Goal: Information Seeking & Learning: Compare options

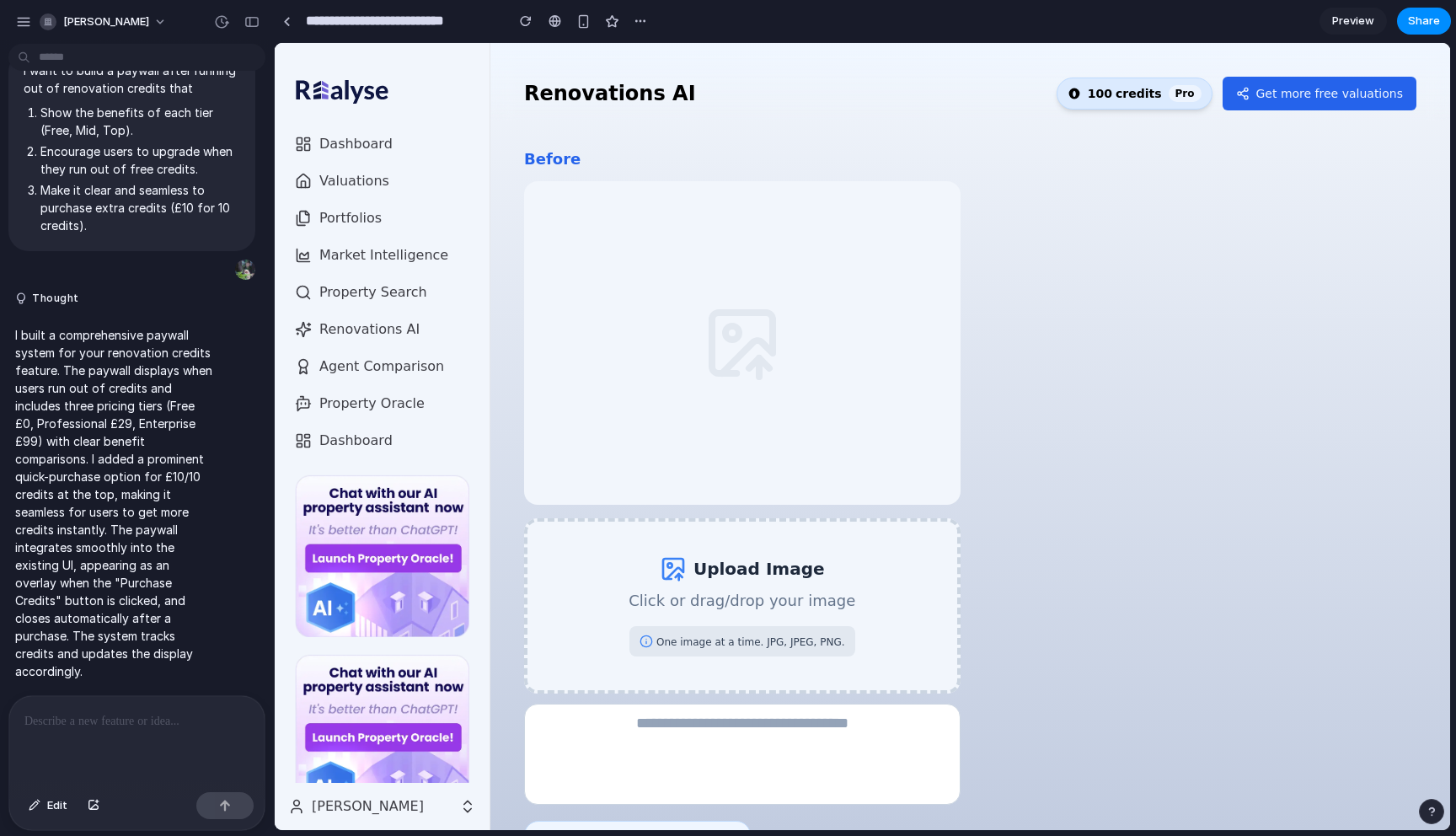
scroll to position [106, 0]
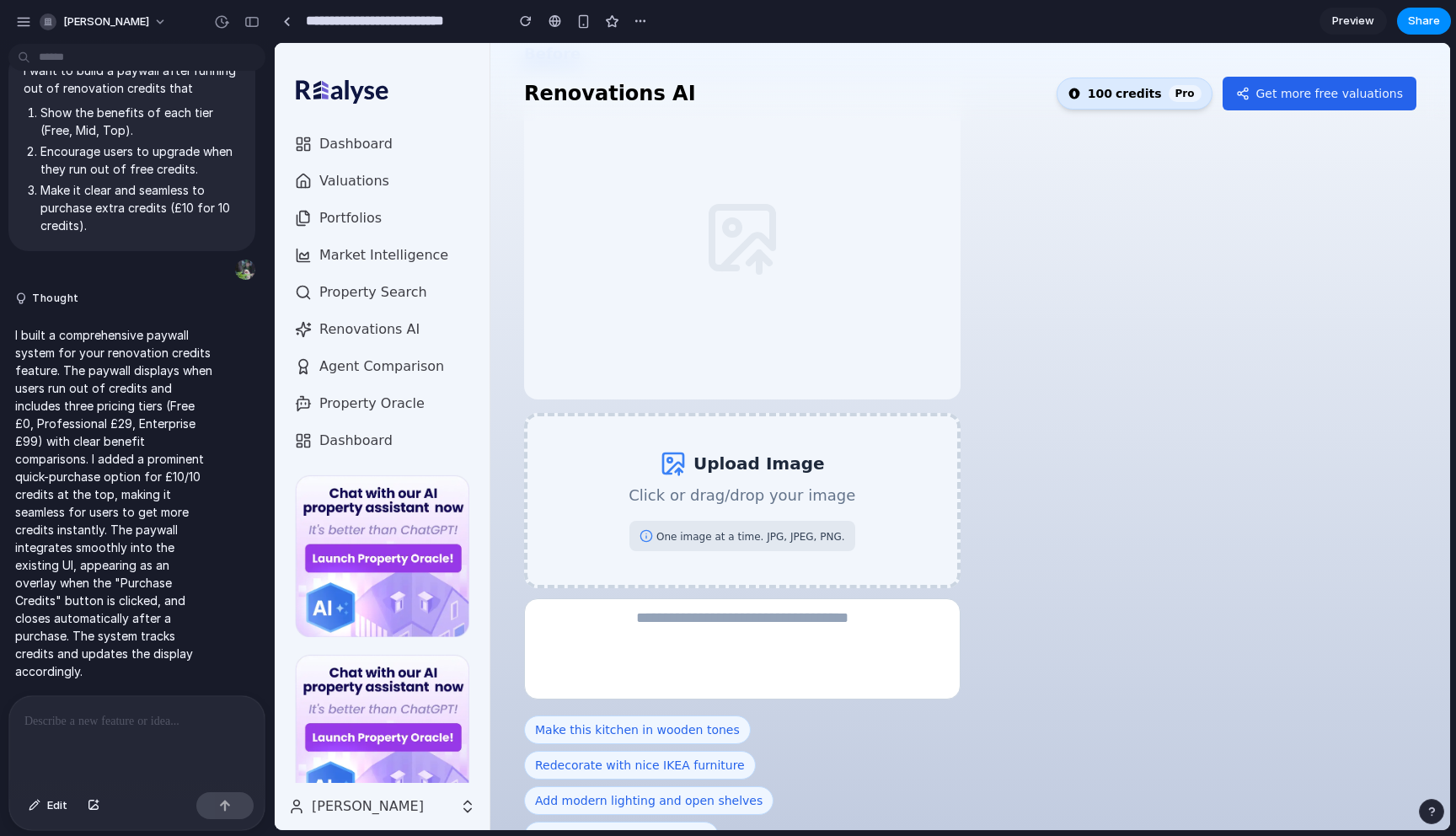
click at [1137, 98] on span "credits" at bounding box center [1138, 93] width 46 height 17
click at [1188, 96] on span "Pro" at bounding box center [1184, 93] width 33 height 17
click at [1194, 94] on span "Pro" at bounding box center [1184, 93] width 33 height 17
drag, startPoint x: 1077, startPoint y: 98, endPoint x: 1154, endPoint y: 98, distance: 77.0
click at [1154, 98] on div "100 credits Pro" at bounding box center [1135, 93] width 156 height 32
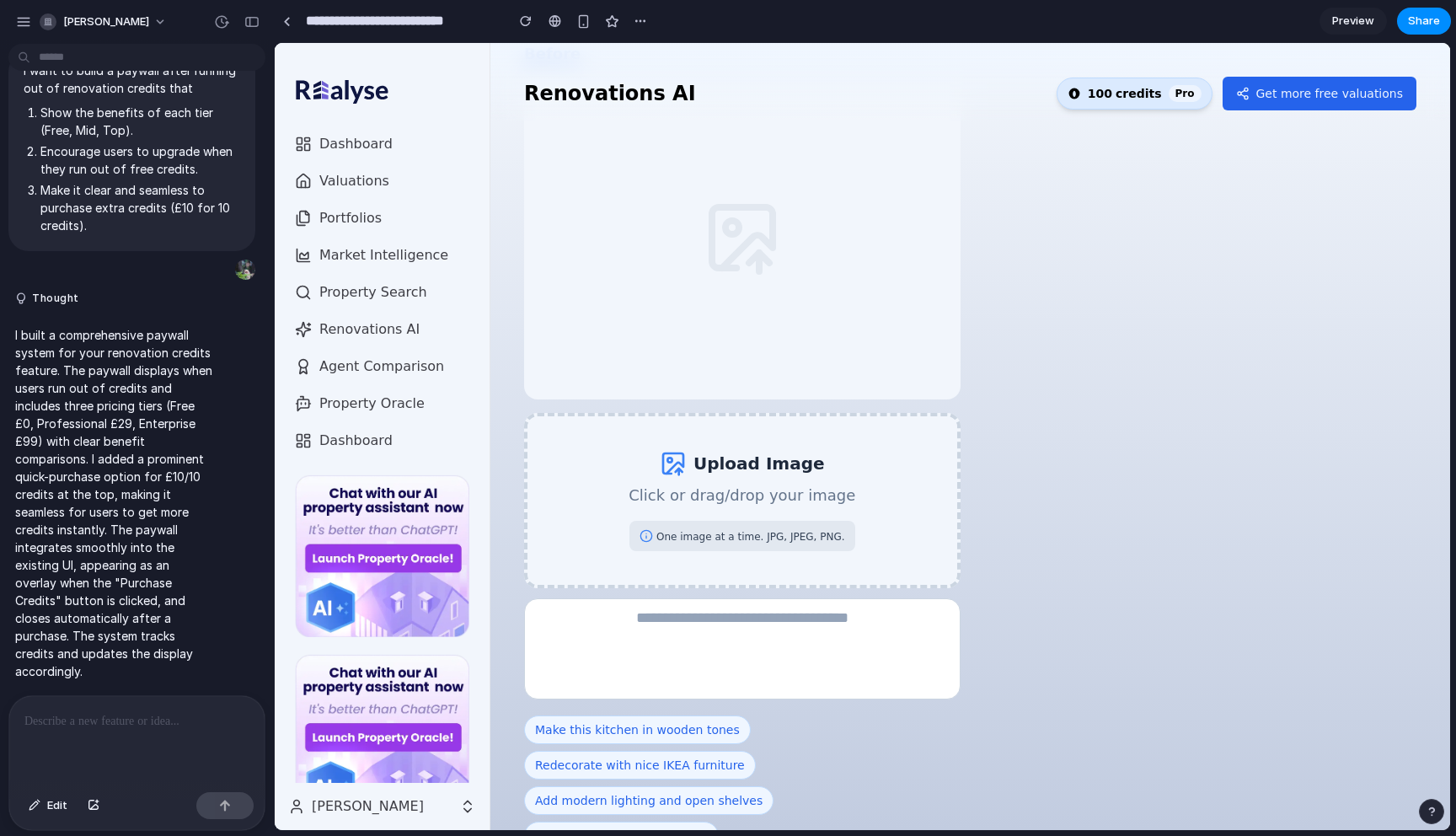
click at [1162, 98] on span "credits" at bounding box center [1138, 93] width 46 height 17
click at [1201, 95] on span "Pro" at bounding box center [1184, 93] width 33 height 17
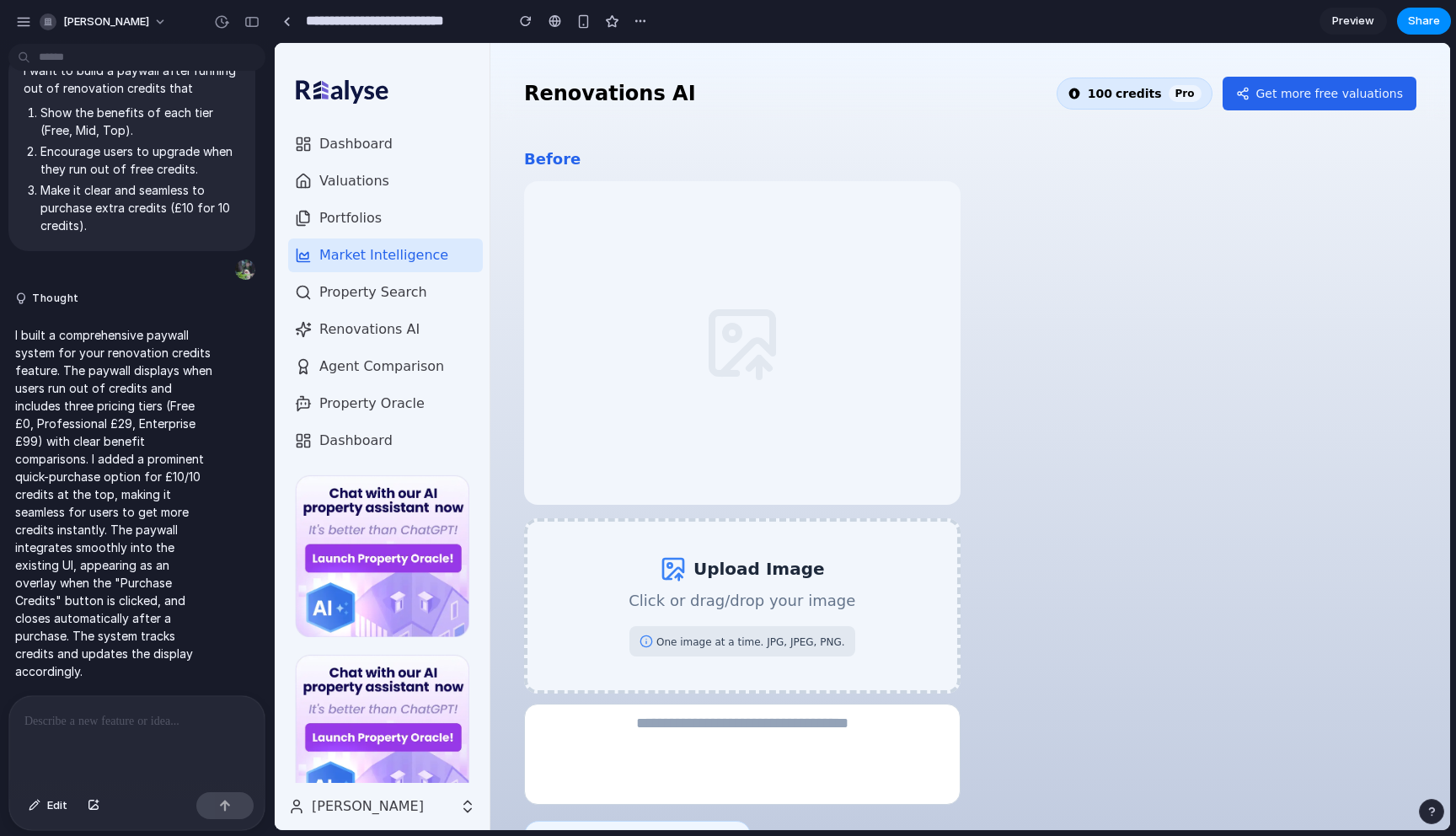
click at [367, 255] on span "Market Intelligence" at bounding box center [382, 255] width 129 height 20
click at [106, 724] on p at bounding box center [137, 721] width 225 height 20
paste div
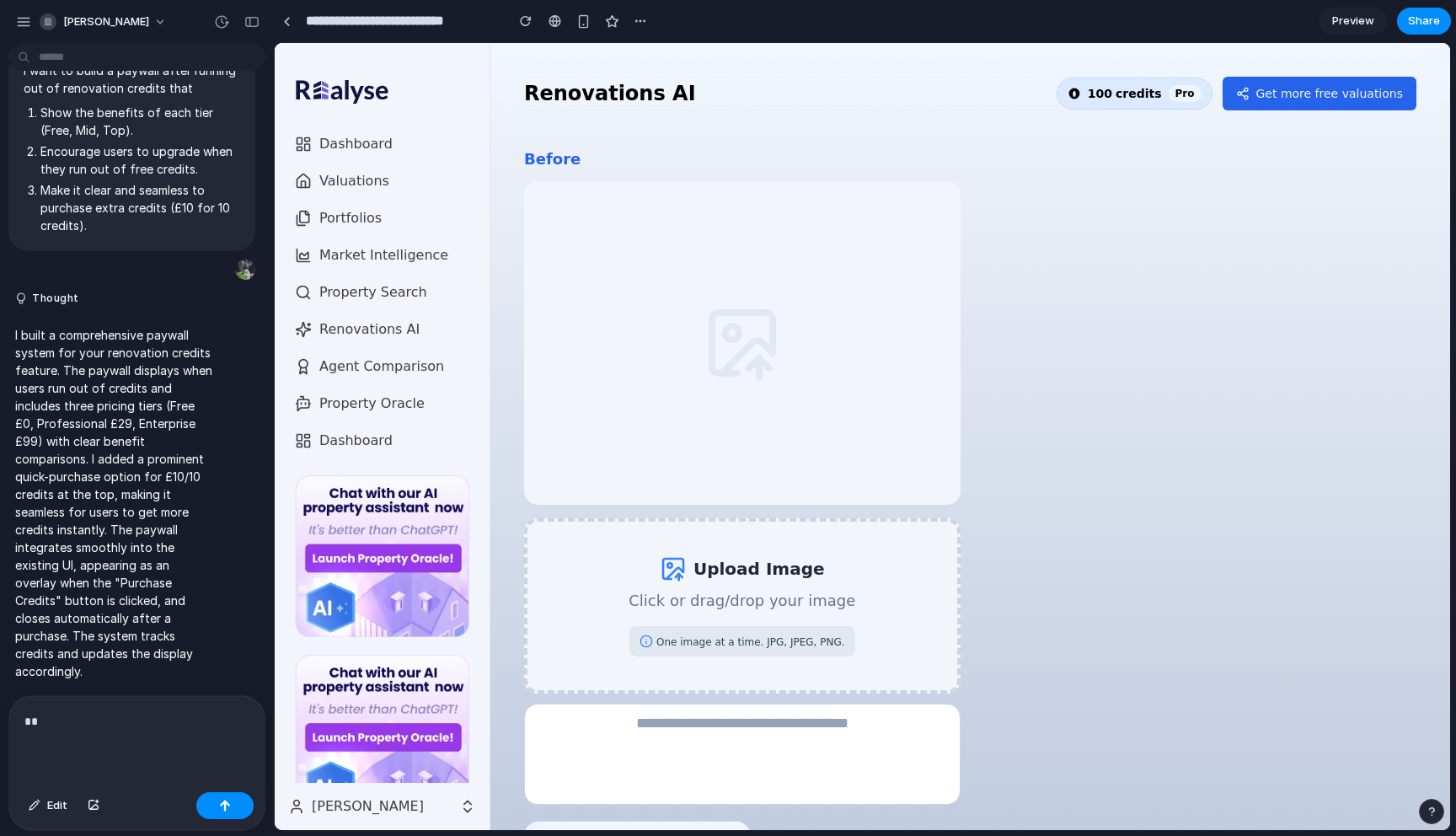
click at [82, 718] on p "**" at bounding box center [137, 721] width 225 height 20
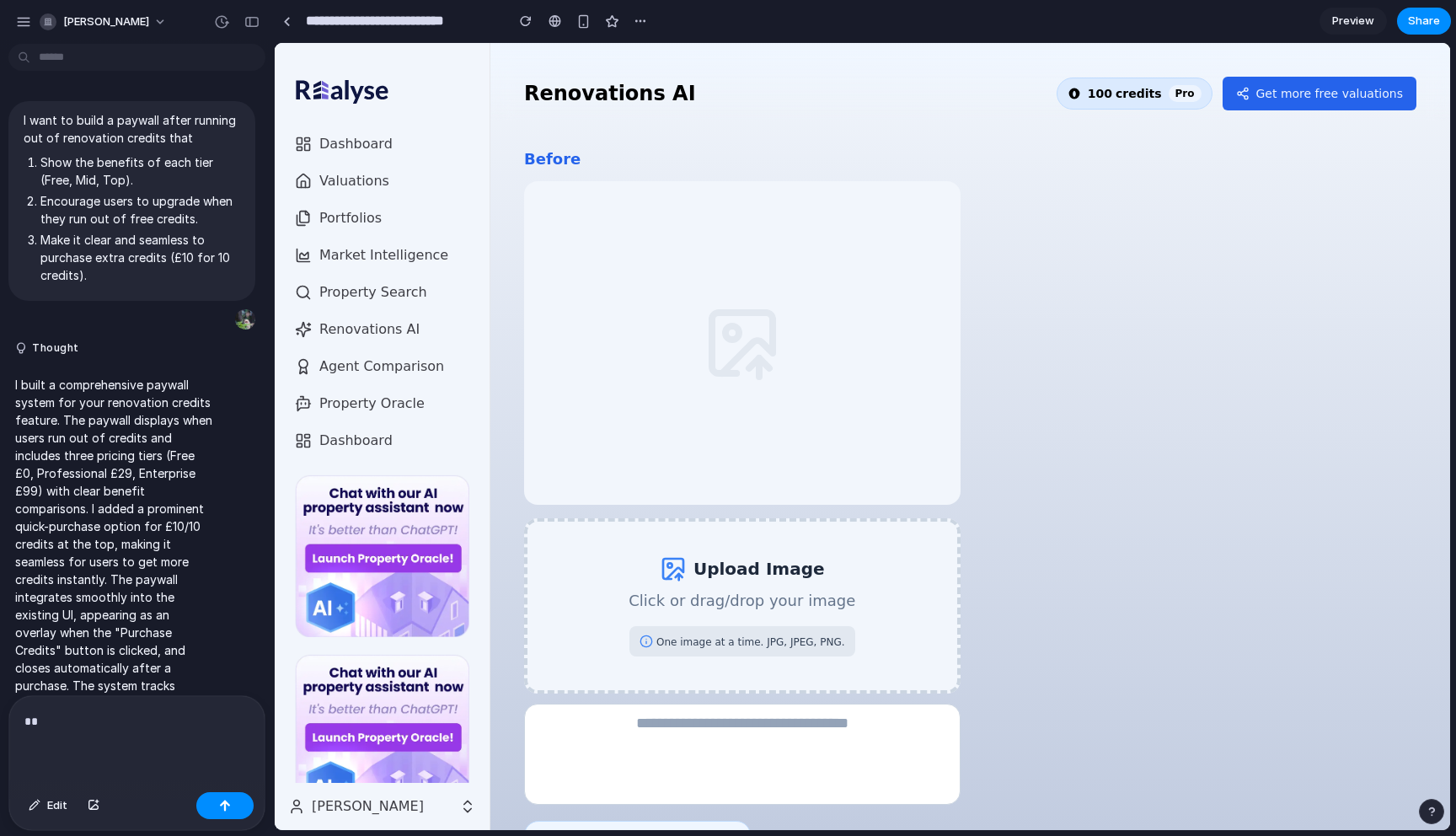
click at [53, 722] on p "**" at bounding box center [137, 721] width 225 height 20
click at [54, 729] on p at bounding box center [137, 721] width 225 height 20
click at [44, 722] on p "**********" at bounding box center [137, 701] width 225 height 60
click at [164, 725] on p "**********" at bounding box center [137, 701] width 225 height 60
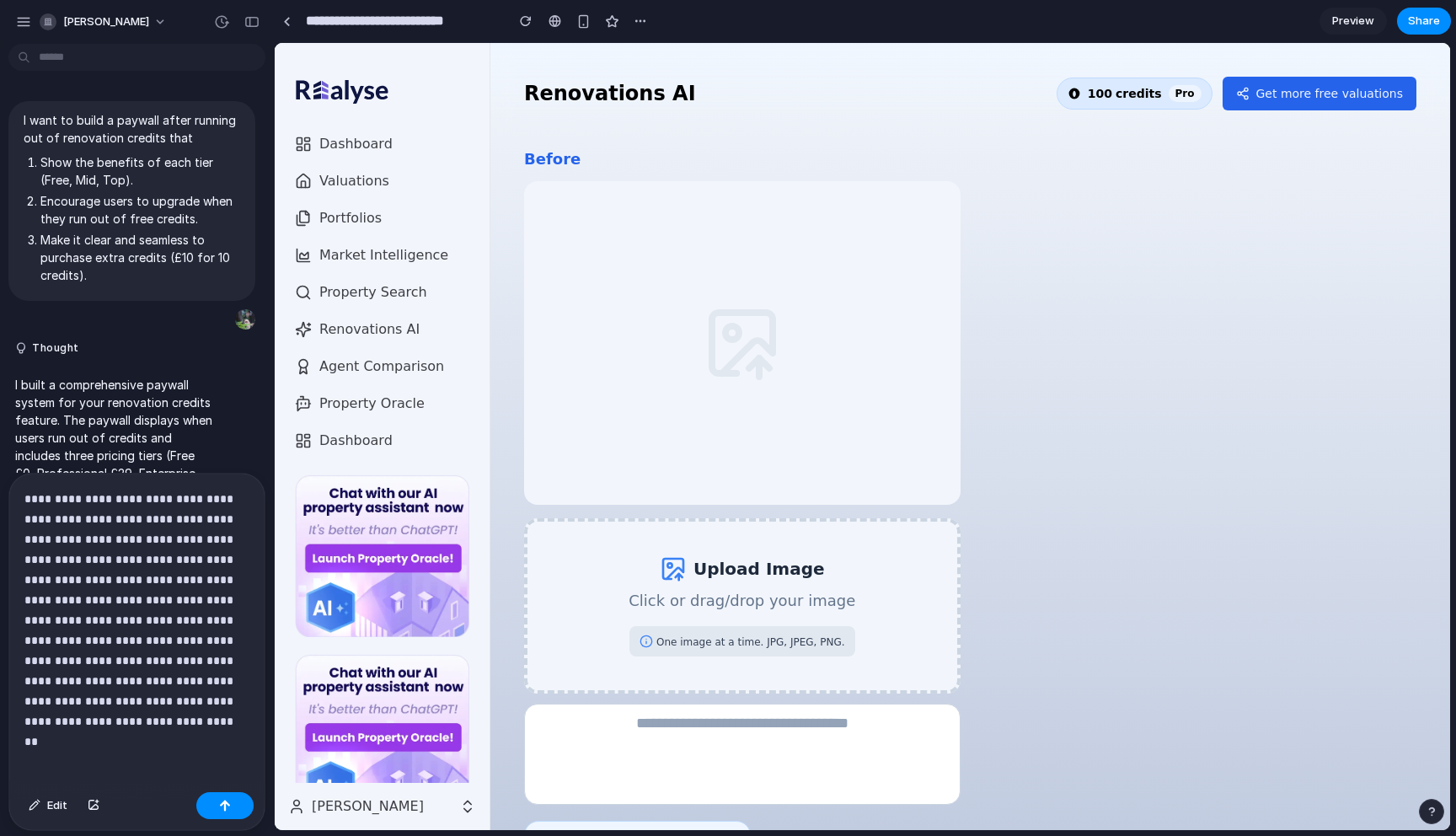
click at [153, 727] on p "**********" at bounding box center [137, 611] width 225 height 243
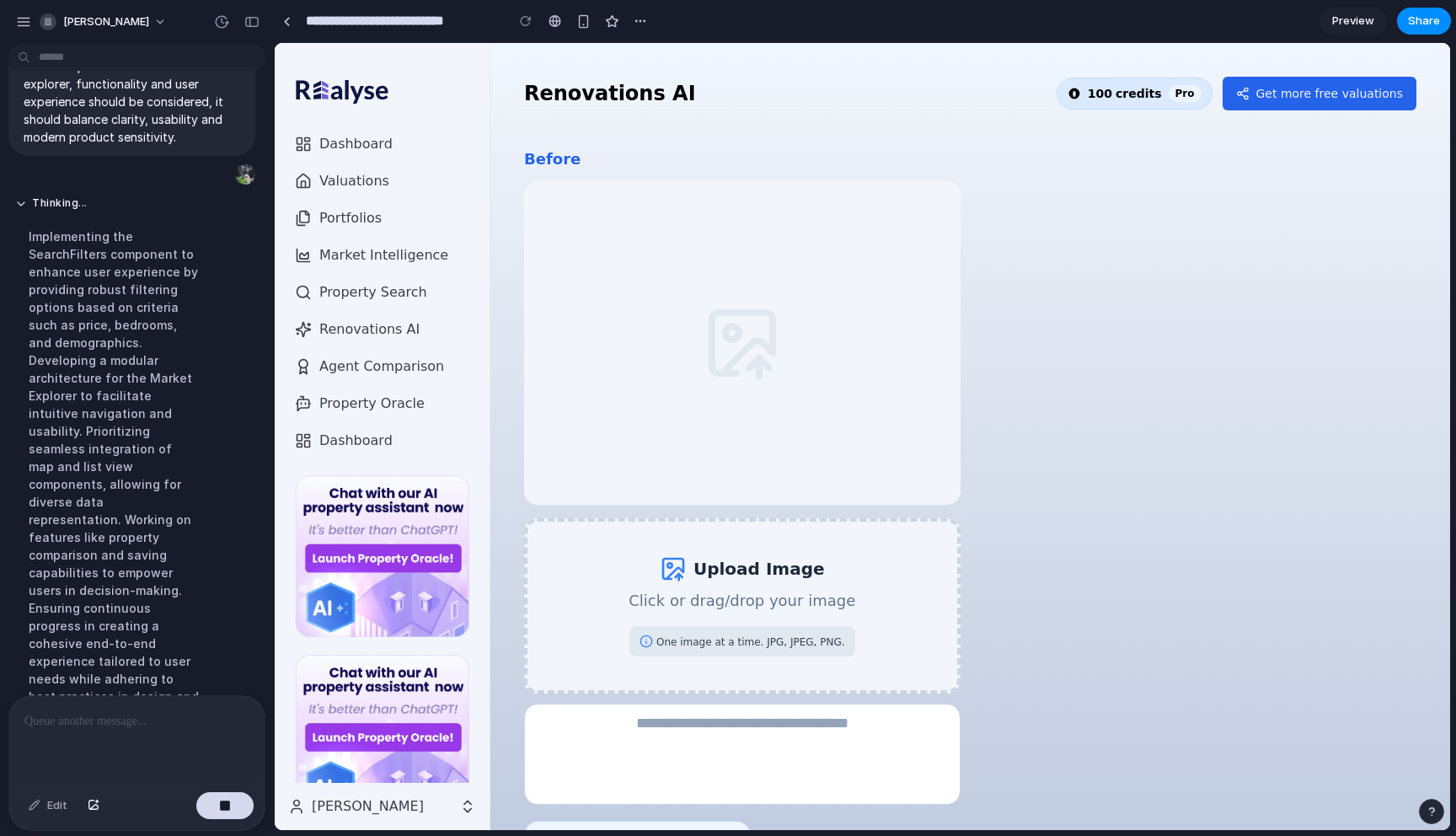
scroll to position [2219, 0]
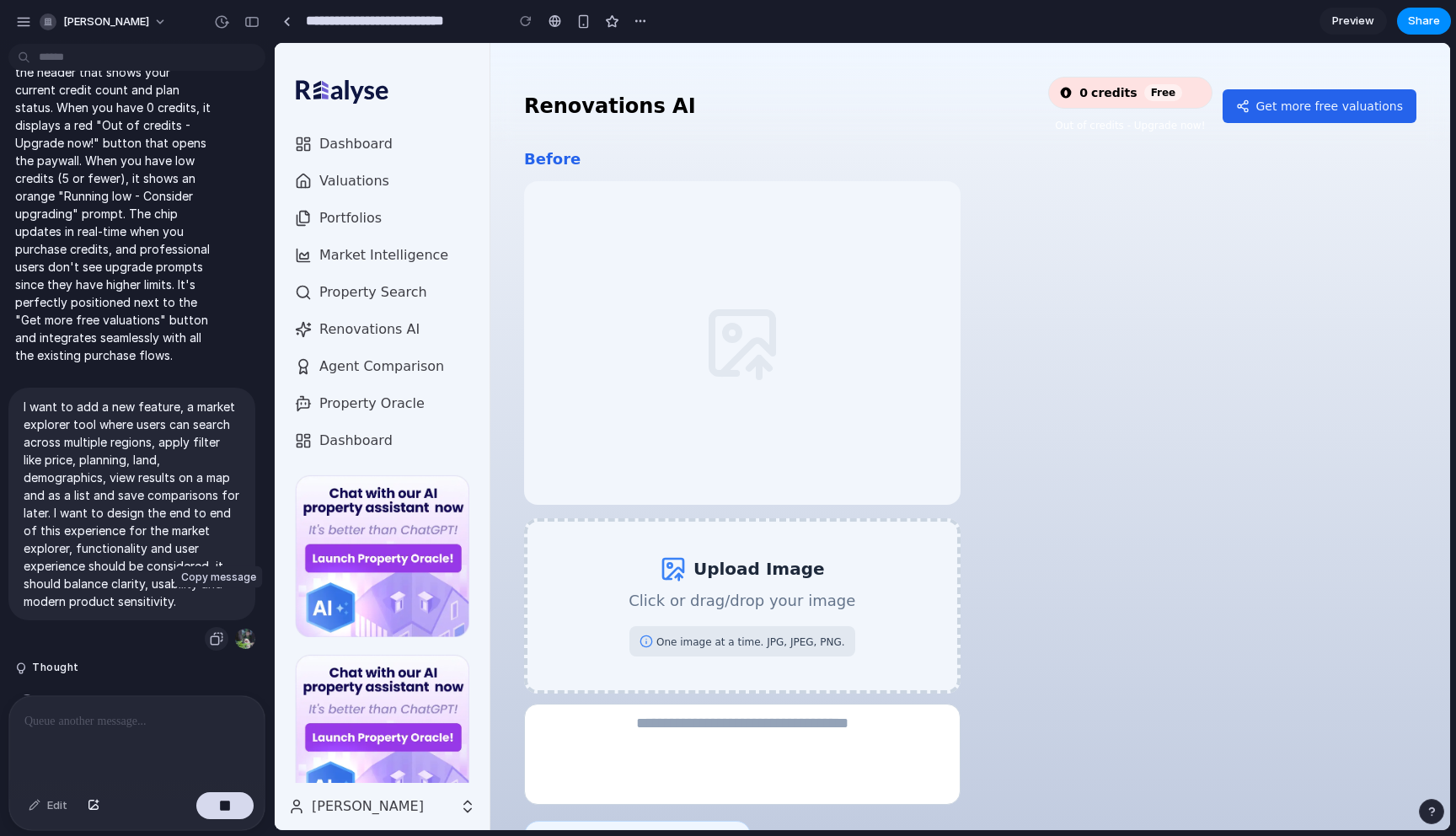
click at [217, 632] on div "button" at bounding box center [216, 639] width 14 height 14
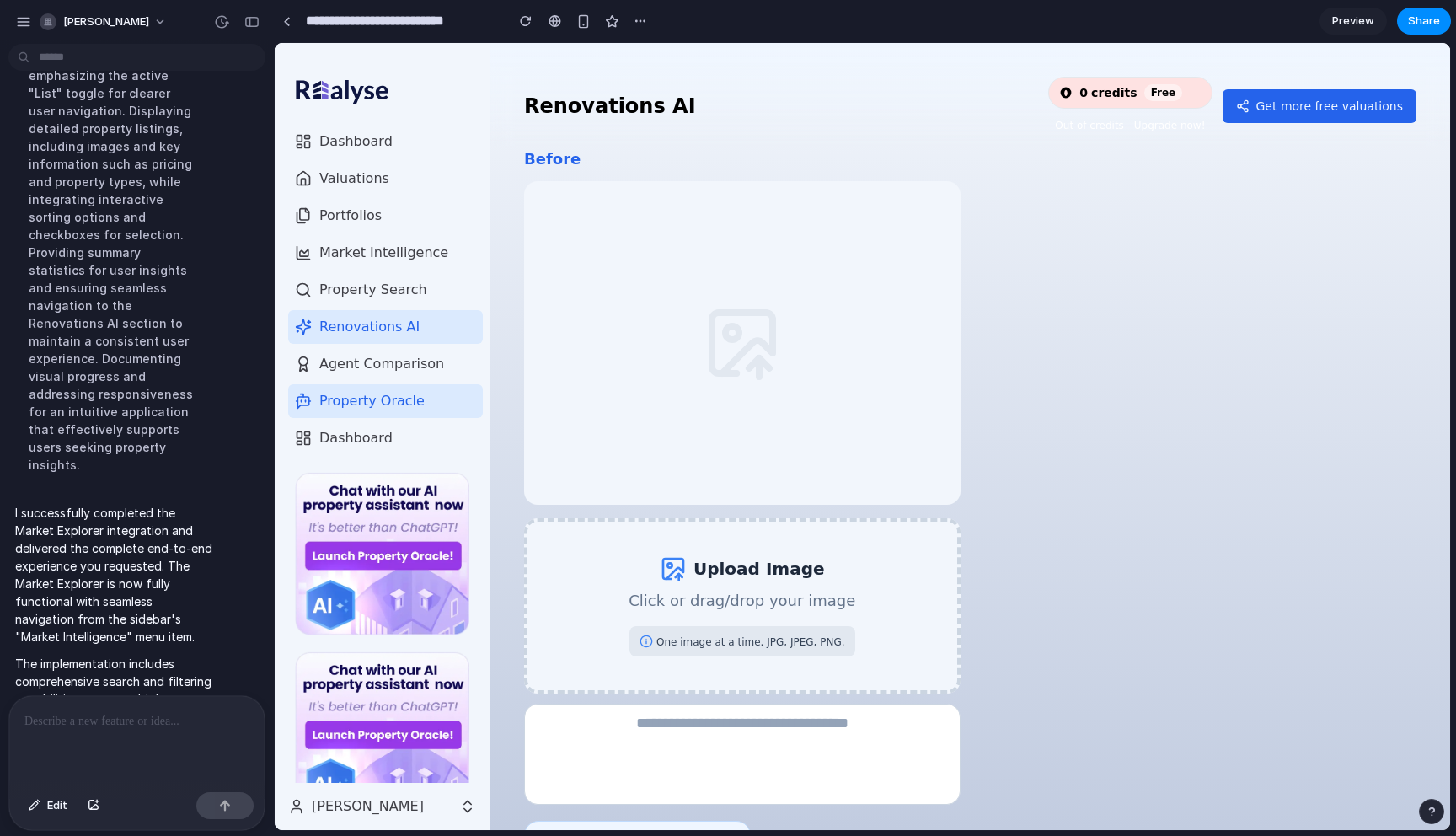
scroll to position [3, 0]
click at [408, 242] on span "Market Intelligence" at bounding box center [382, 252] width 129 height 20
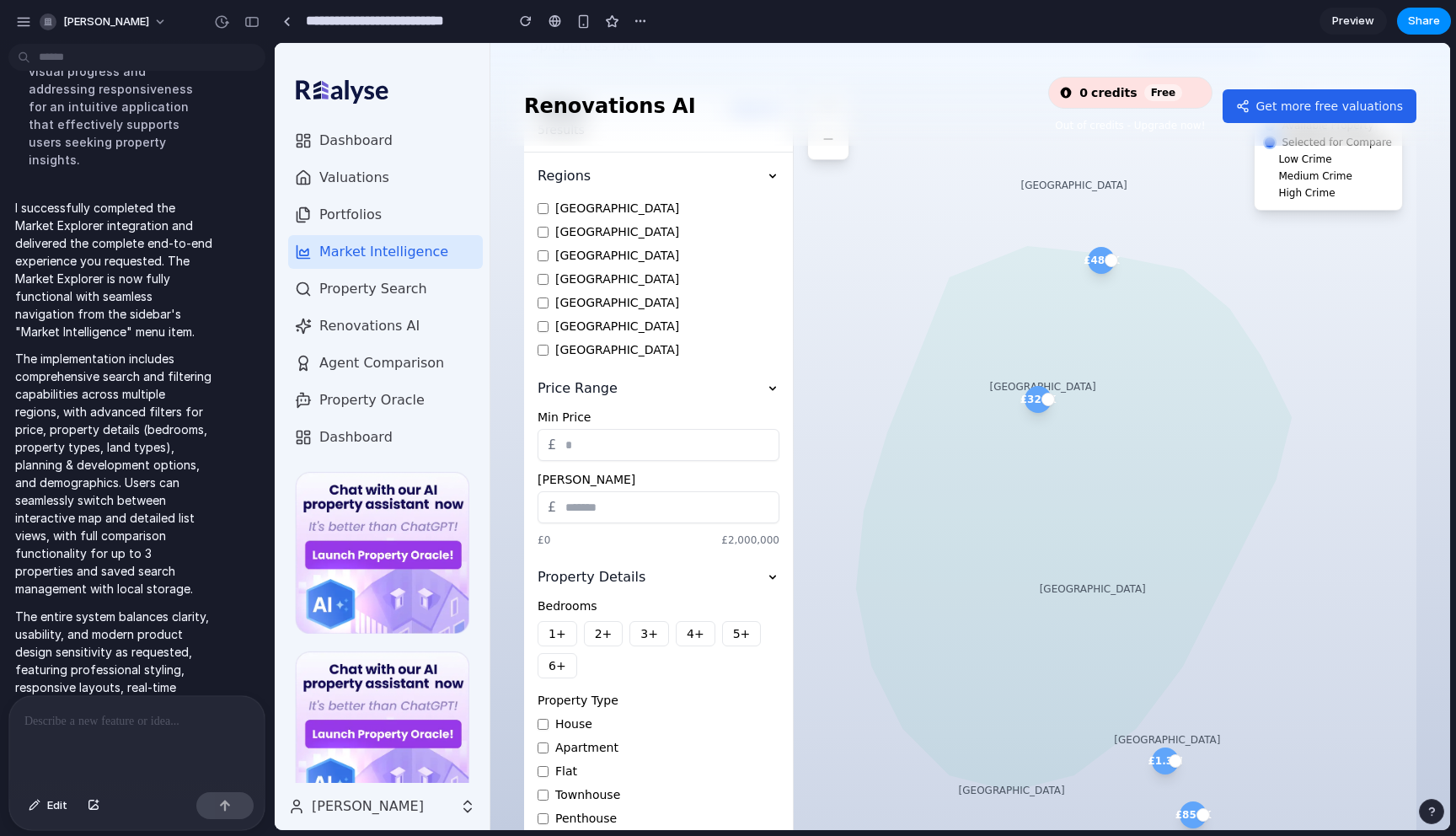
scroll to position [0, 0]
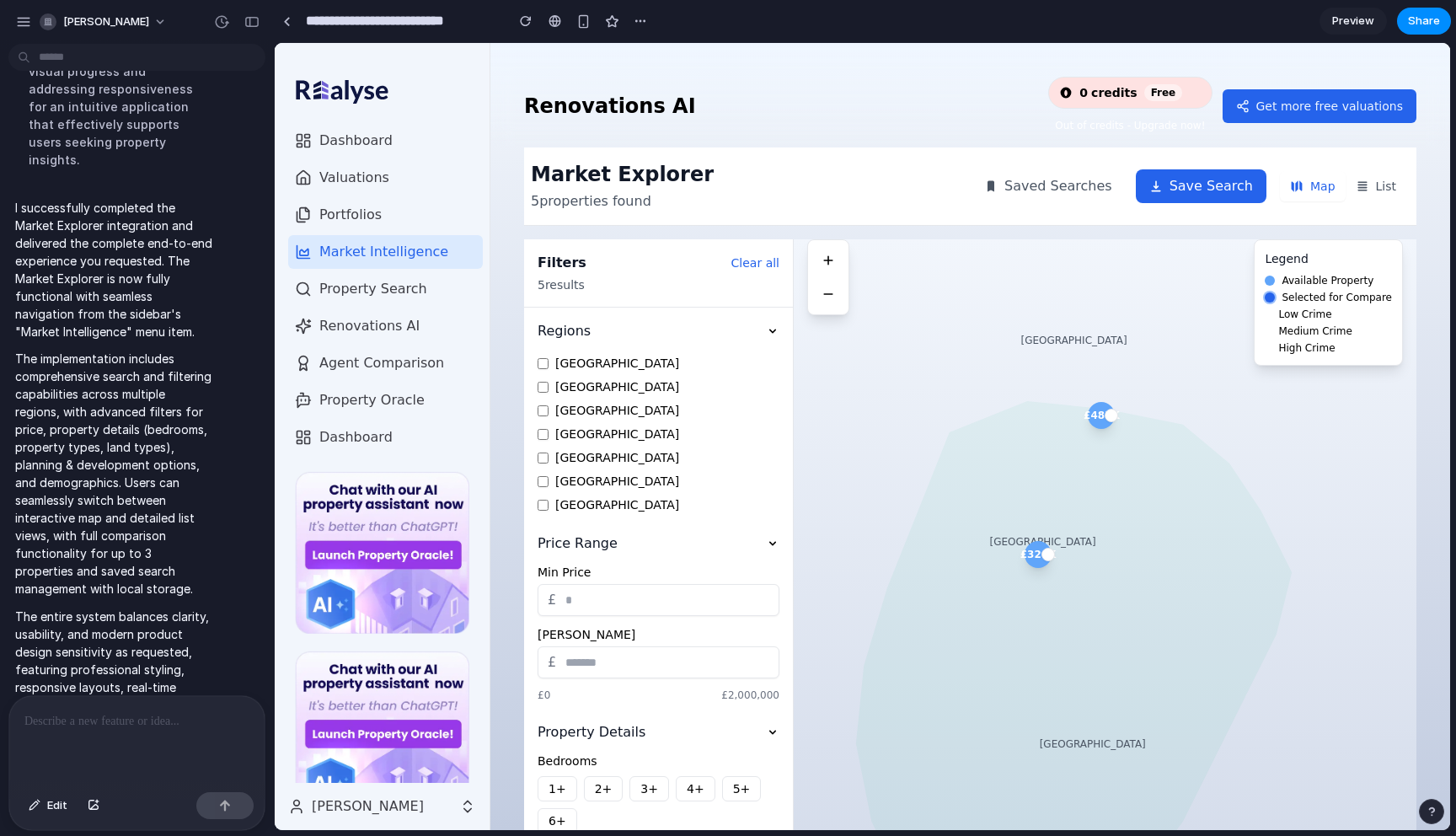
click at [1368, 184] on icon at bounding box center [1363, 187] width 14 height 14
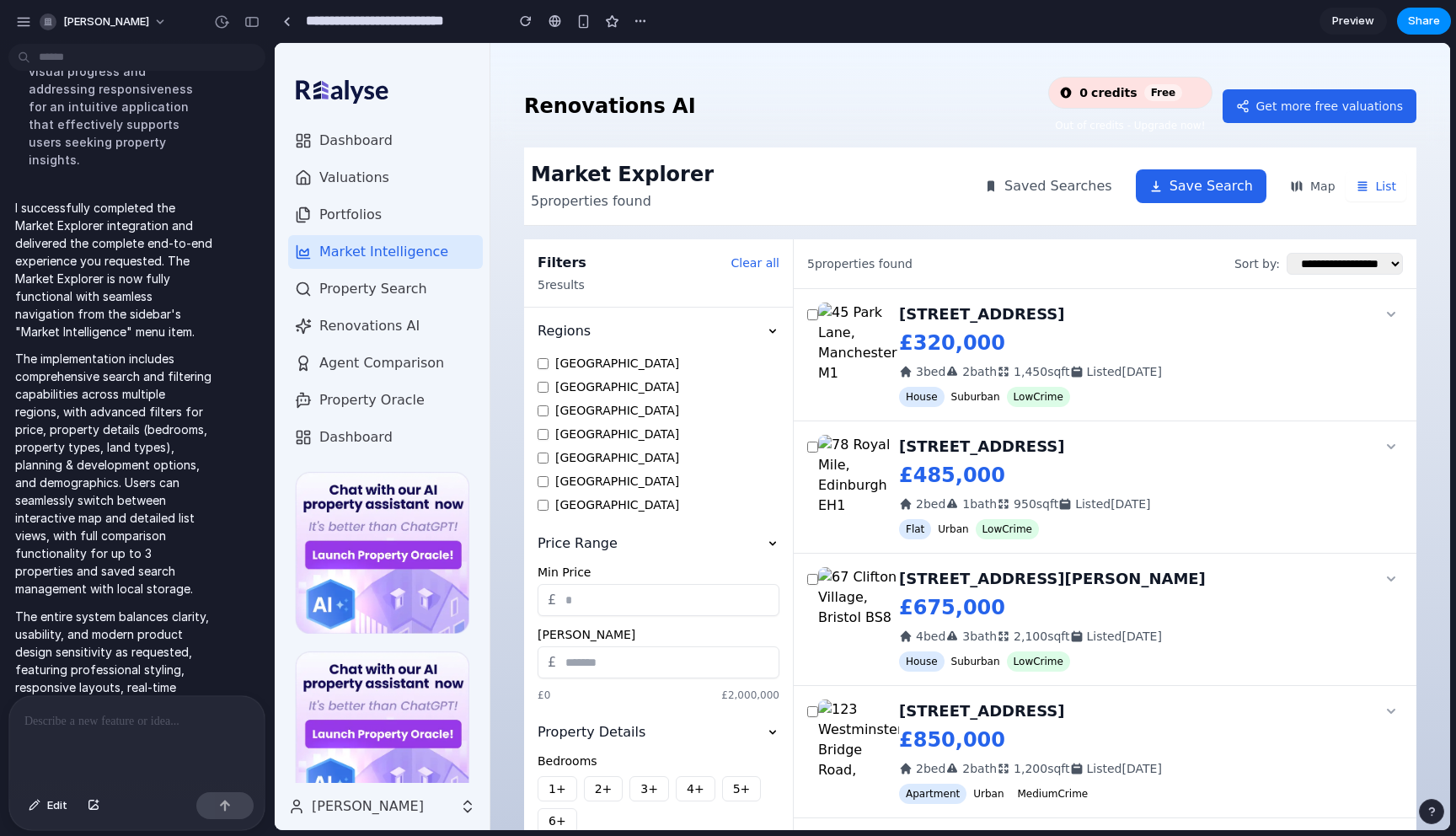
click at [1316, 176] on button "Map" at bounding box center [1313, 186] width 66 height 31
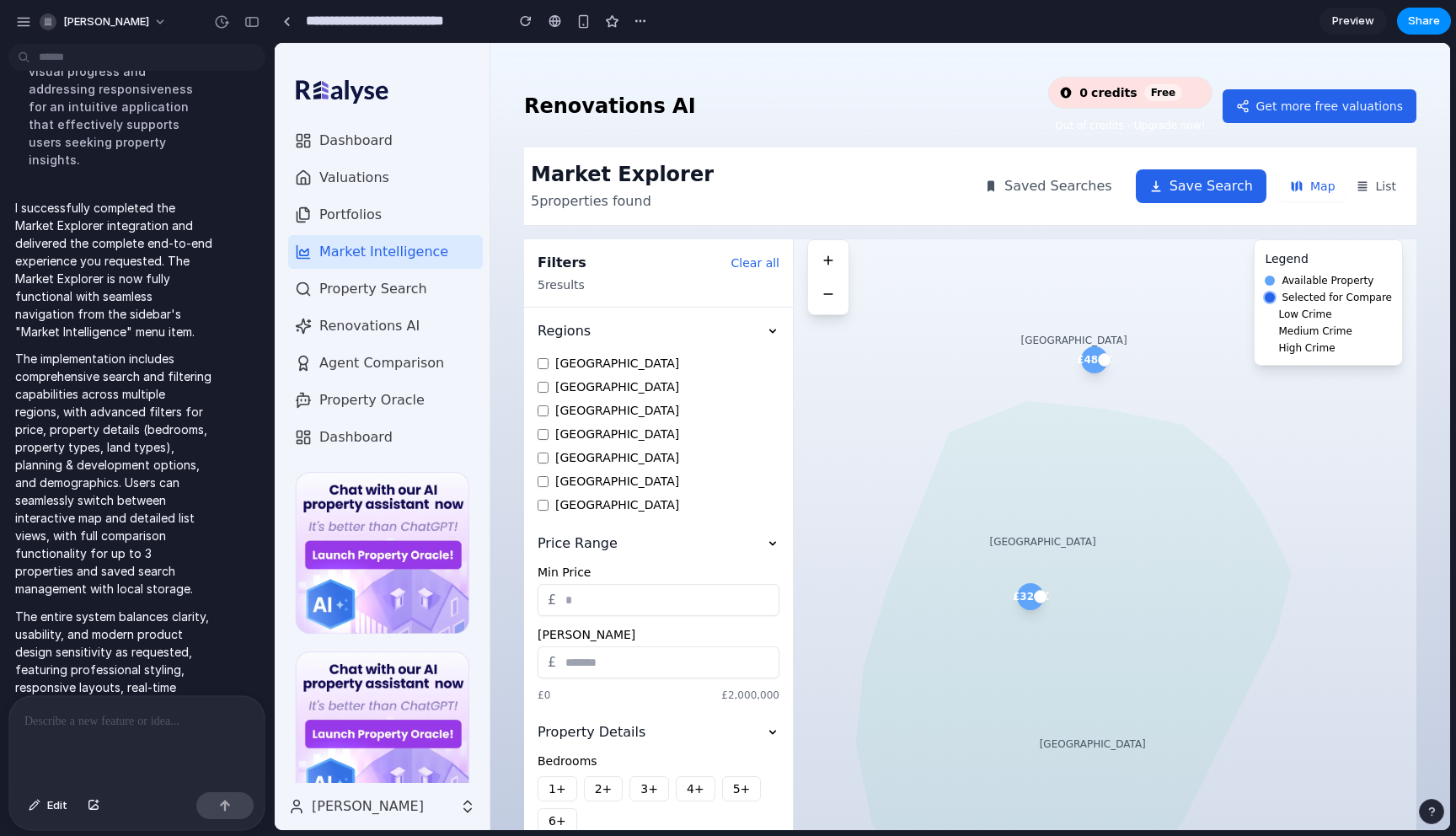
click at [1379, 186] on button "List" at bounding box center [1375, 186] width 60 height 31
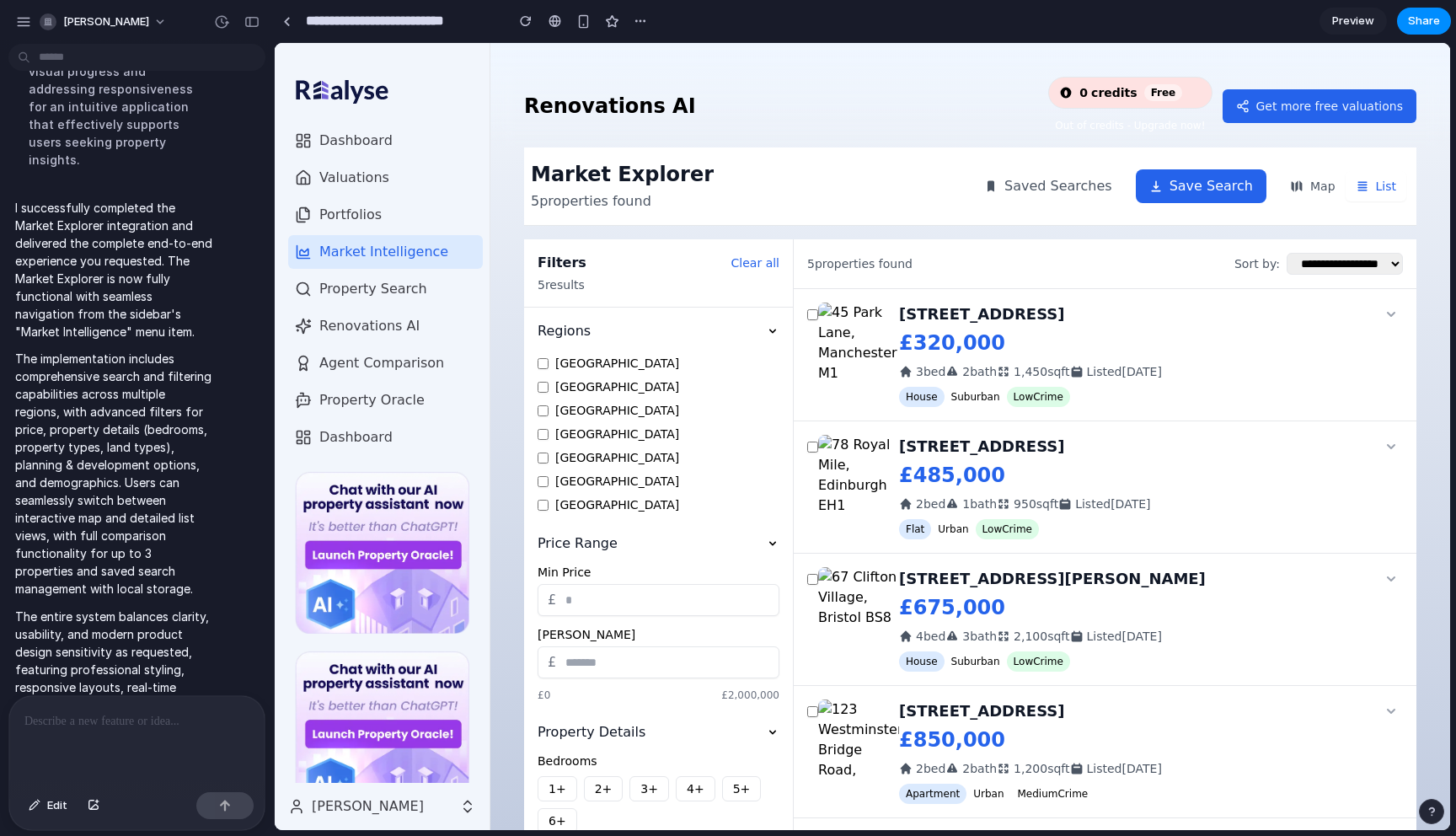
click at [1361, 261] on select "**********" at bounding box center [1345, 264] width 117 height 22
click at [1377, 187] on button "List" at bounding box center [1375, 186] width 60 height 31
click at [1392, 313] on icon at bounding box center [1391, 314] width 17 height 17
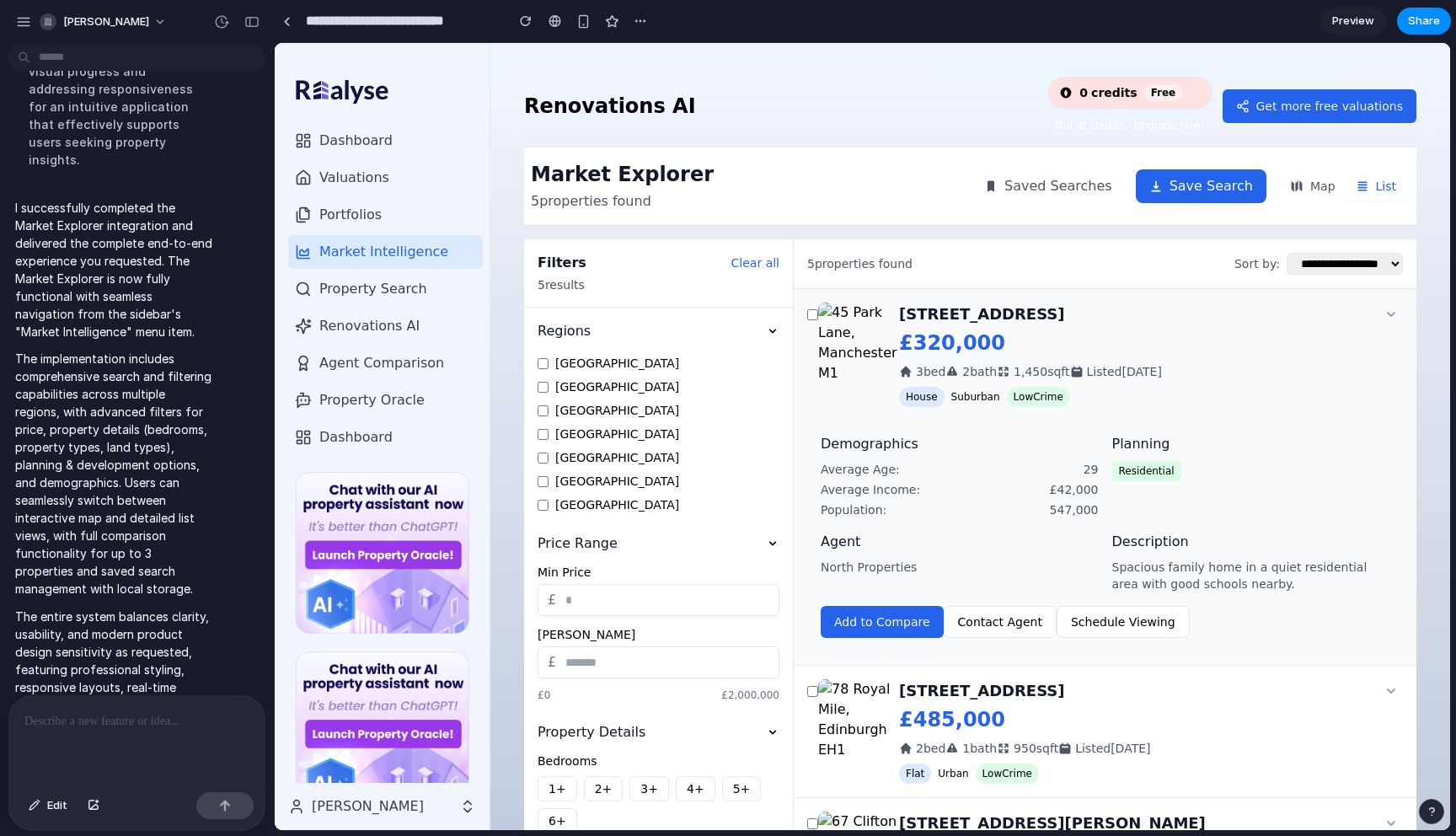
click at [1387, 321] on icon at bounding box center [1391, 314] width 17 height 17
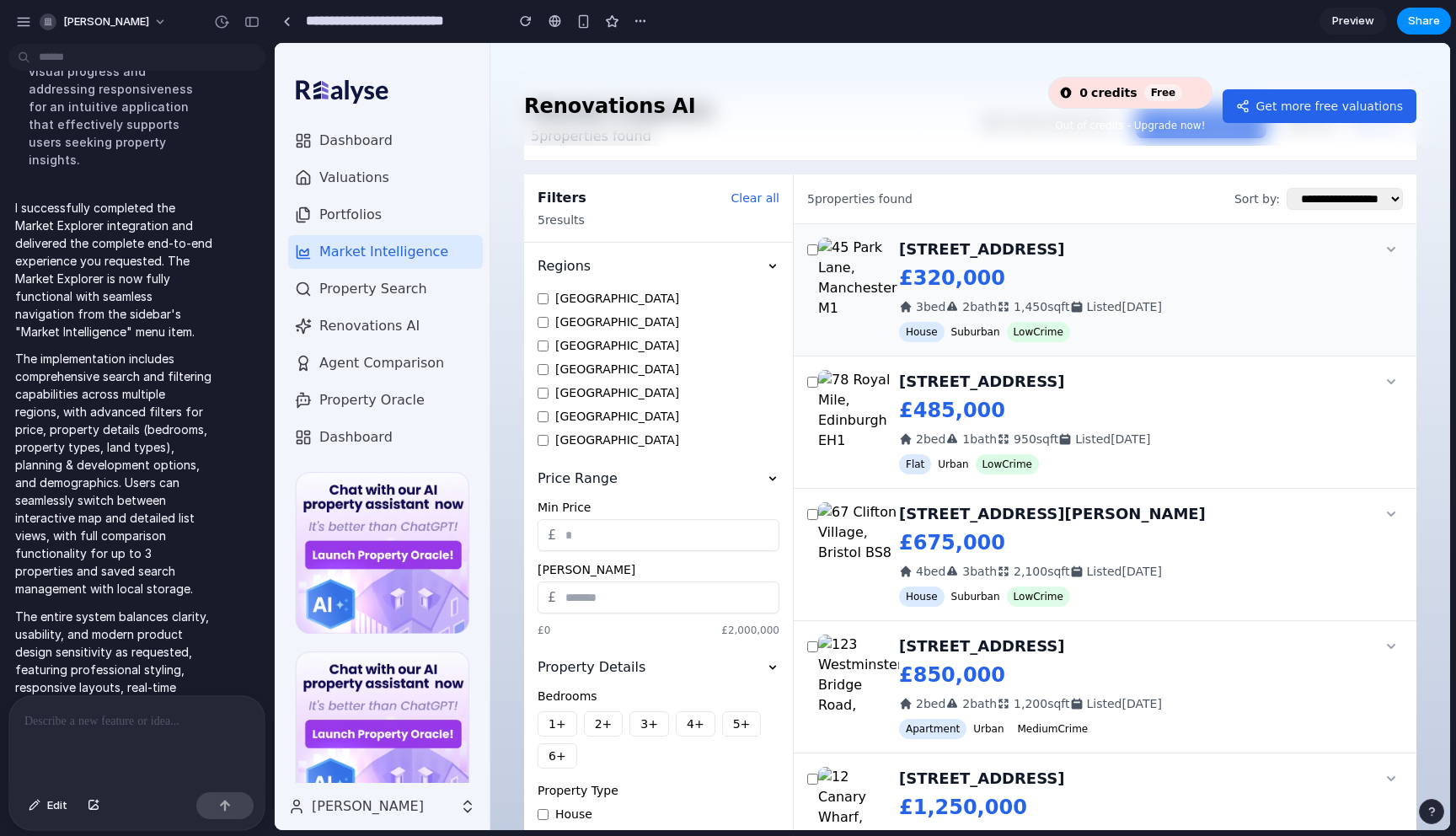
scroll to position [132, 0]
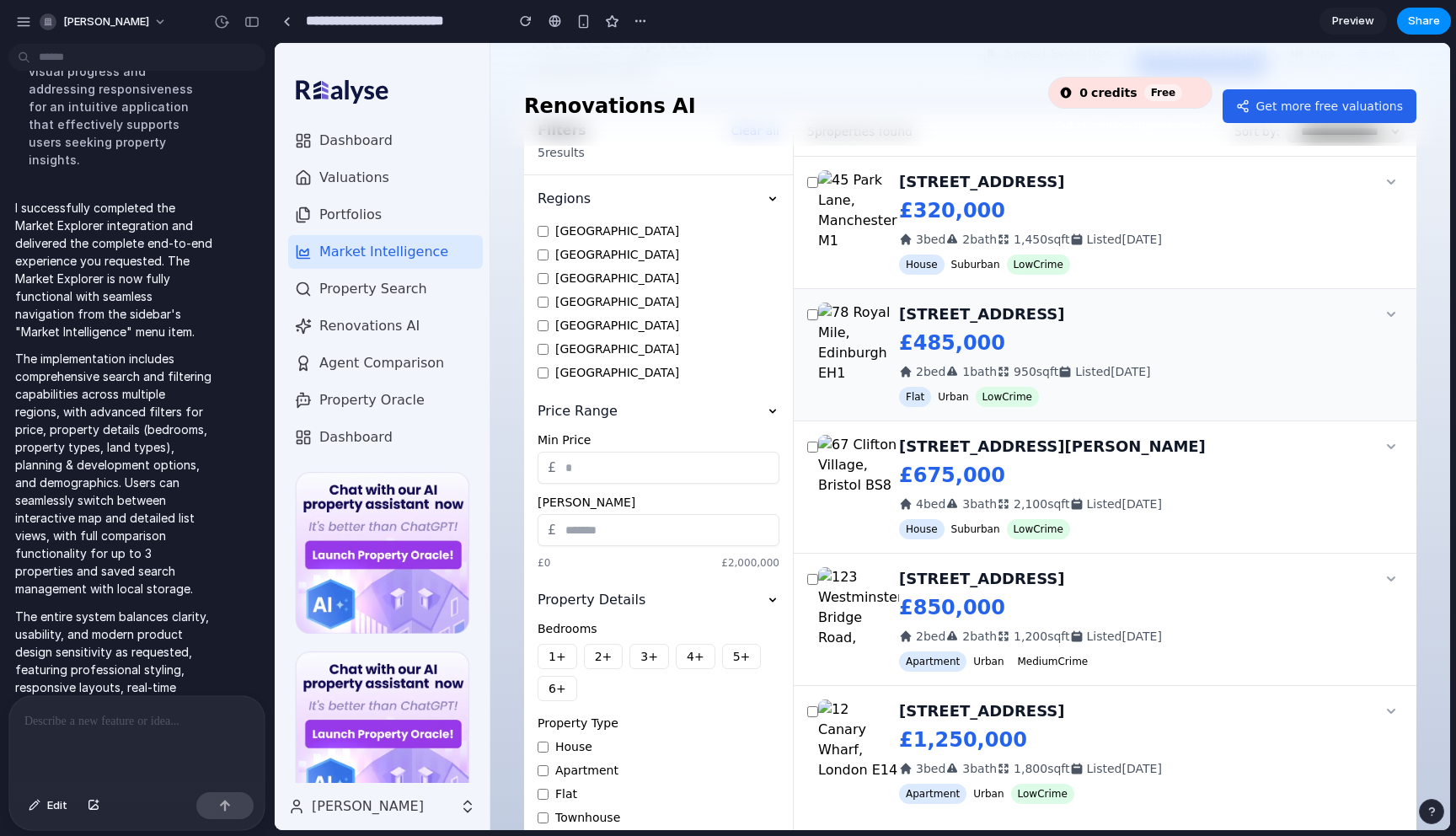
click at [1389, 317] on icon at bounding box center [1391, 314] width 9 height 5
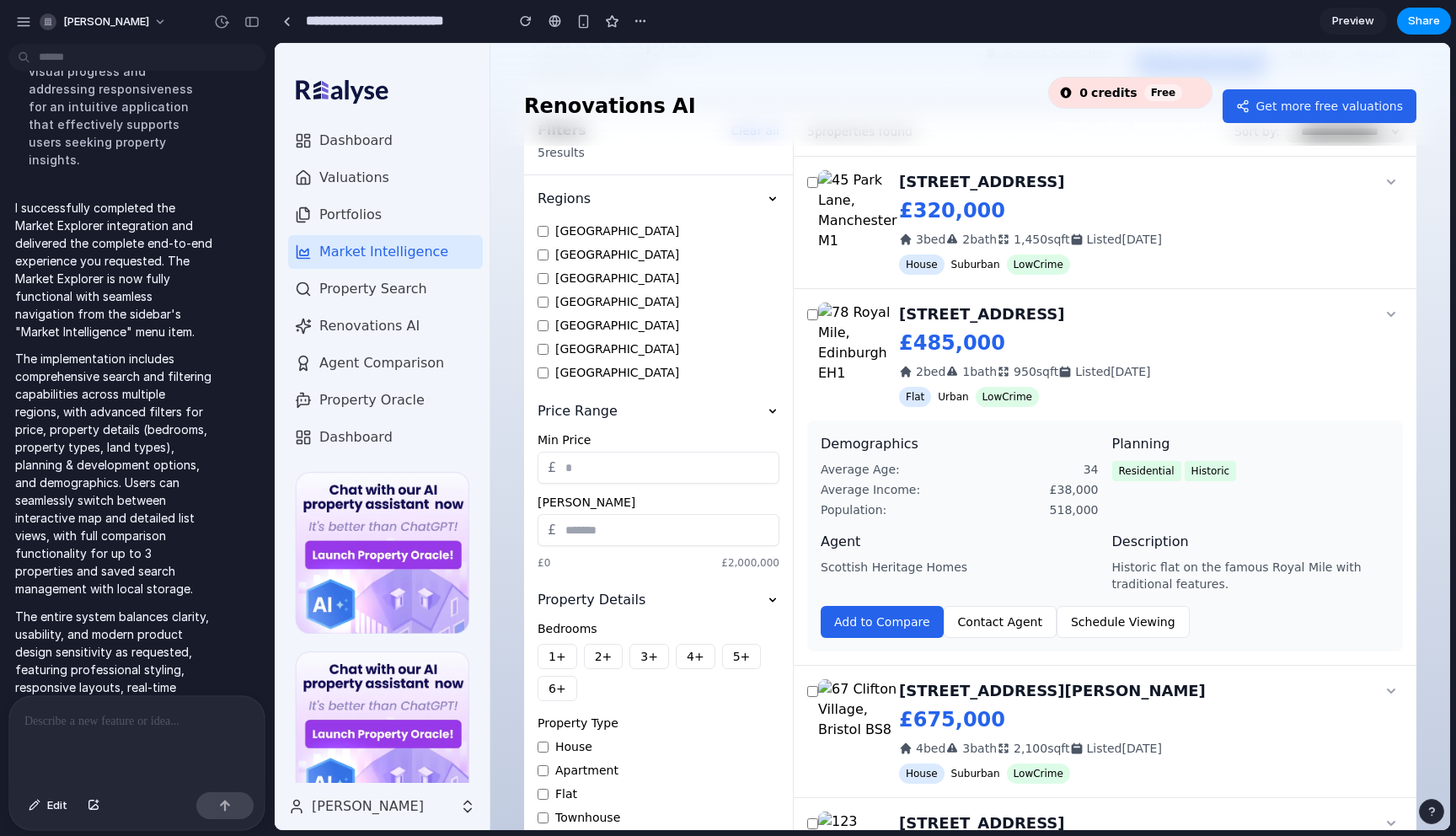
click at [1455, 806] on div "**********" at bounding box center [864, 418] width 1182 height 836
click at [904, 620] on button "Add to Compare" at bounding box center [882, 622] width 123 height 32
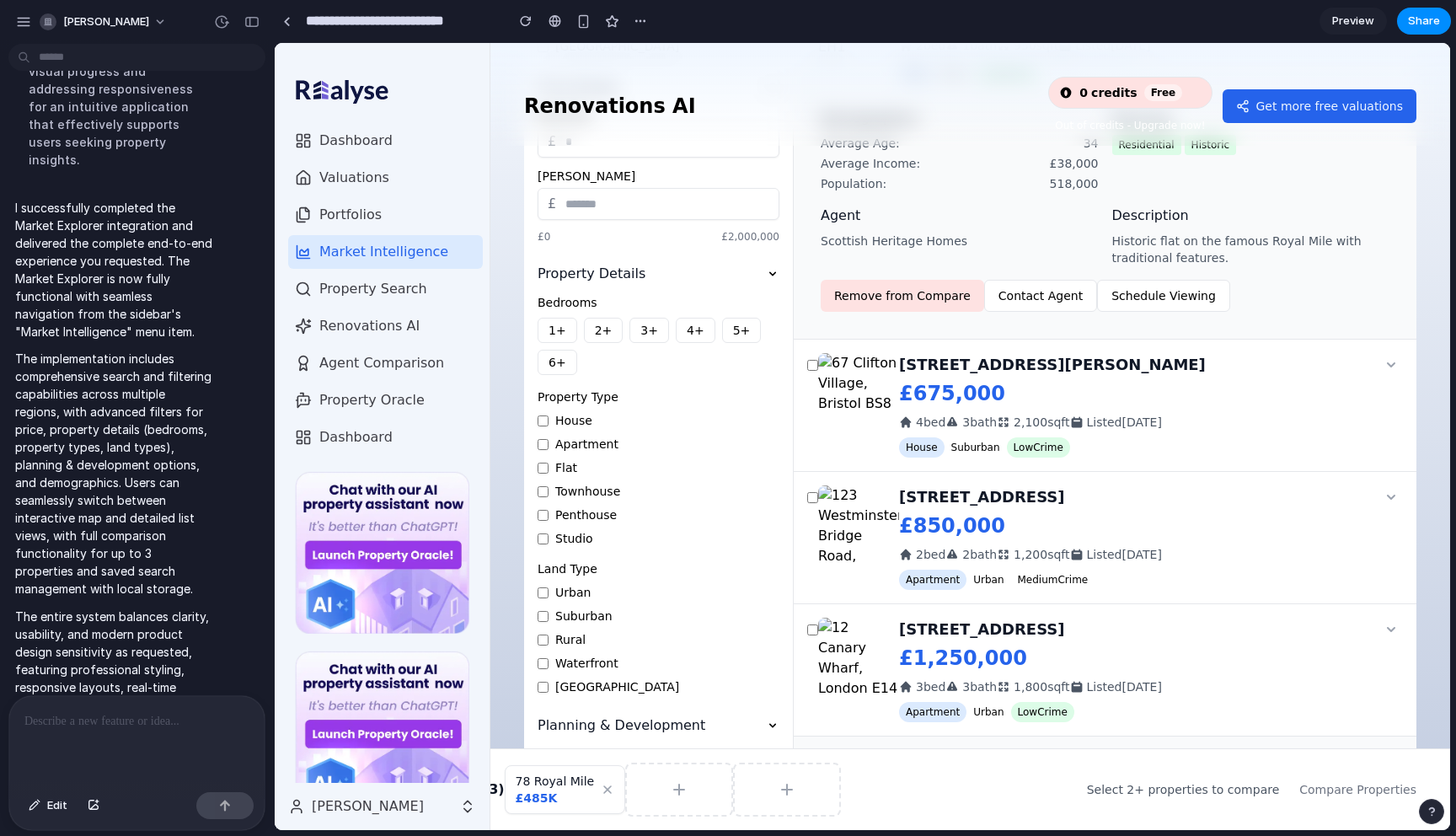
scroll to position [461, 0]
click at [1389, 365] on icon at bounding box center [1391, 364] width 9 height 5
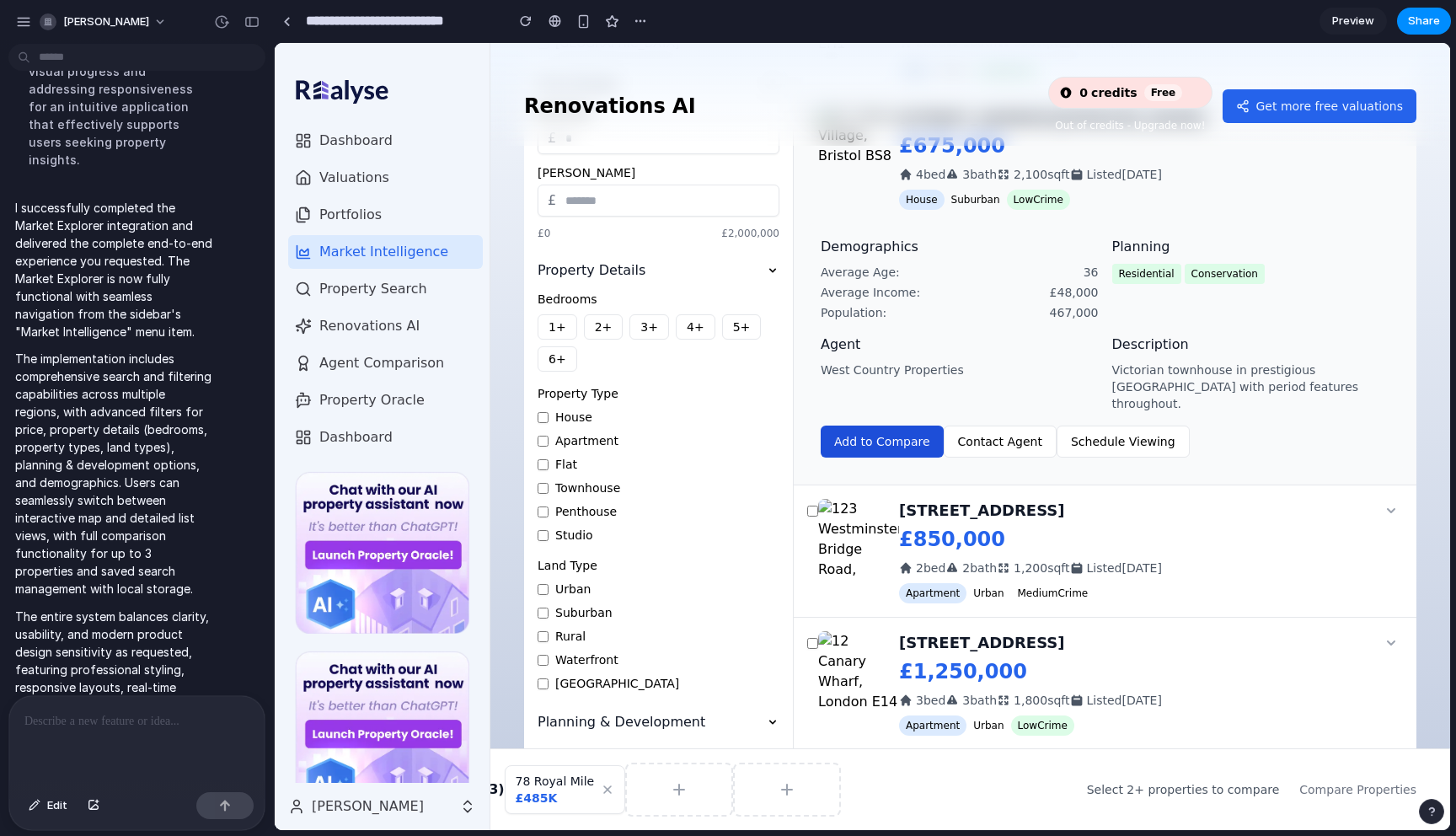
click at [886, 426] on button "Add to Compare" at bounding box center [882, 442] width 123 height 32
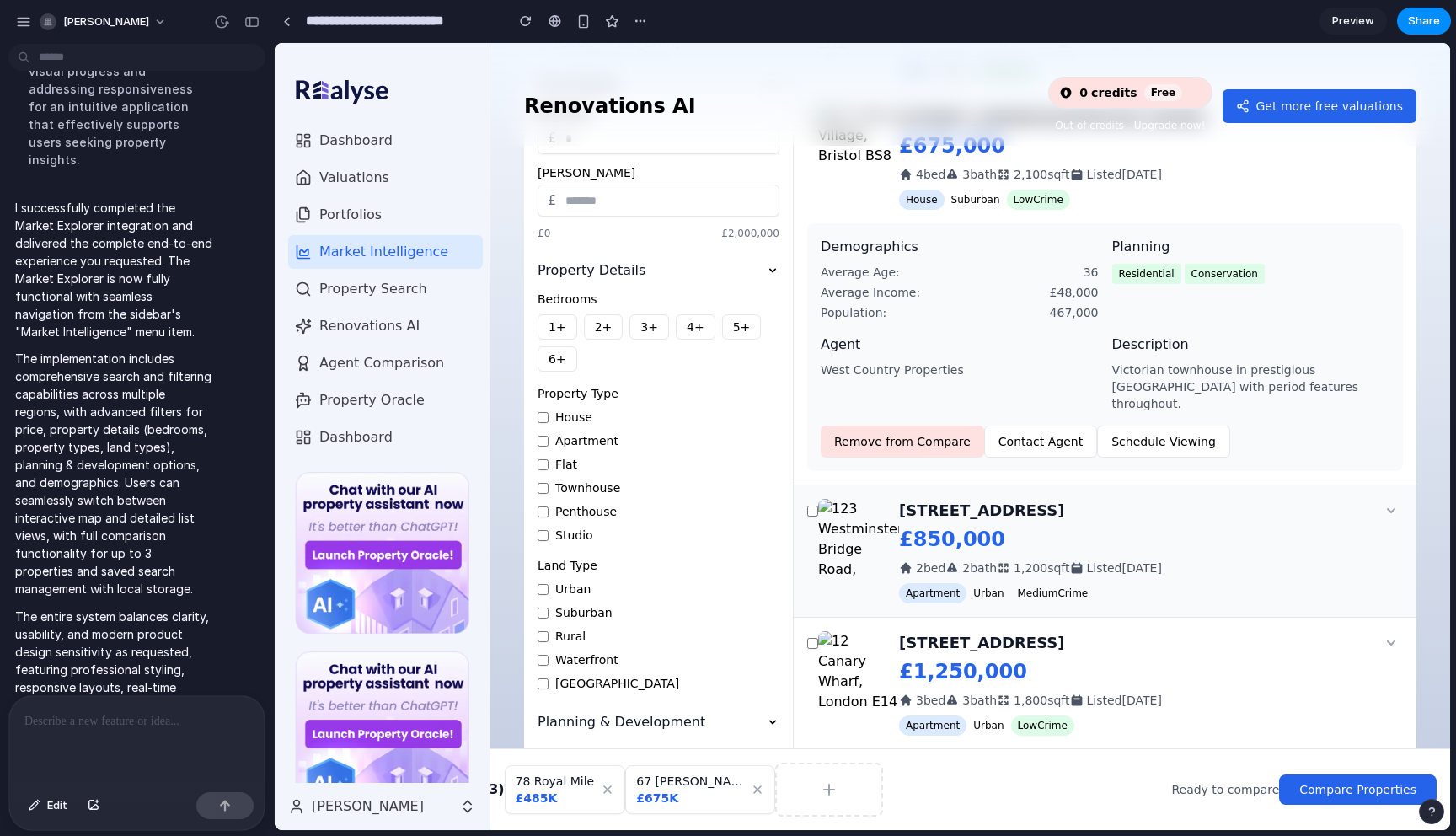
click at [1386, 502] on icon at bounding box center [1391, 510] width 17 height 17
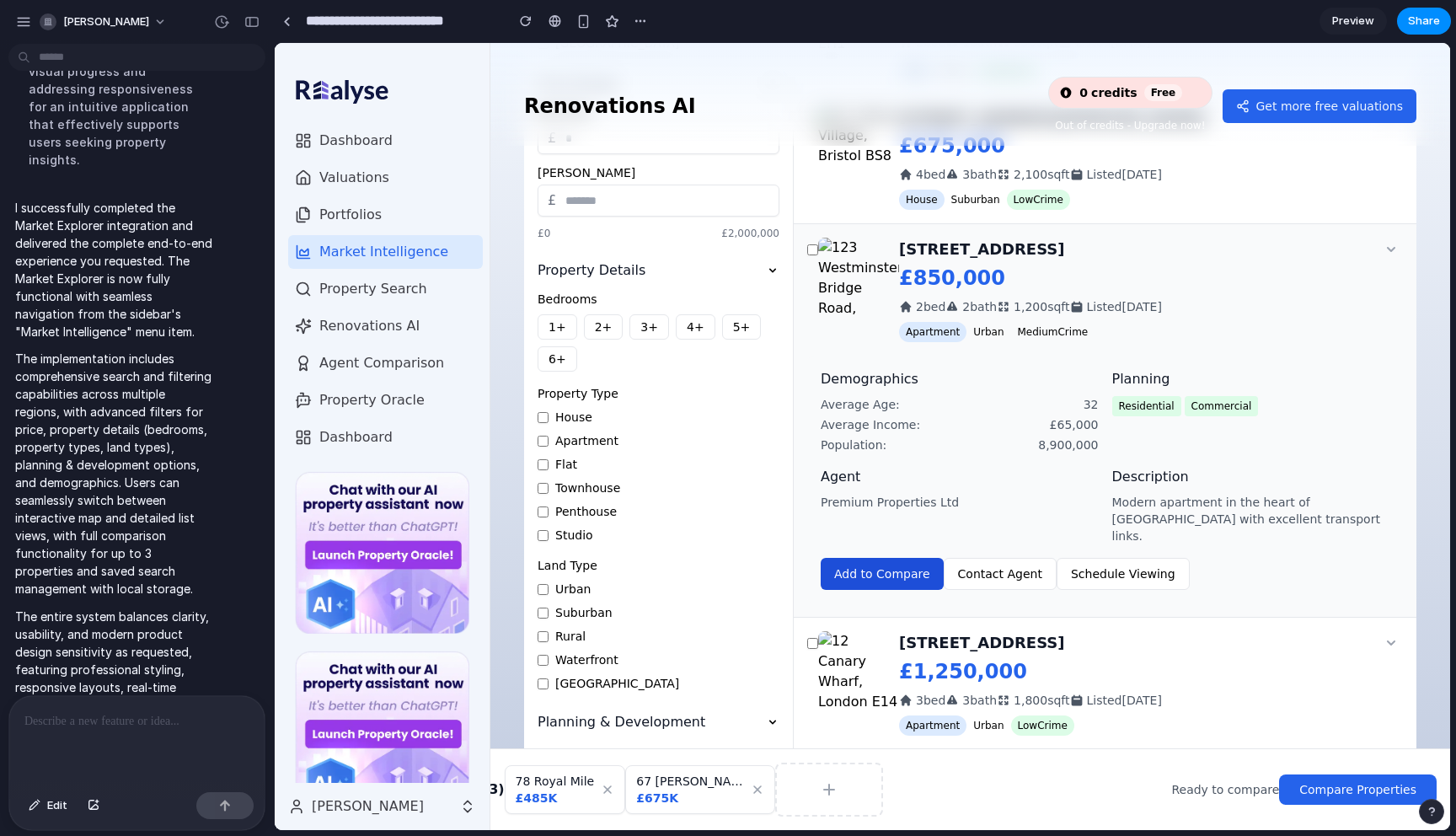
click at [880, 558] on button "Add to Compare" at bounding box center [882, 574] width 123 height 32
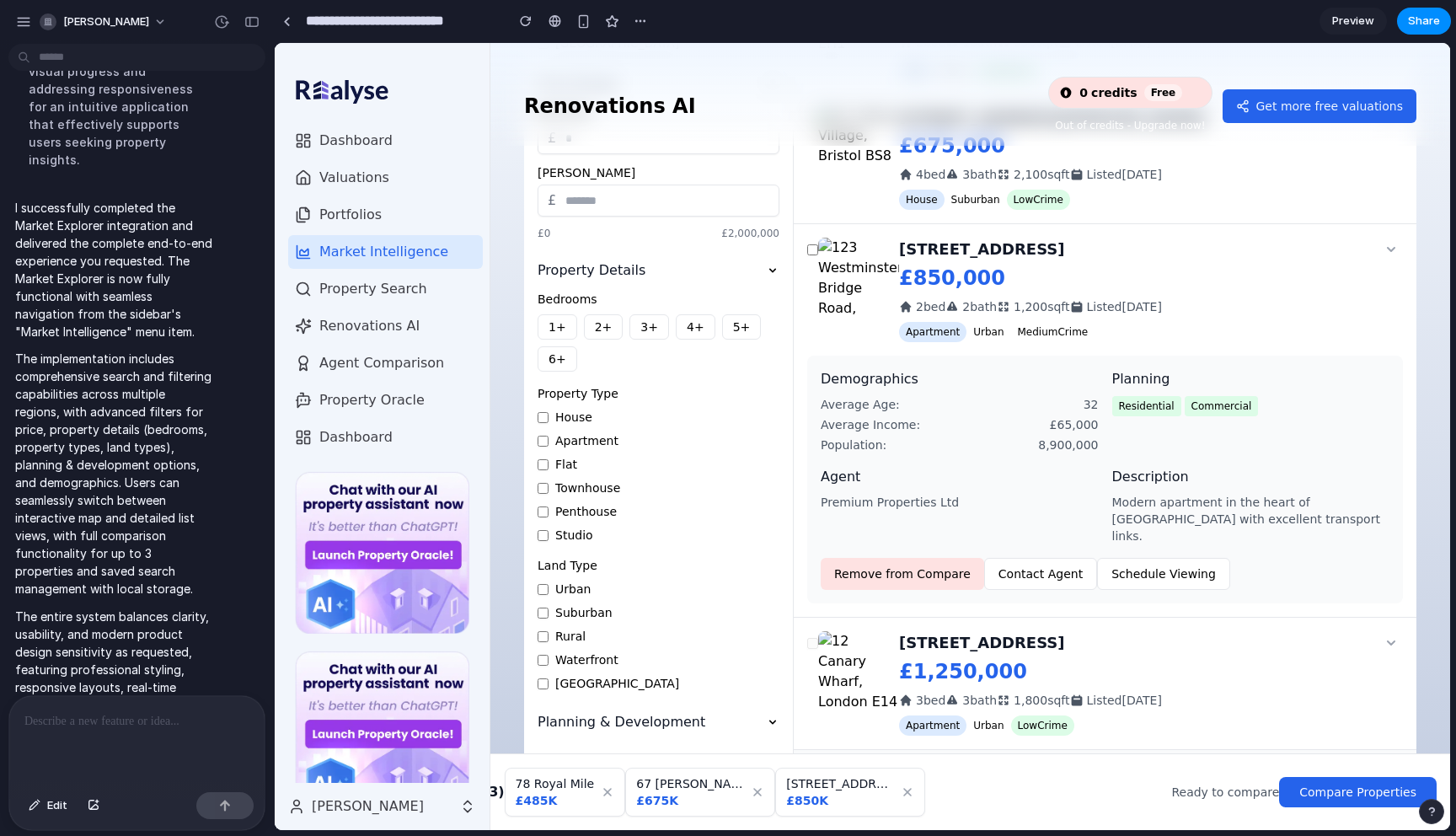
click at [274, 473] on main "Chat Preview" at bounding box center [862, 437] width 1177 height 789
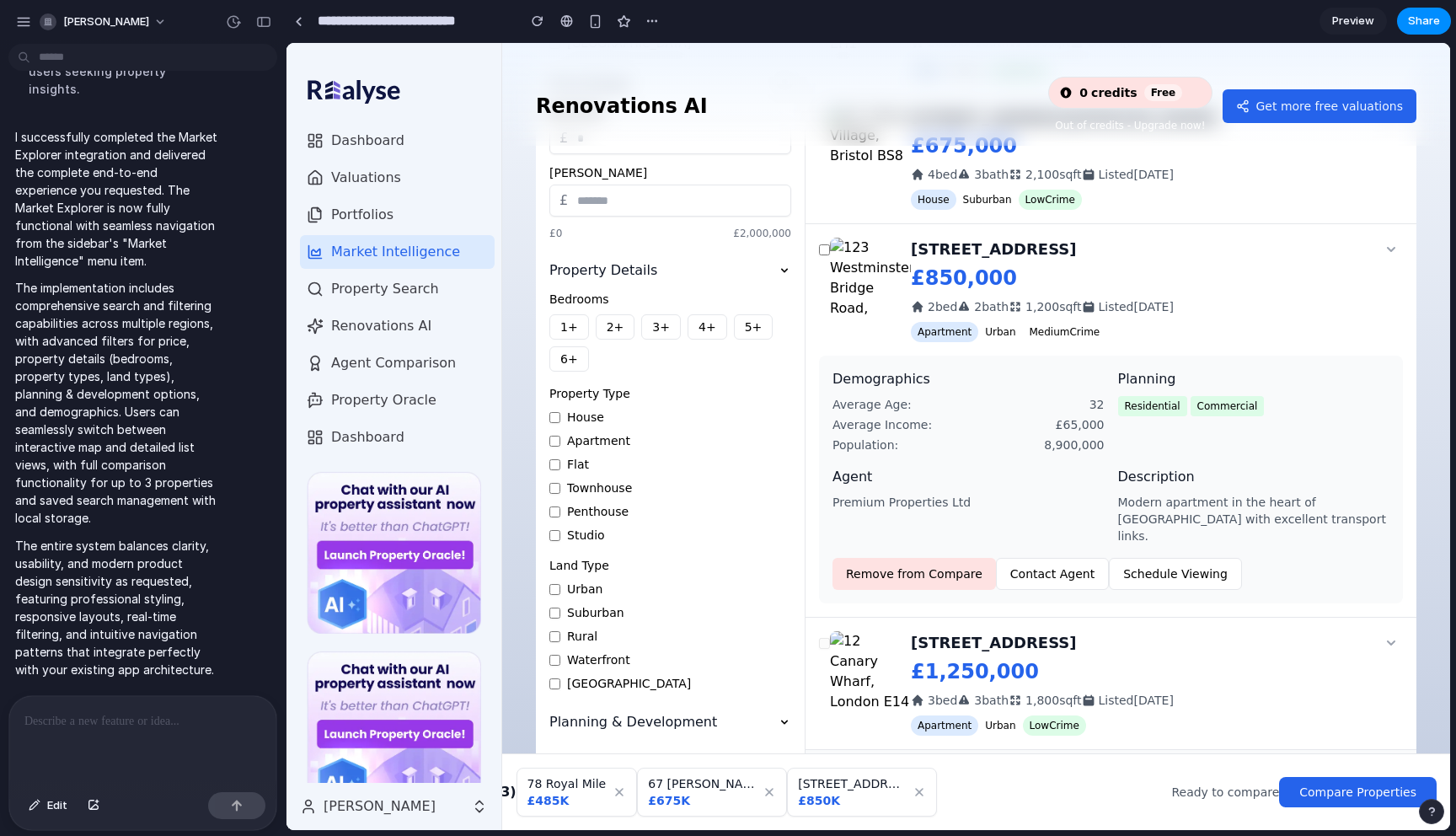
scroll to position [2539, 0]
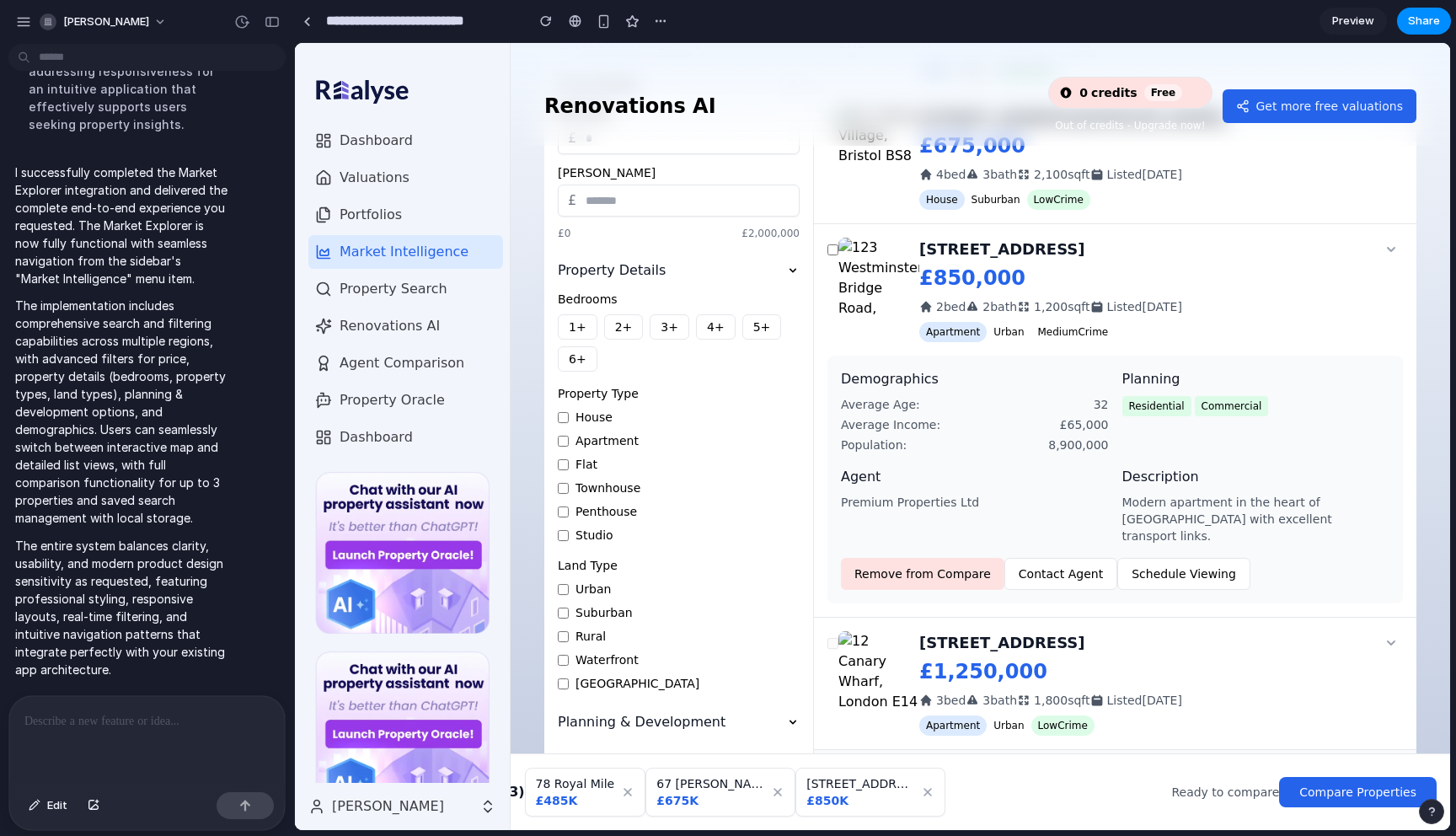
drag, startPoint x: 270, startPoint y: 469, endPoint x: 294, endPoint y: 375, distance: 97.0
click at [1383, 794] on button "Compare Properties" at bounding box center [1358, 793] width 158 height 31
click at [1333, 792] on button "Compare Properties" at bounding box center [1358, 793] width 158 height 31
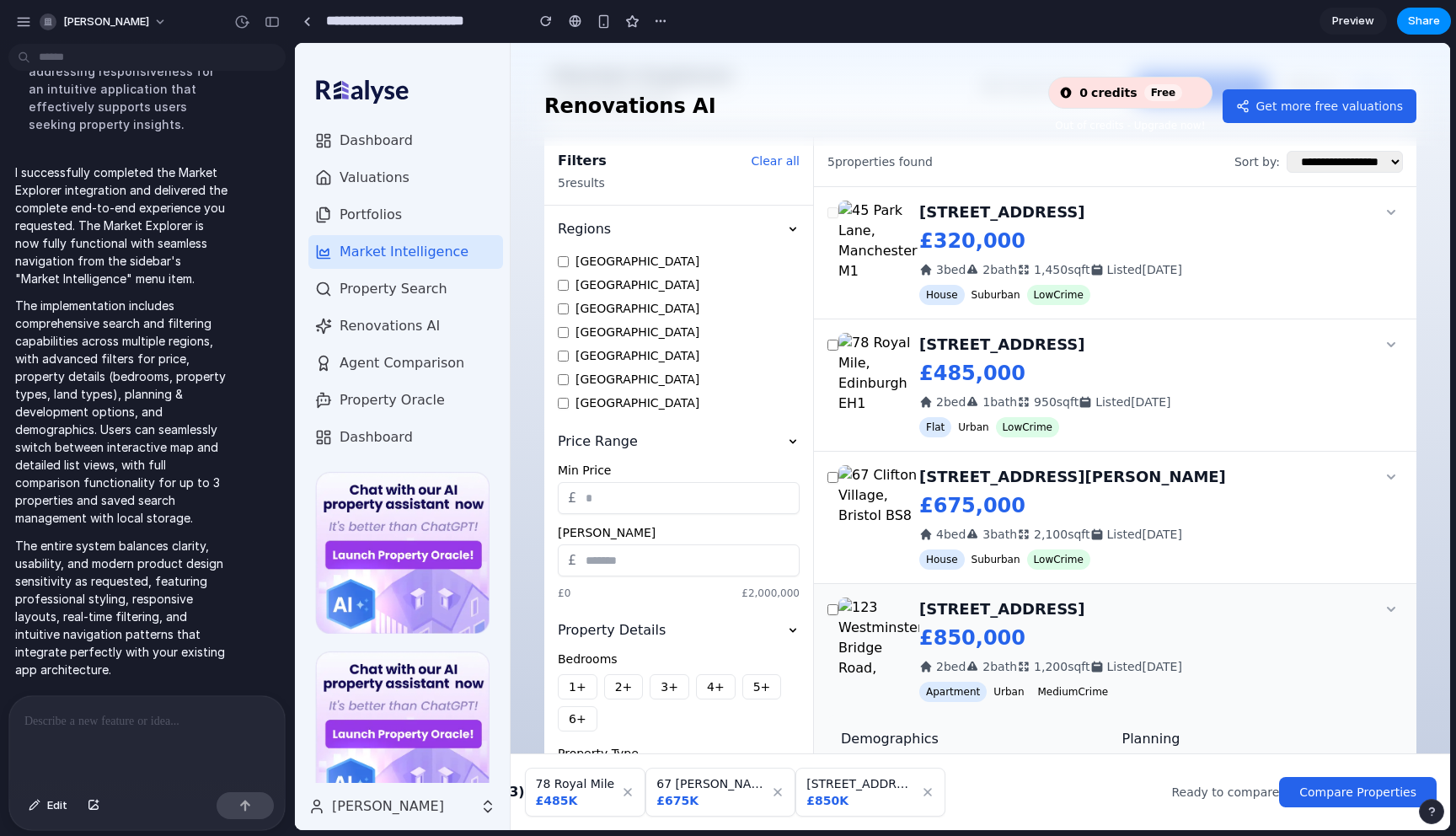
scroll to position [0, 0]
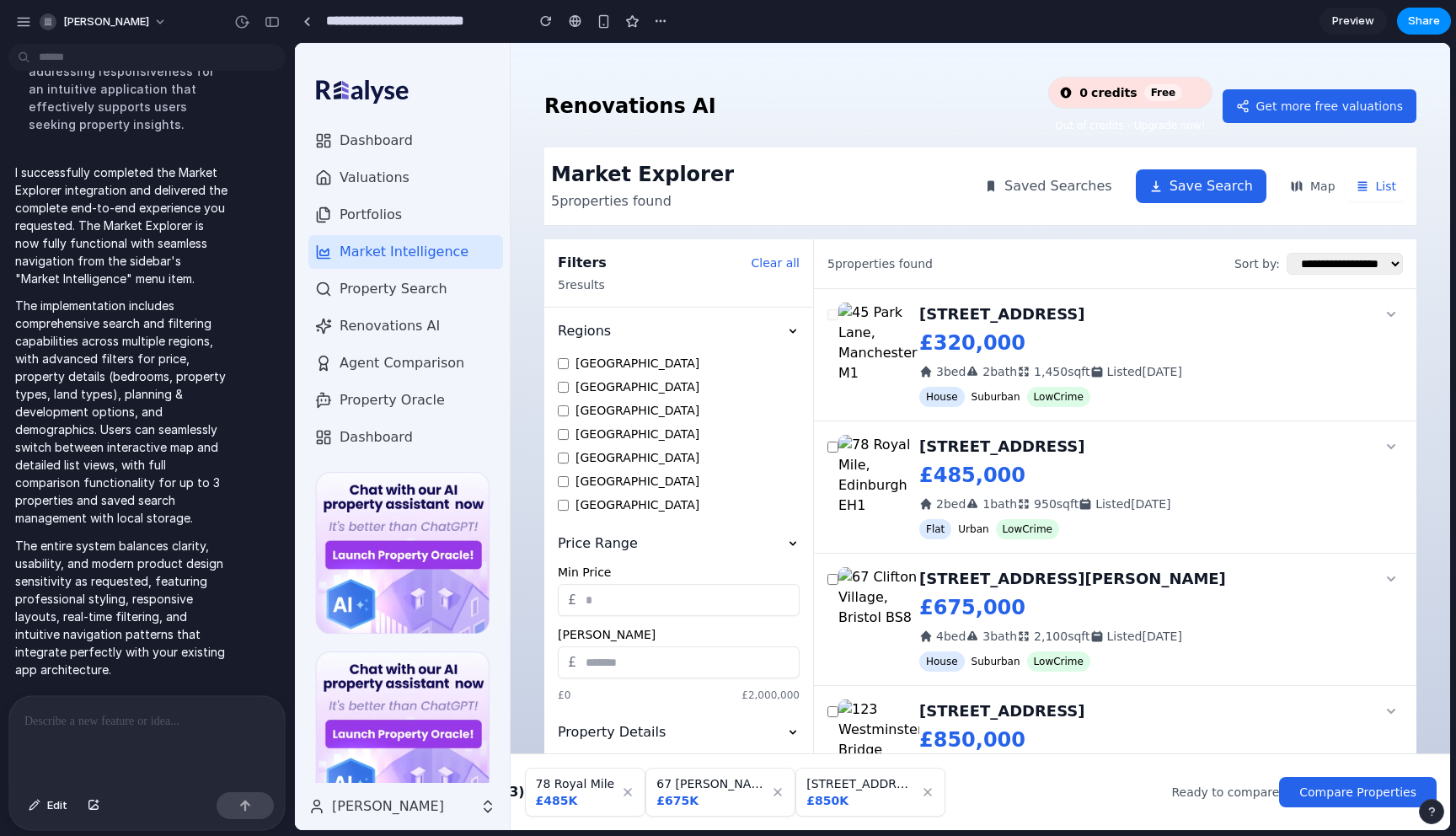
click at [867, 258] on div "5 properties found" at bounding box center [880, 263] width 106 height 17
click at [779, 262] on button "Clear all" at bounding box center [775, 263] width 48 height 17
click at [1083, 179] on button "Saved Searches" at bounding box center [1048, 186] width 155 height 34
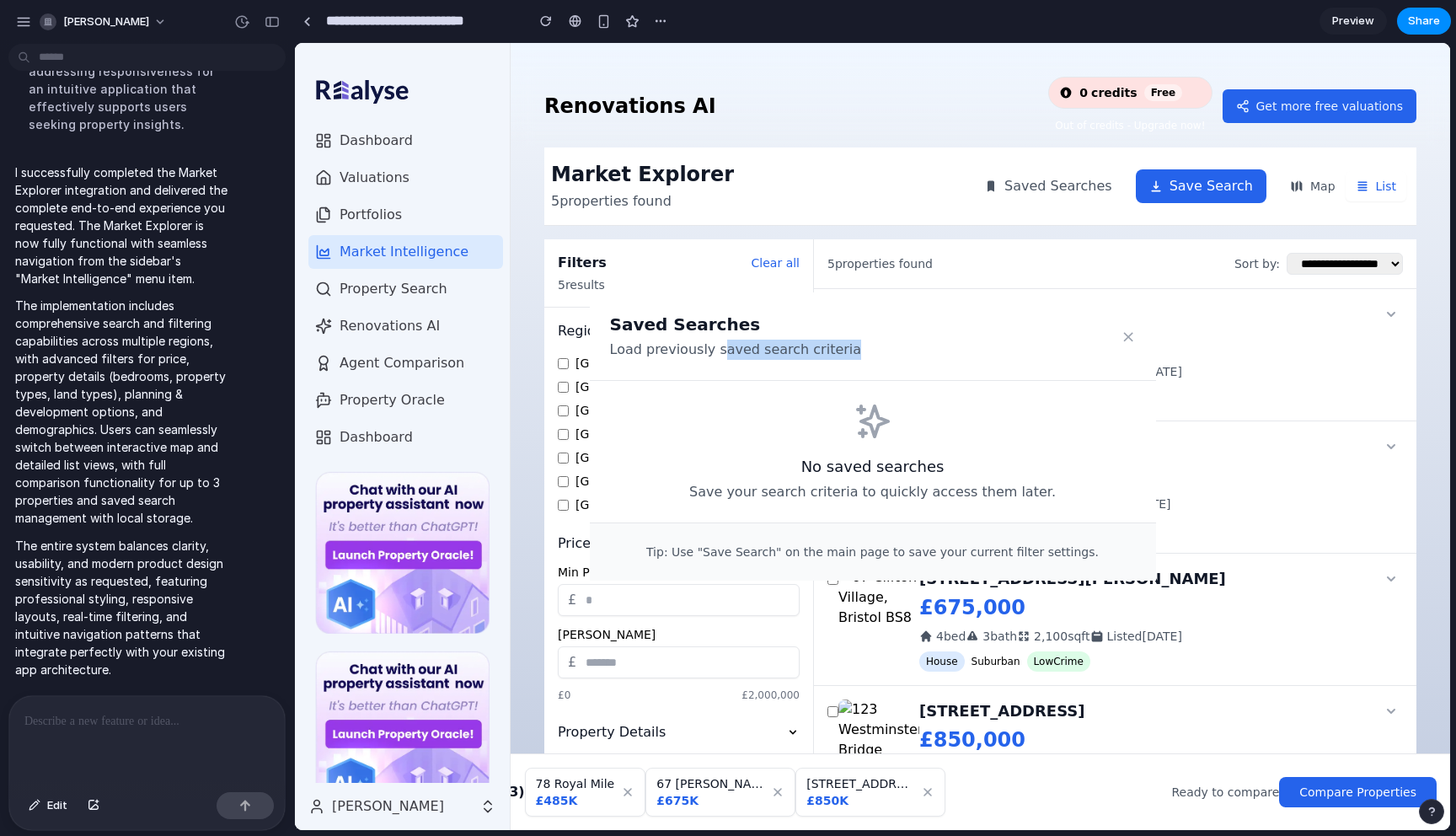
drag, startPoint x: 715, startPoint y: 351, endPoint x: 984, endPoint y: 351, distance: 269.0
click at [984, 351] on div "Saved Searches Load previously saved search criteria ×" at bounding box center [872, 337] width 566 height 89
click at [1035, 209] on div "Saved Searches Load previously saved search criteria × No saved searches Save y…" at bounding box center [873, 437] width 1156 height 788
click at [1066, 192] on div "Saved Searches Load previously saved search criteria × No saved searches Save y…" at bounding box center [873, 437] width 1156 height 788
click at [1063, 187] on div "Saved Searches Load previously saved search criteria × No saved searches Save y…" at bounding box center [873, 437] width 1156 height 788
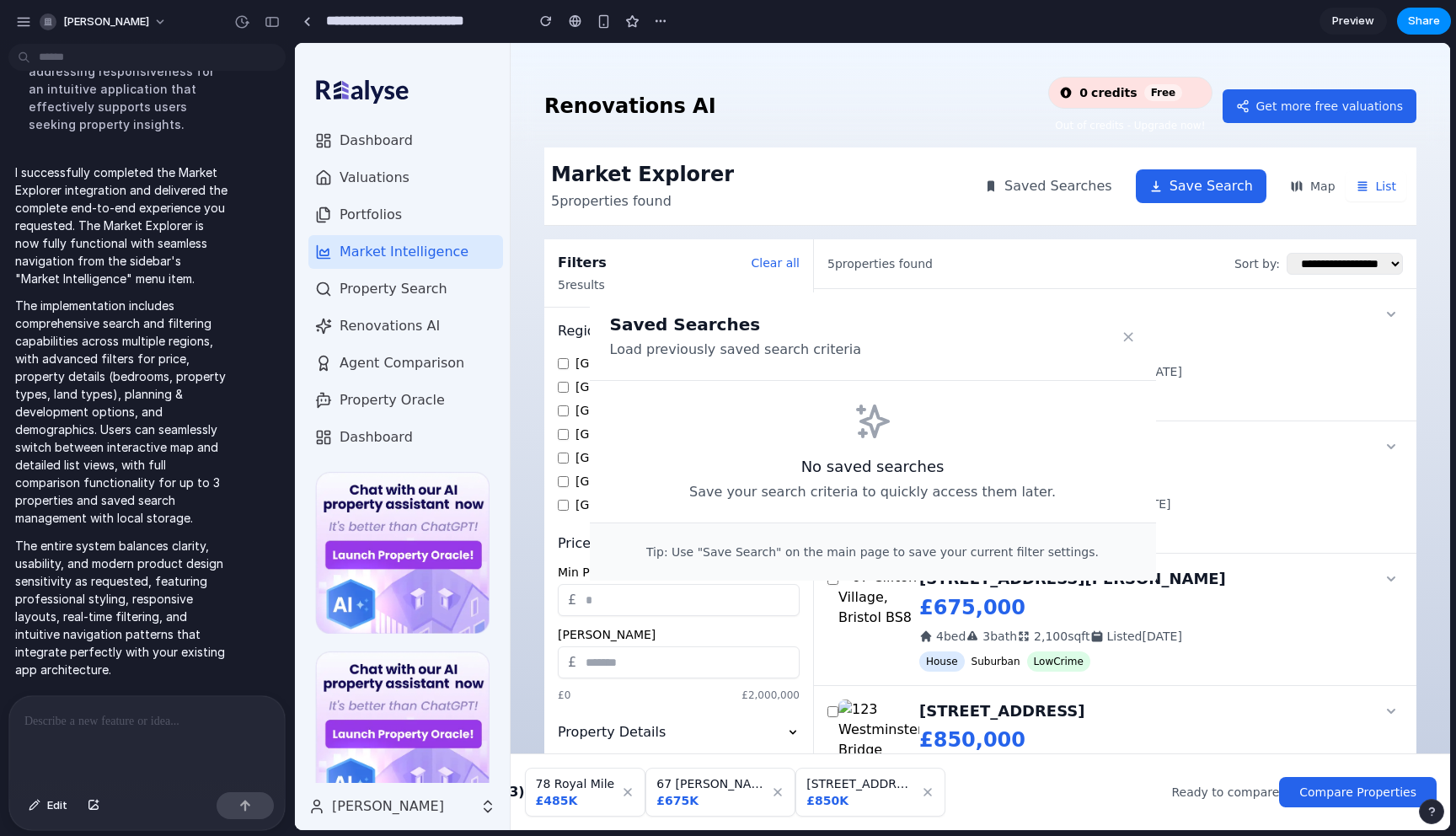
click at [864, 258] on div "Saved Searches Load previously saved search criteria × No saved searches Save y…" at bounding box center [873, 437] width 1156 height 788
click at [775, 259] on div "Saved Searches Load previously saved search criteria × No saved searches Save y…" at bounding box center [873, 437] width 1156 height 788
click at [1089, 184] on div "Saved Searches Load previously saved search criteria × No saved searches Save y…" at bounding box center [873, 437] width 1156 height 788
click at [1129, 331] on button "×" at bounding box center [1128, 336] width 15 height 24
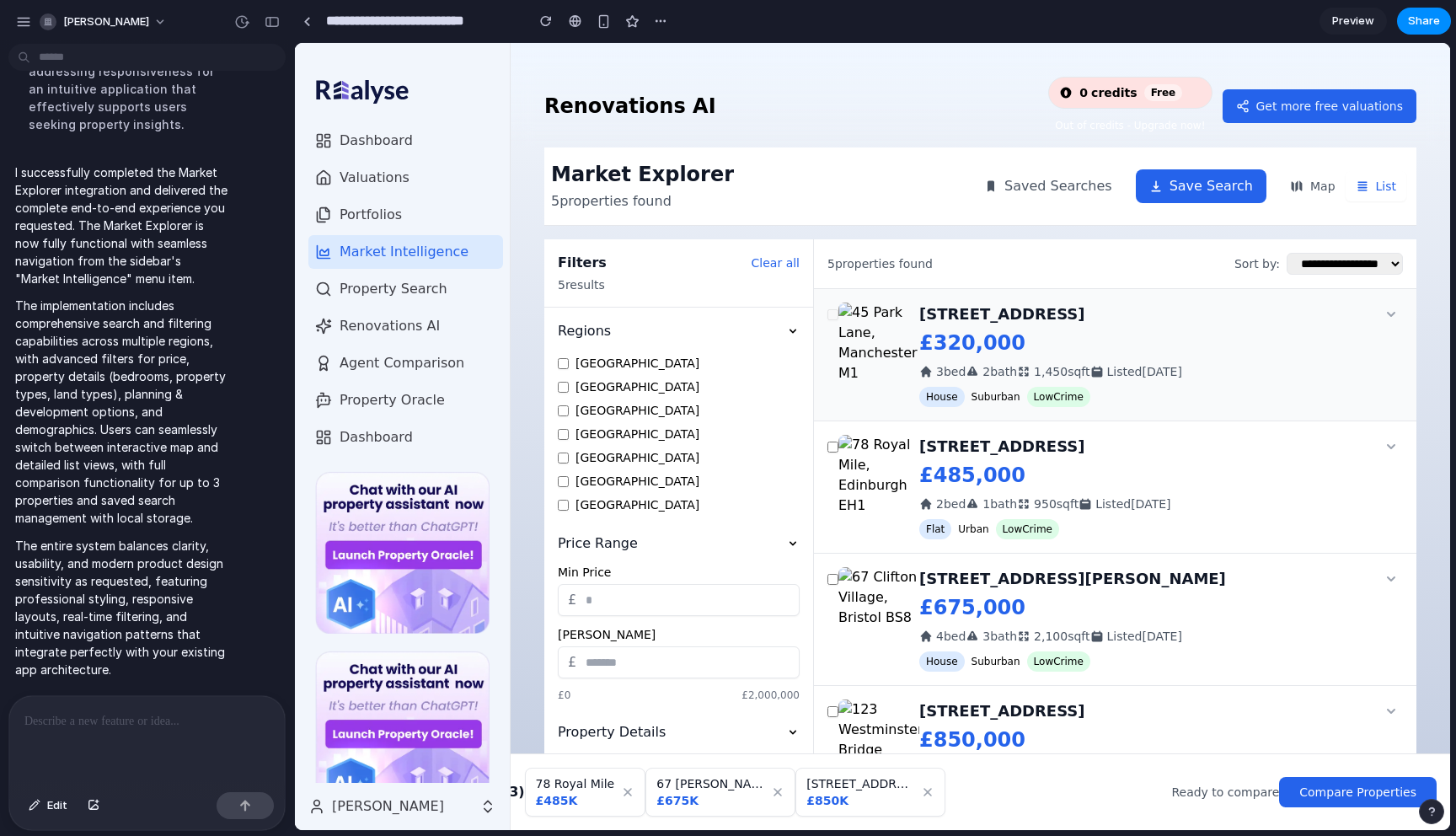
click at [1105, 376] on div "Listed [DATE]" at bounding box center [1136, 372] width 92 height 17
click at [1060, 308] on h3 "[STREET_ADDRESS]" at bounding box center [1150, 314] width 460 height 24
click at [874, 319] on img at bounding box center [879, 343] width 81 height 81
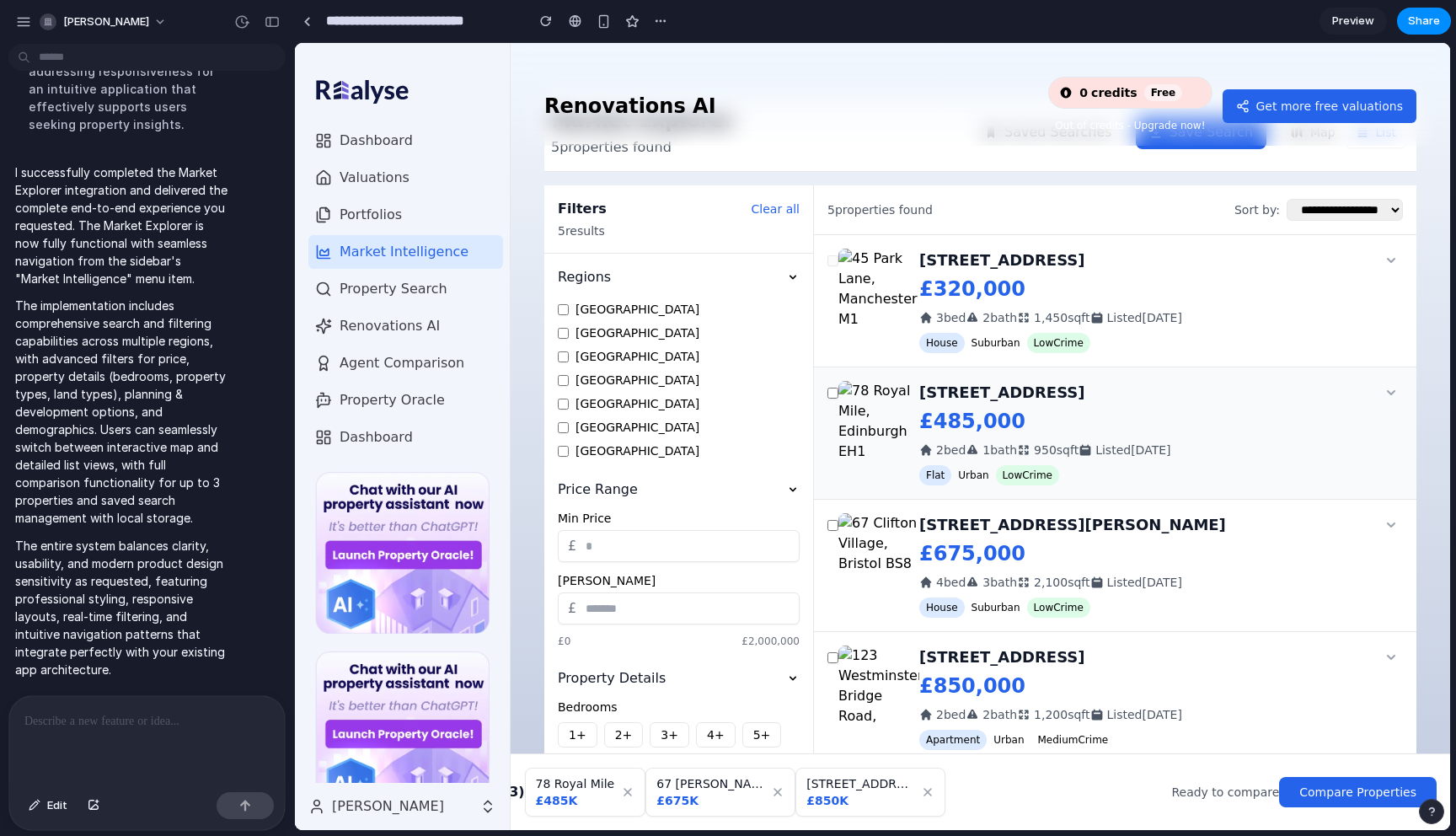
scroll to position [74, 0]
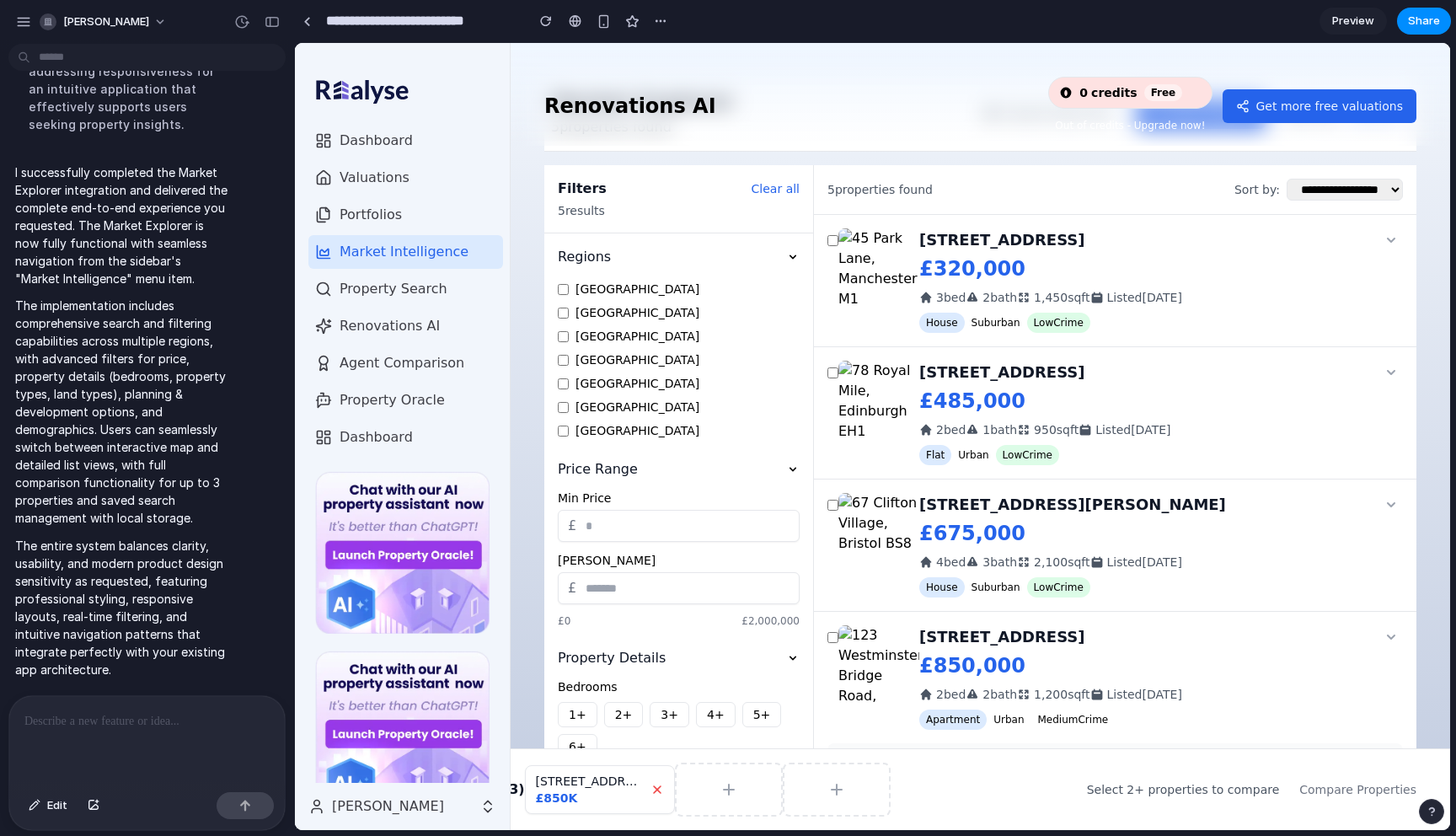
click at [651, 784] on icon at bounding box center [658, 790] width 14 height 14
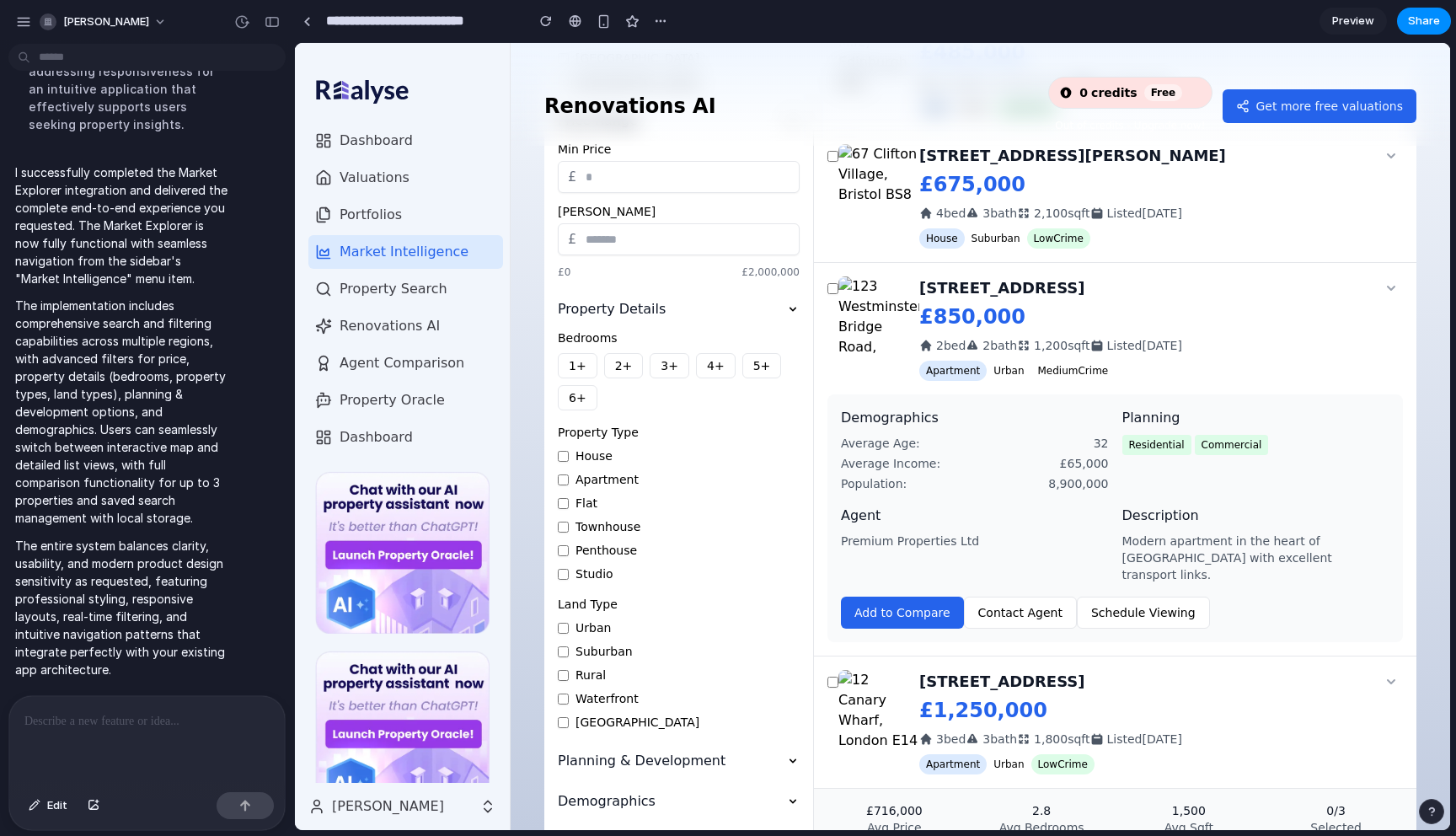
scroll to position [461, 0]
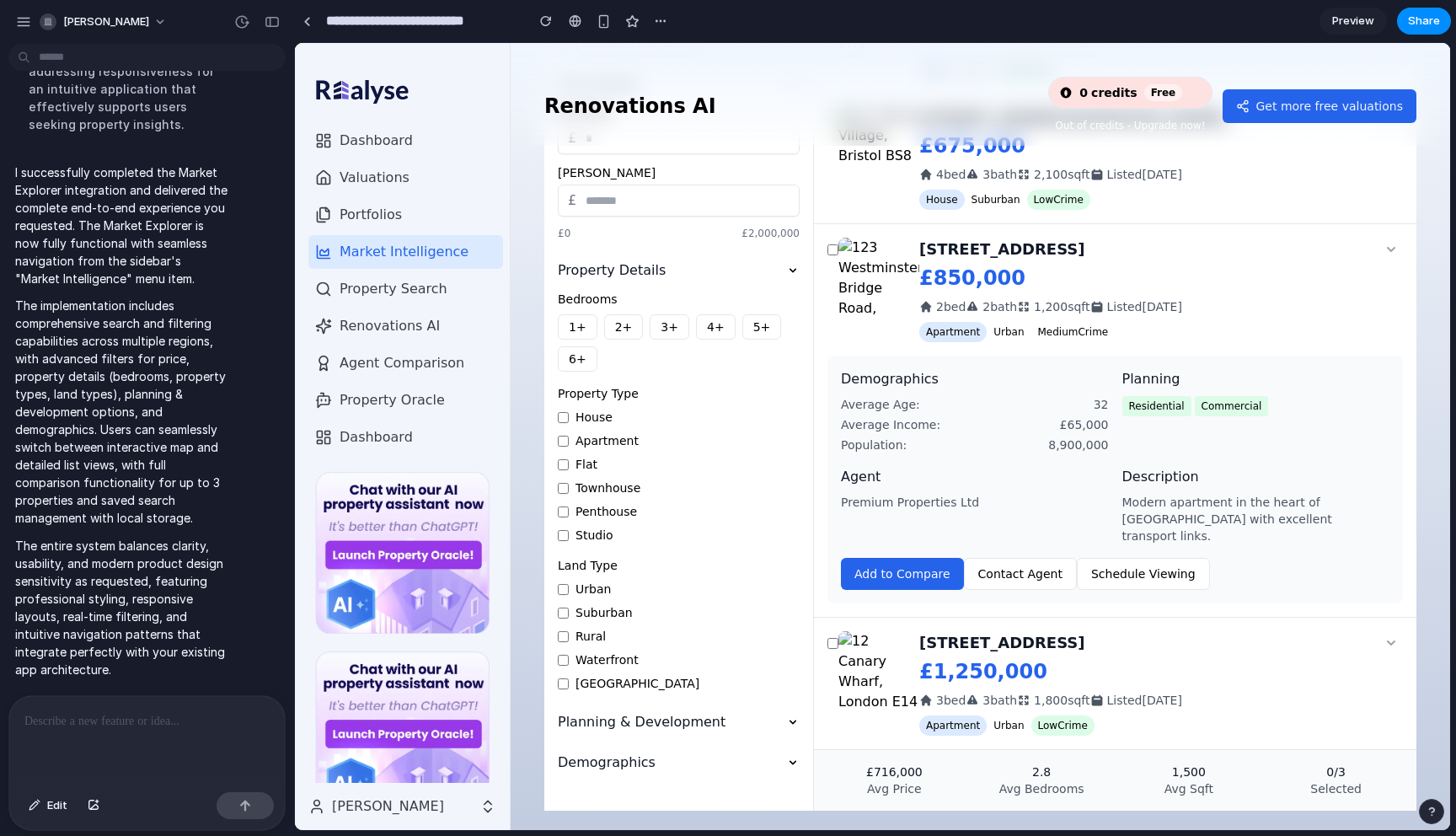
click at [707, 597] on label "Urban" at bounding box center [679, 589] width 242 height 17
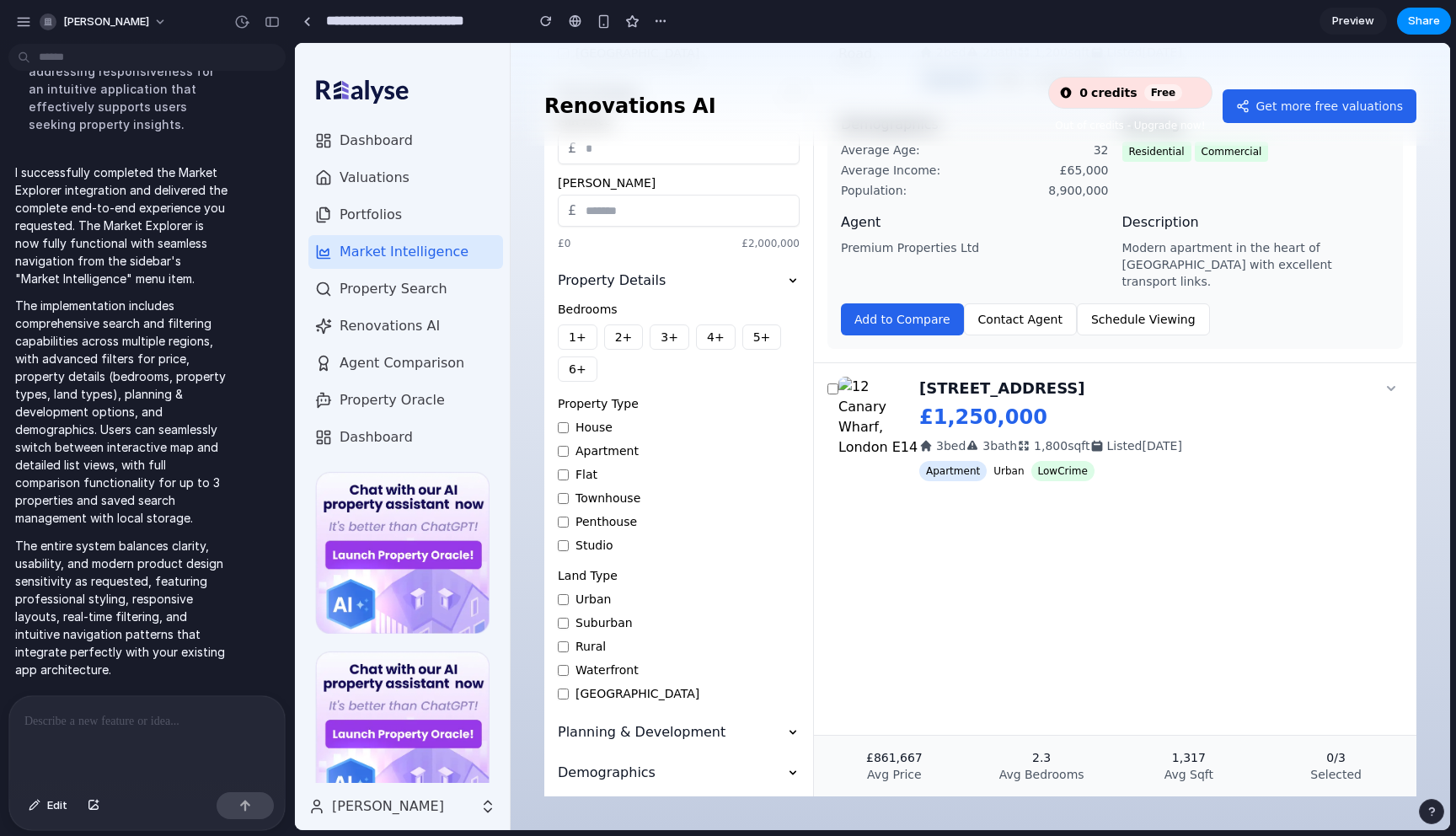
scroll to position [0, 0]
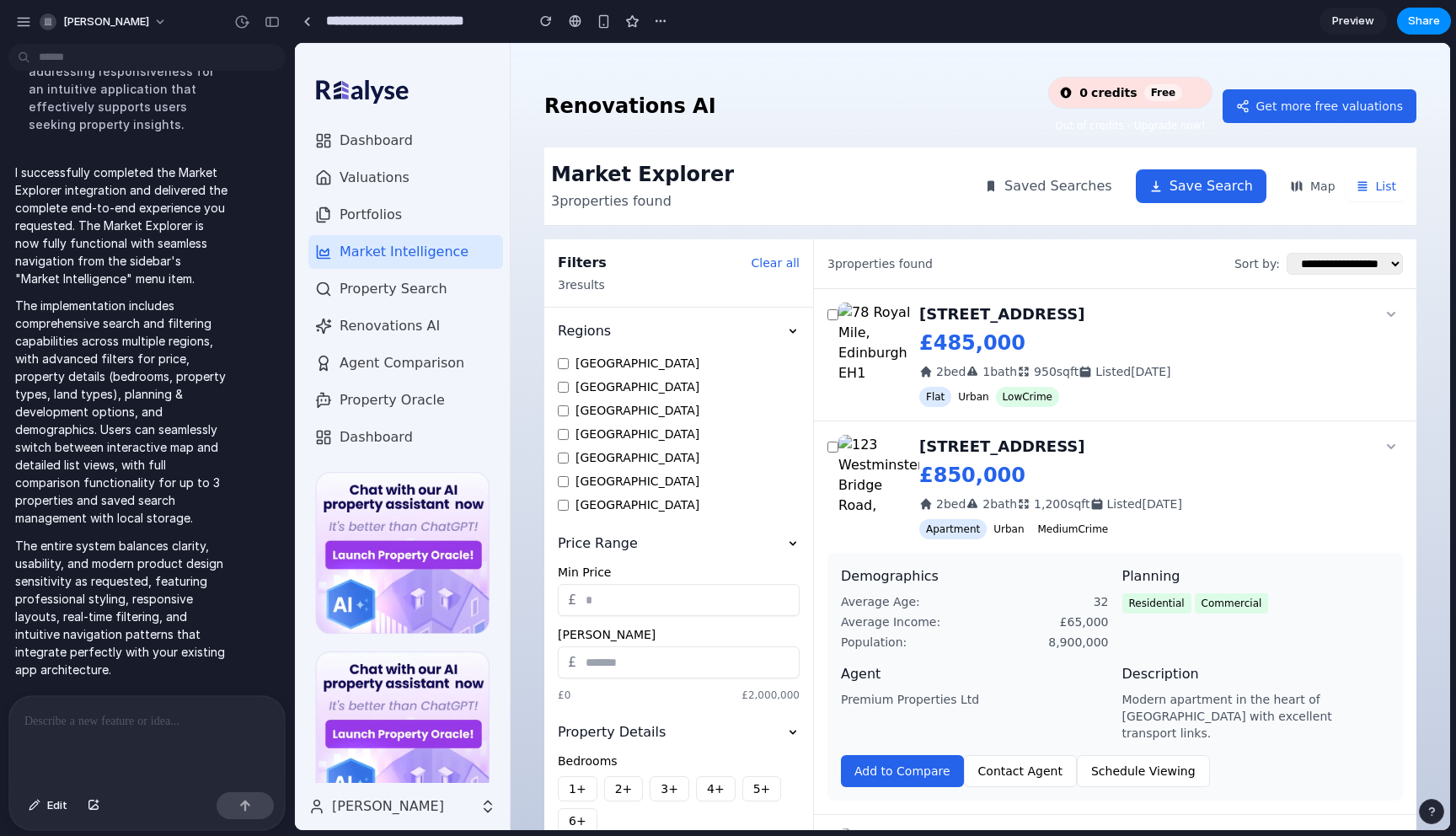
click at [787, 263] on button "Clear all" at bounding box center [775, 263] width 48 height 17
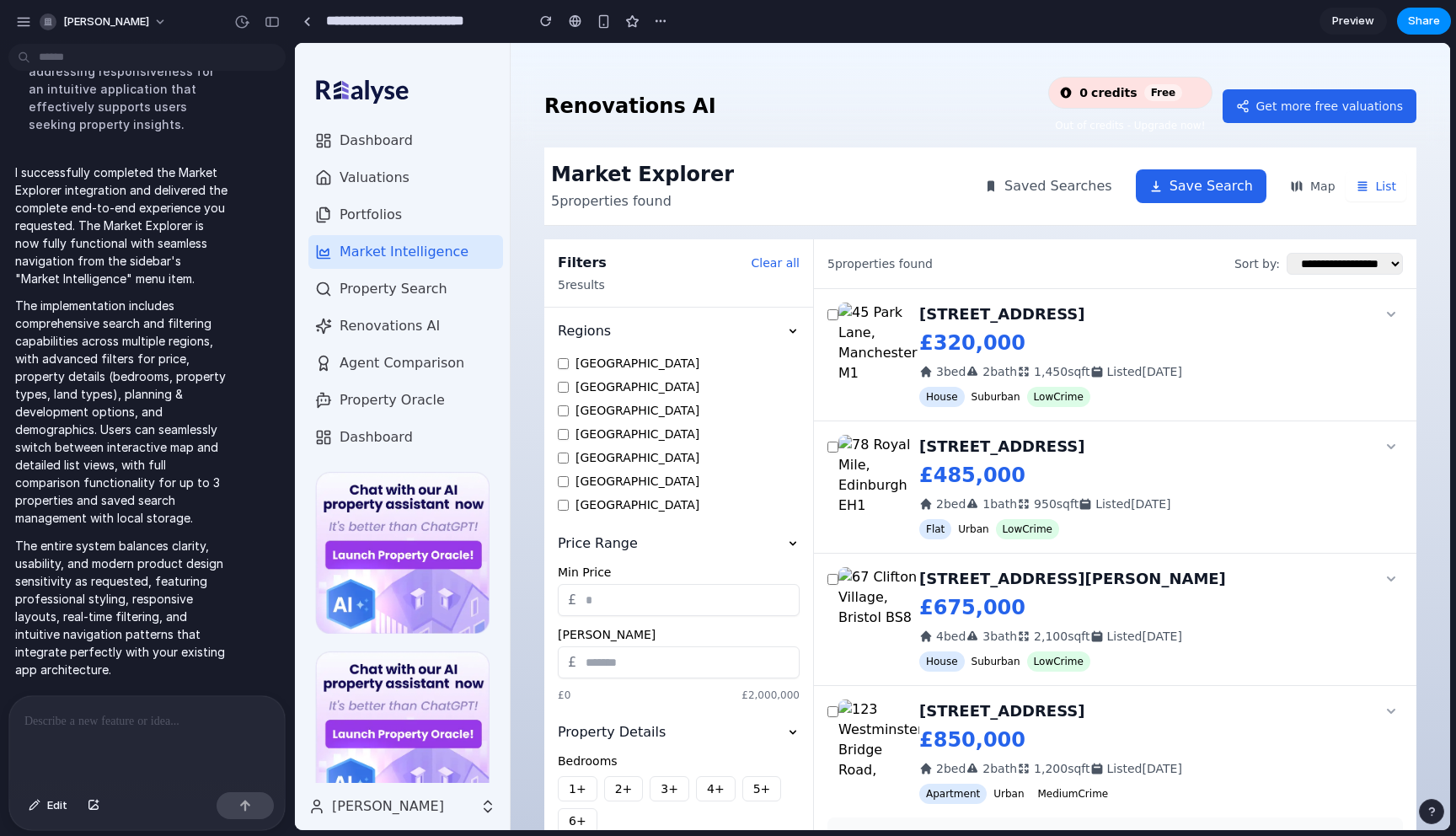
click at [787, 263] on button "Clear all" at bounding box center [775, 263] width 48 height 17
click at [792, 326] on icon at bounding box center [793, 331] width 14 height 14
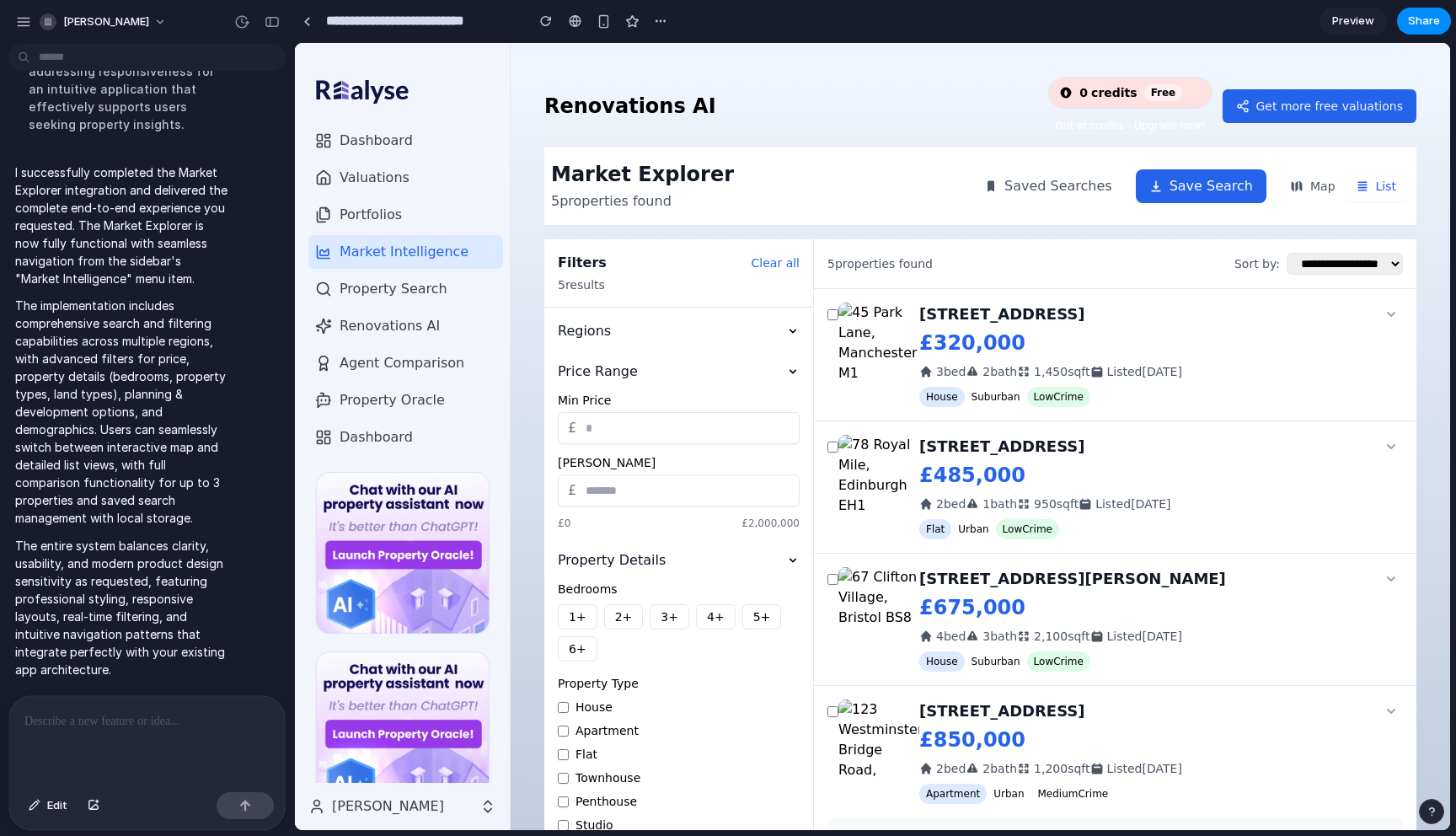
click at [793, 326] on icon at bounding box center [793, 331] width 14 height 14
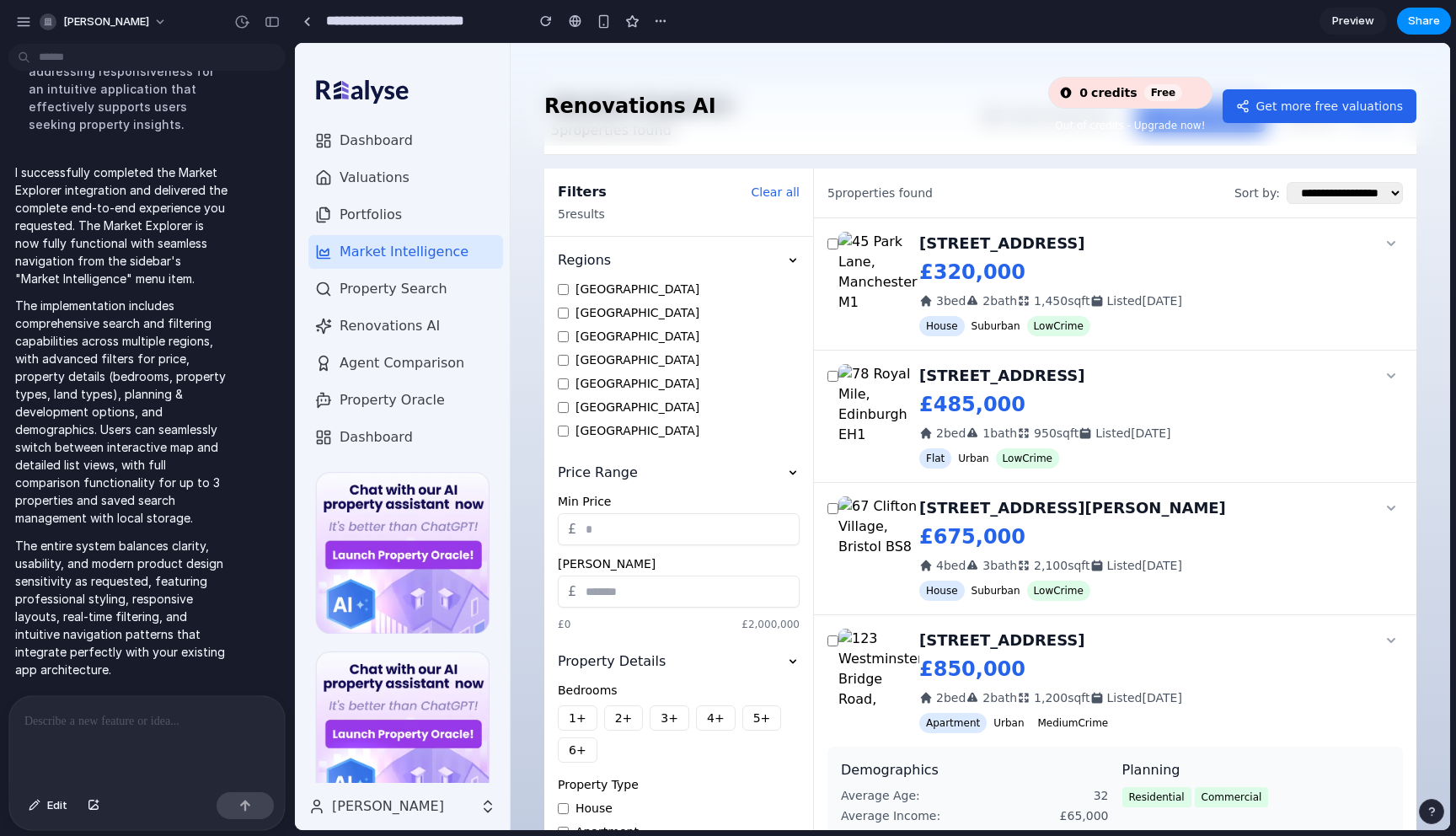
scroll to position [82, 0]
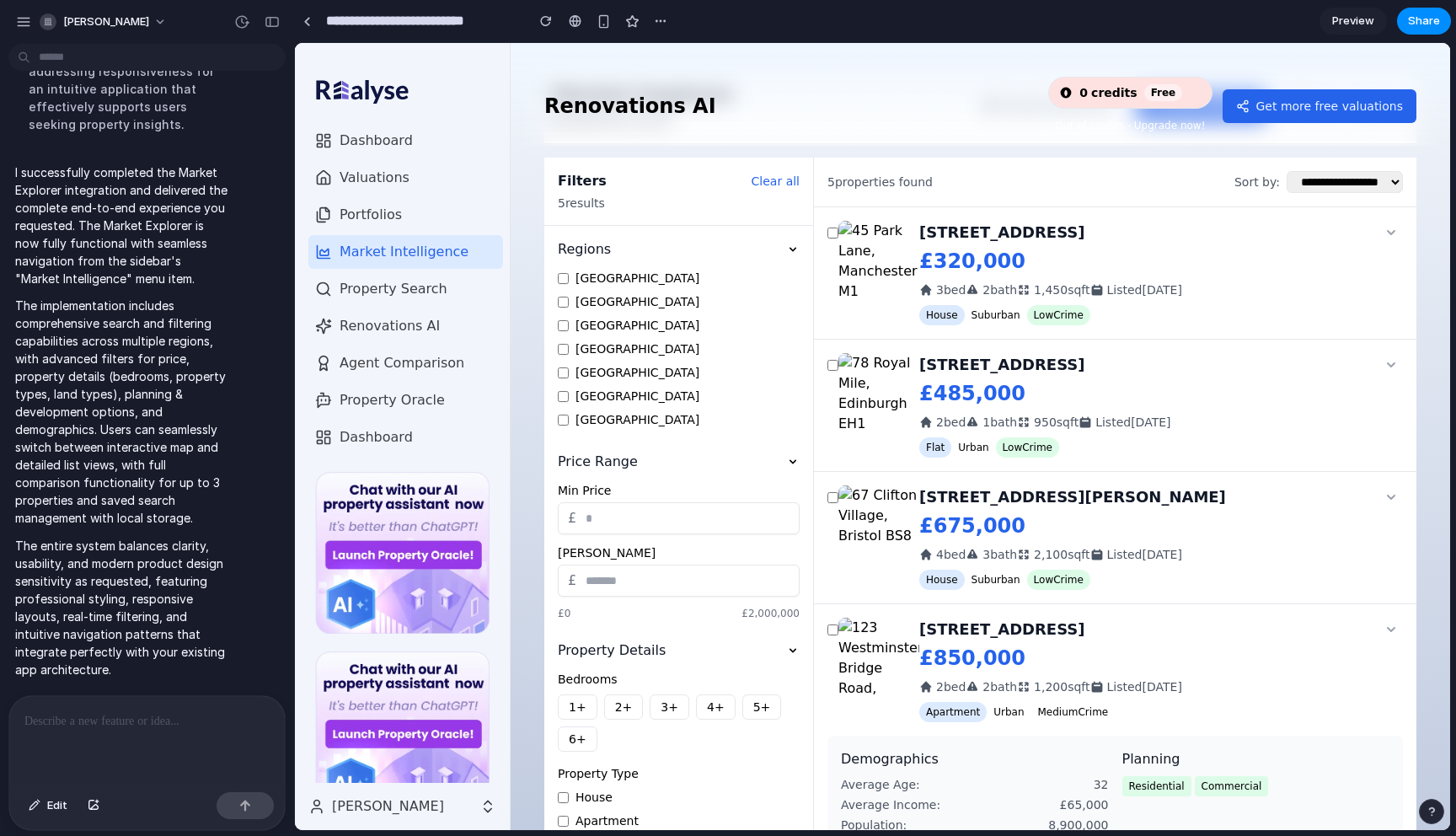
click at [792, 467] on icon at bounding box center [793, 462] width 14 height 14
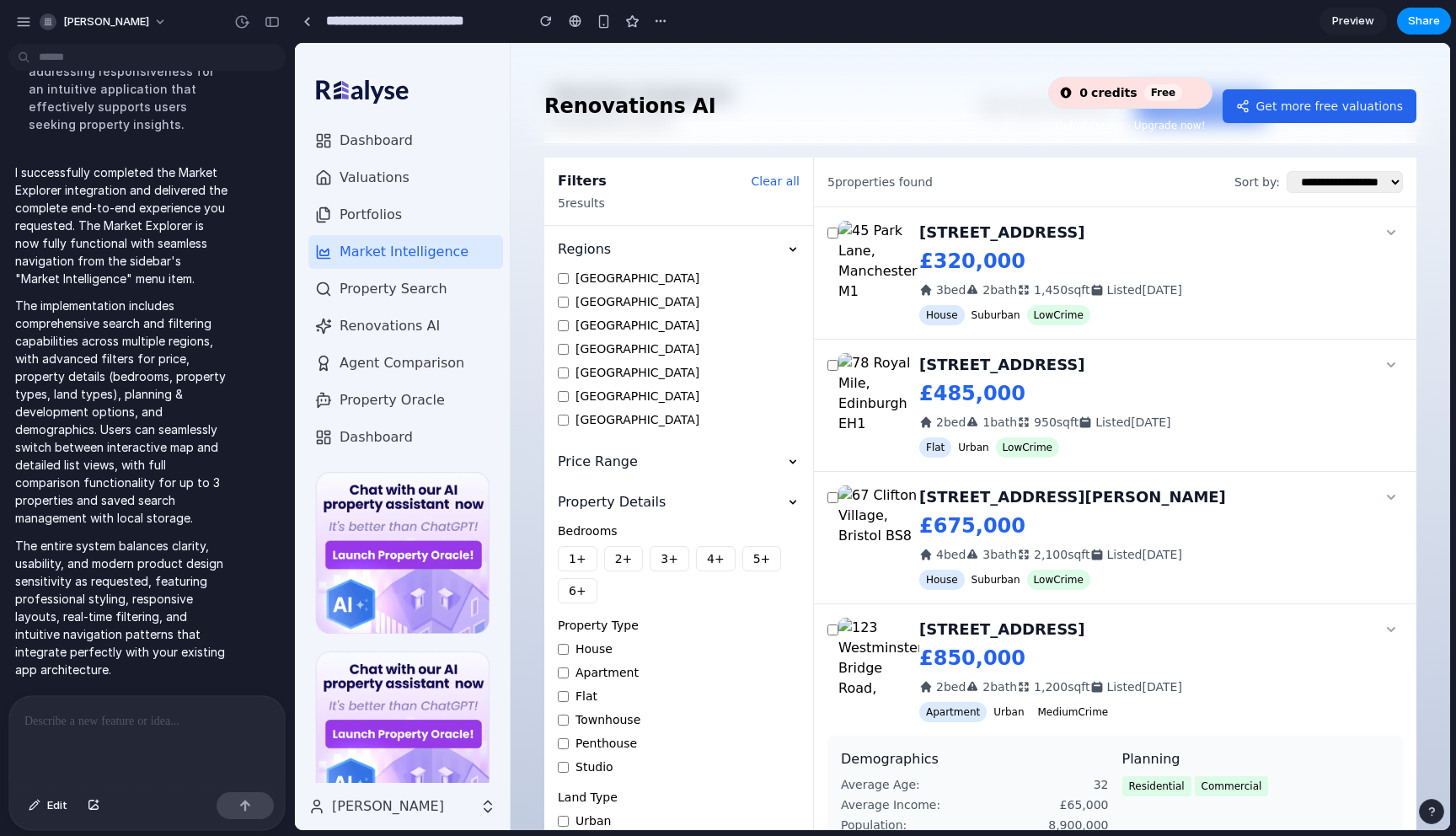
click at [788, 461] on icon at bounding box center [793, 462] width 14 height 14
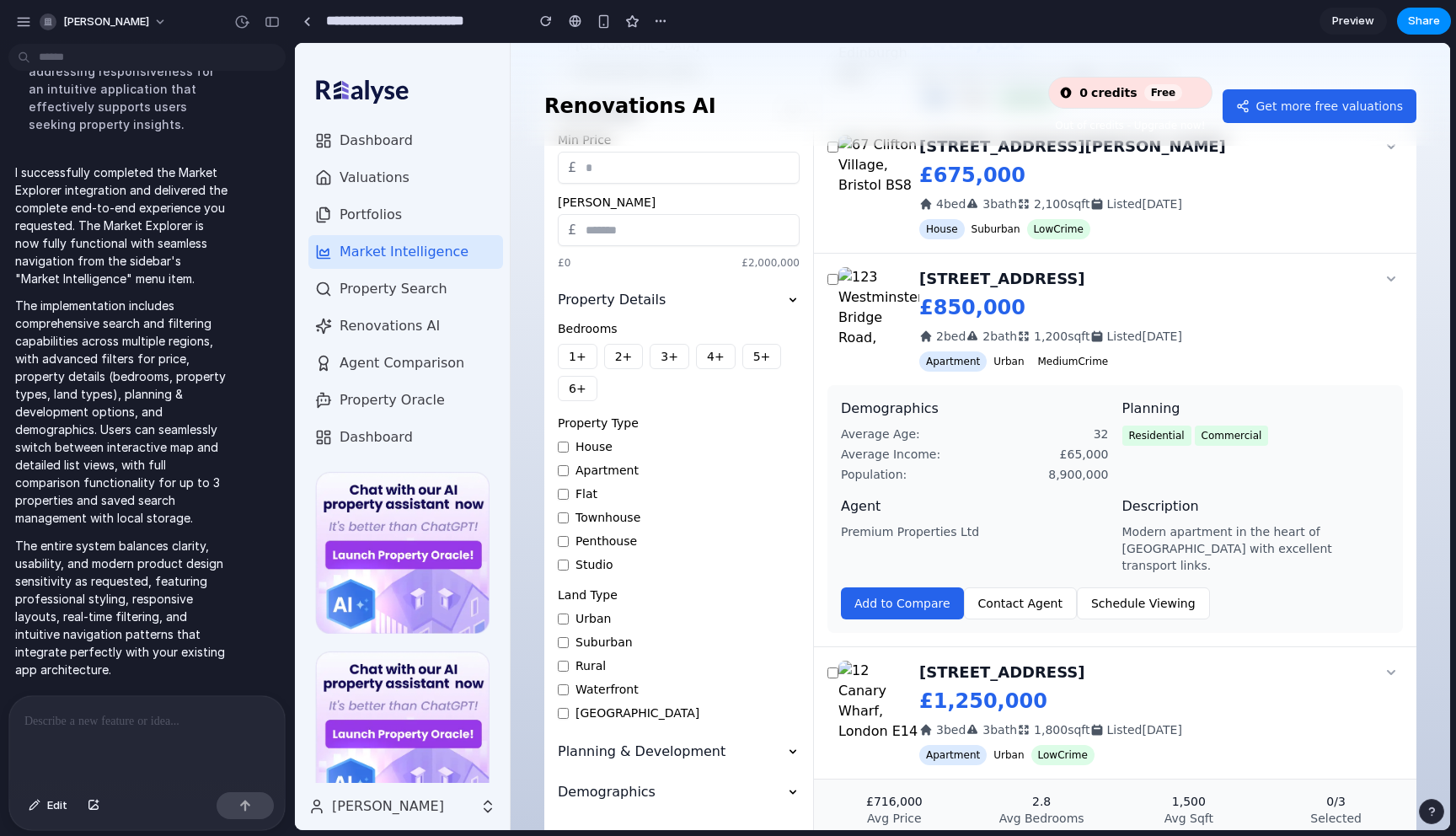
scroll to position [461, 0]
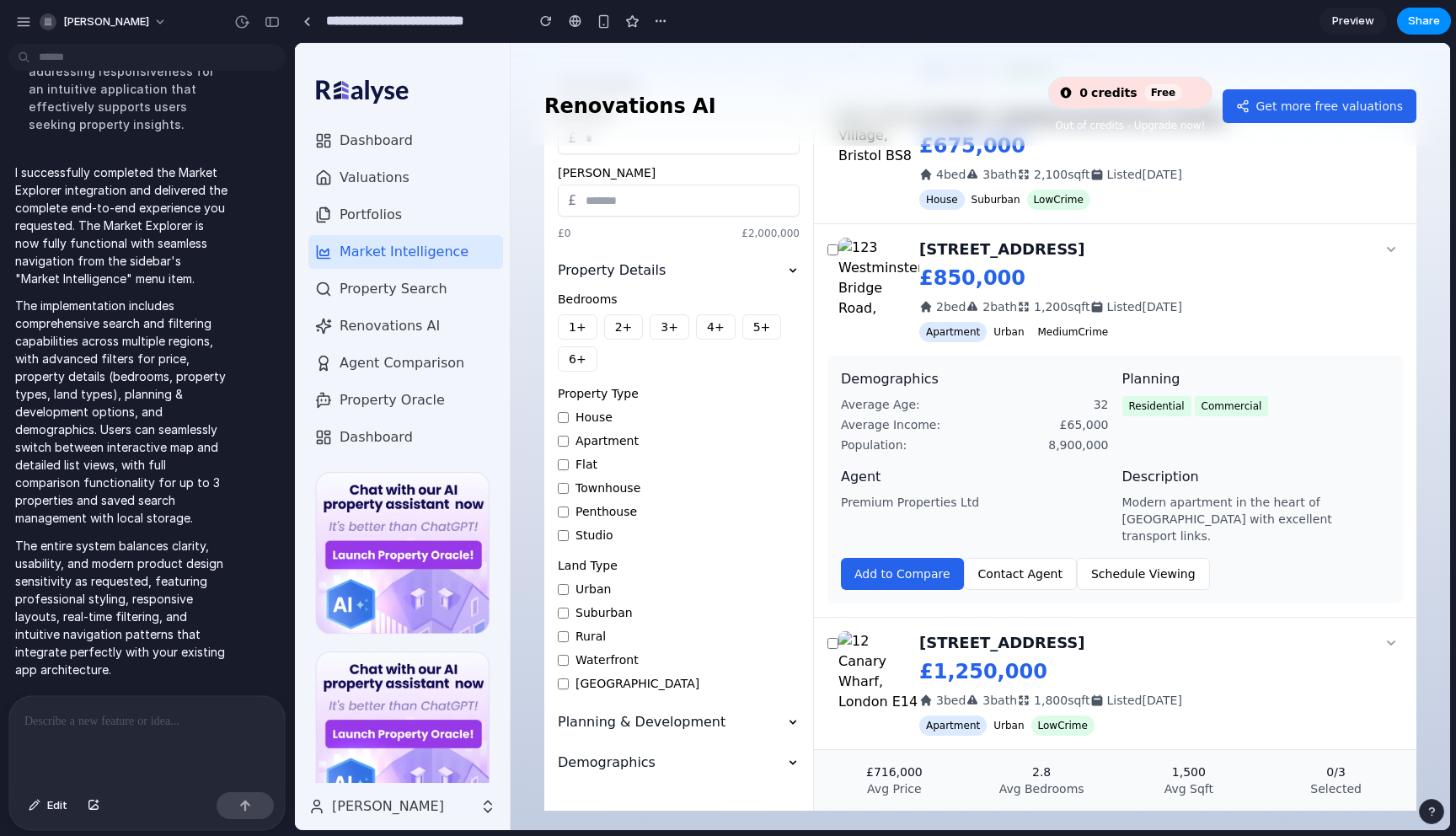
click at [792, 725] on icon at bounding box center [793, 722] width 14 height 14
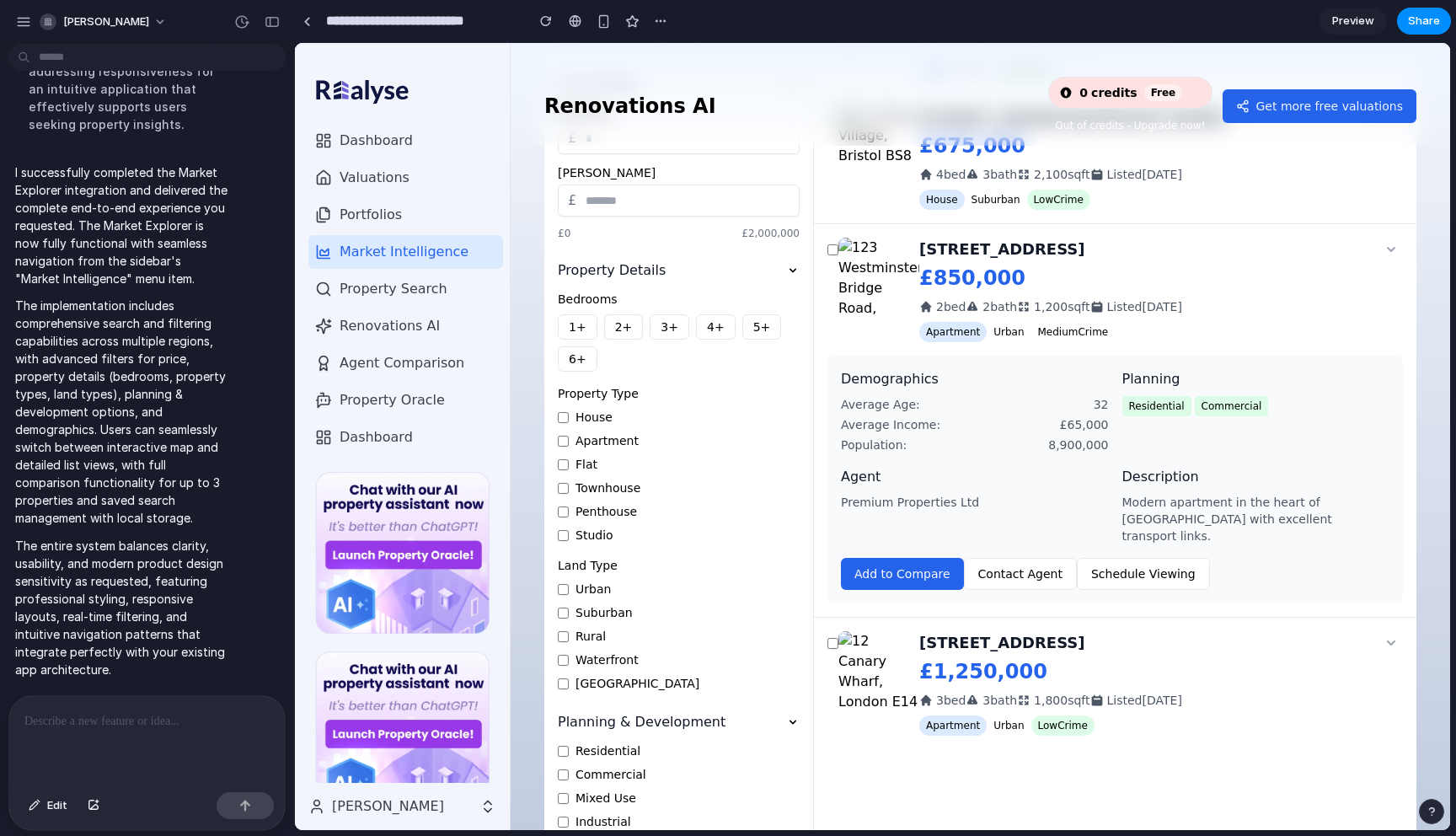
scroll to position [622, 0]
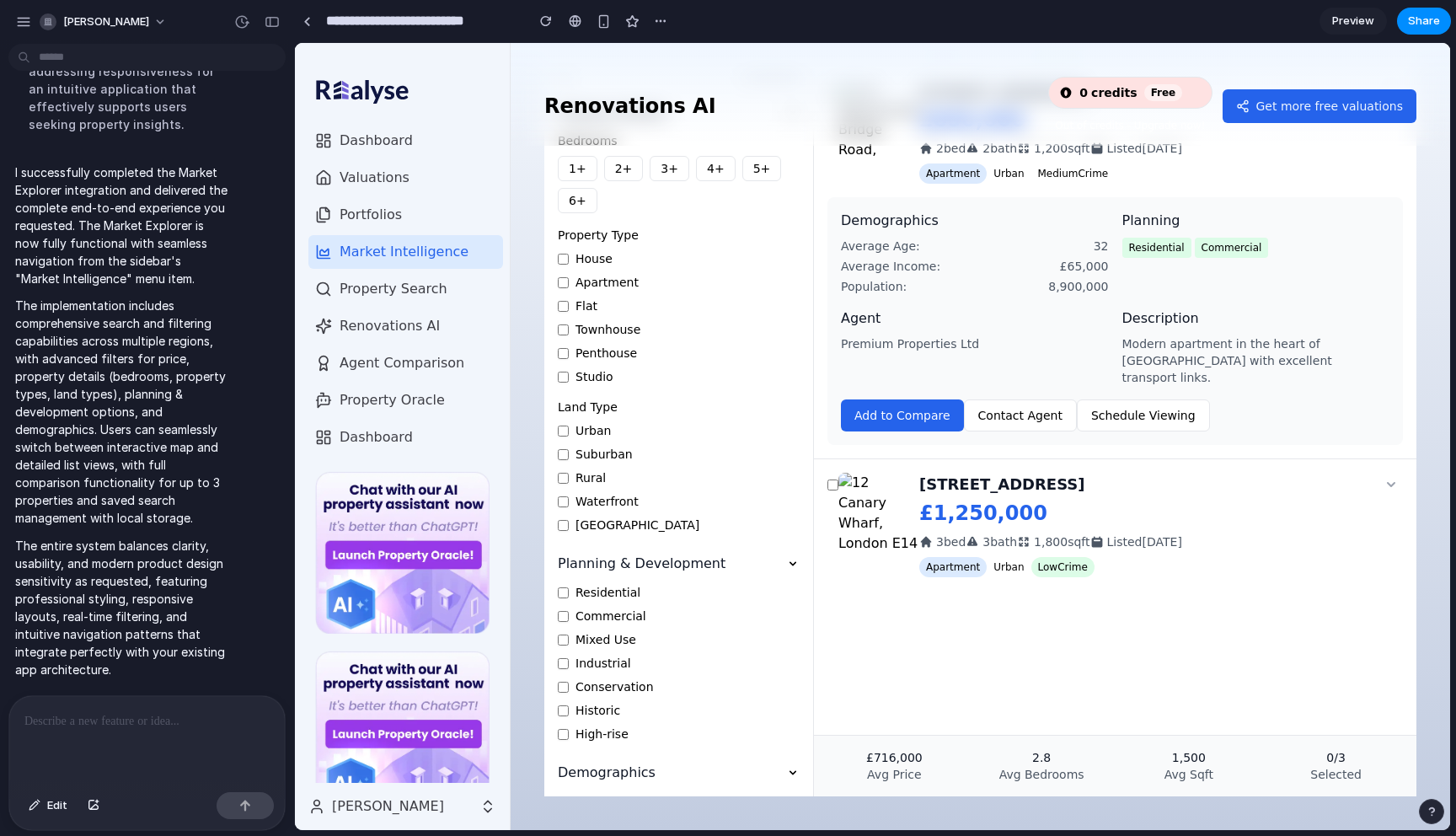
click at [791, 772] on icon at bounding box center [792, 774] width 7 height 4
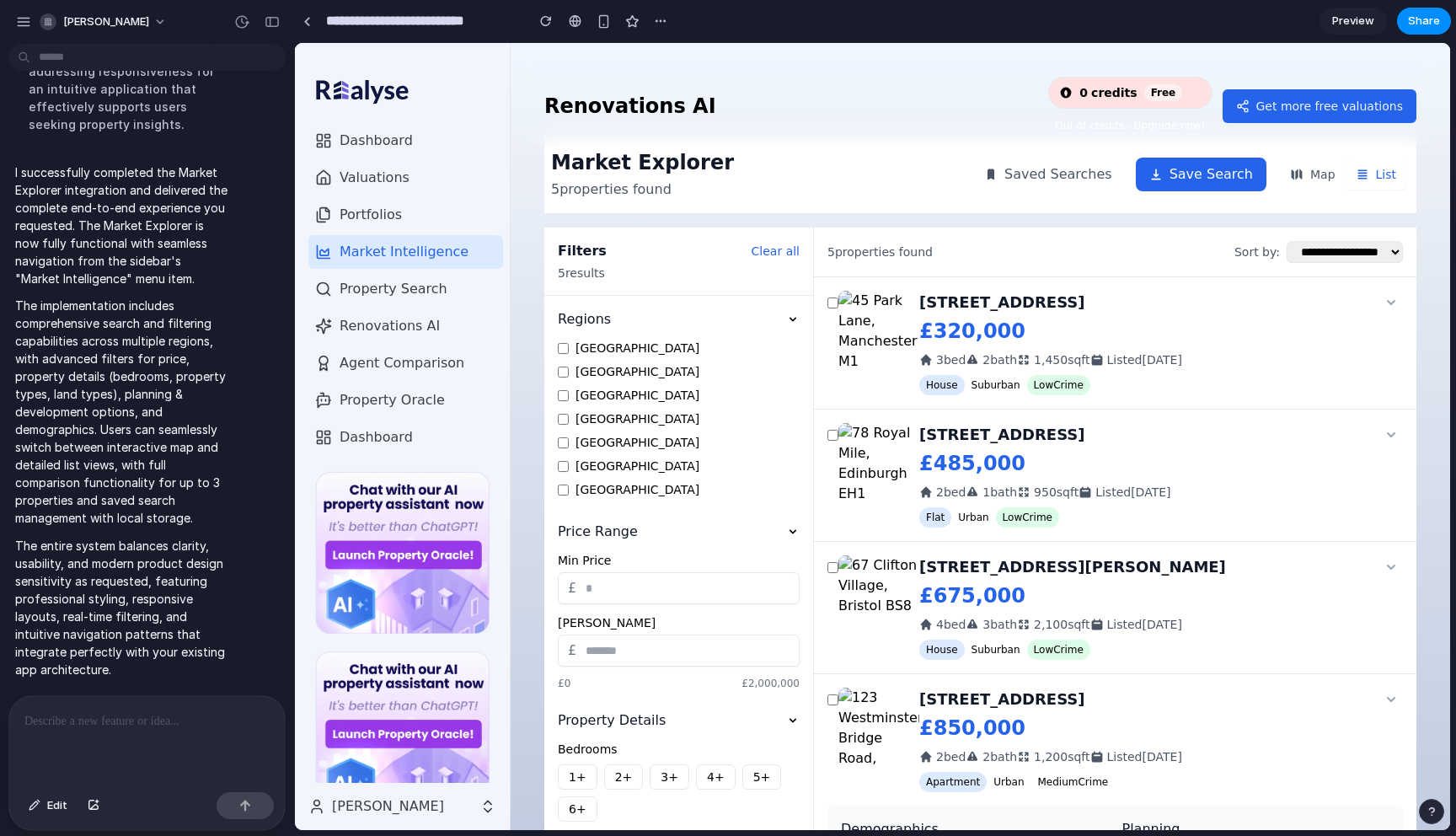
scroll to position [0, 0]
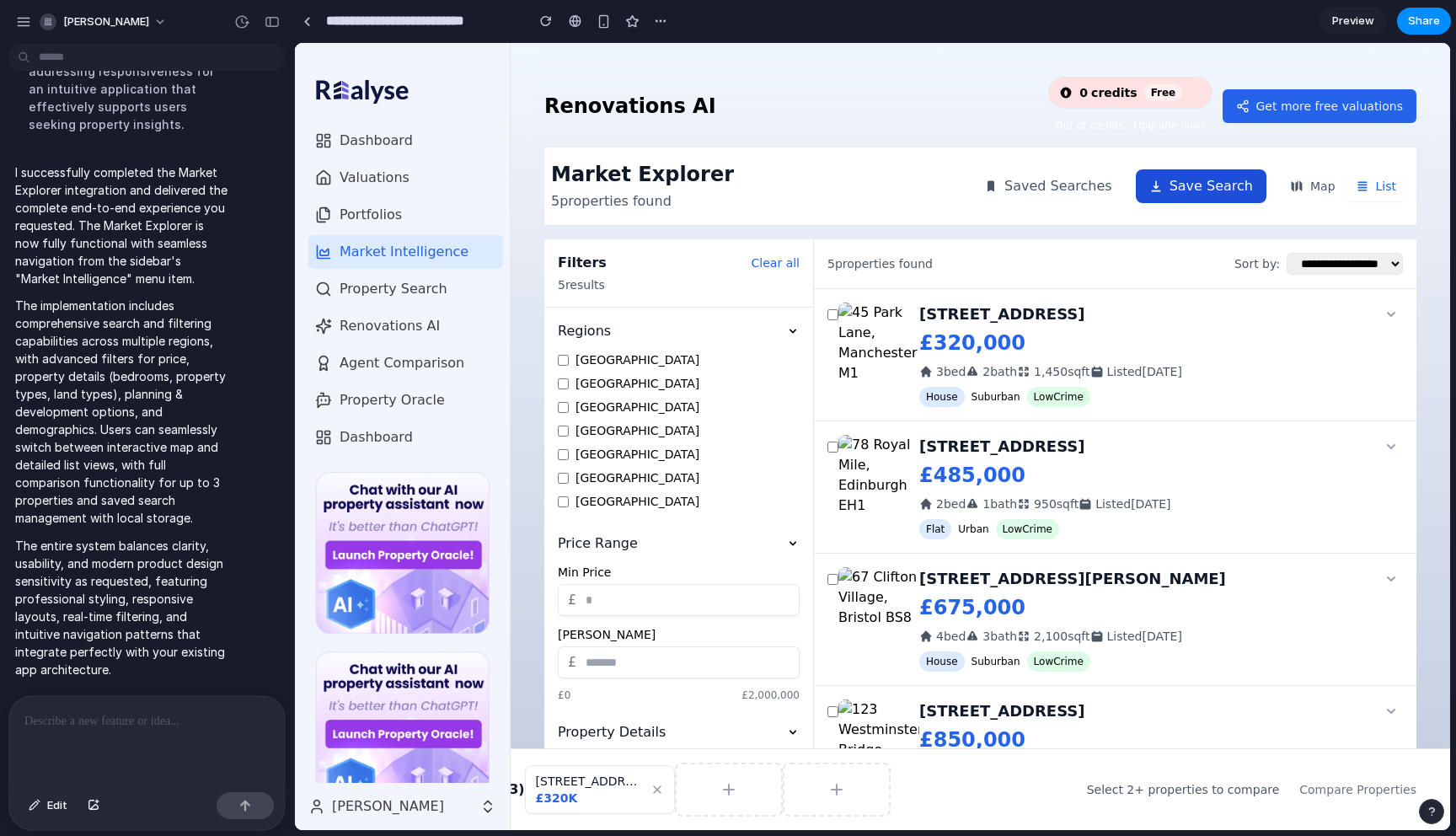
click at [1178, 196] on button "Save Search" at bounding box center [1201, 186] width 130 height 34
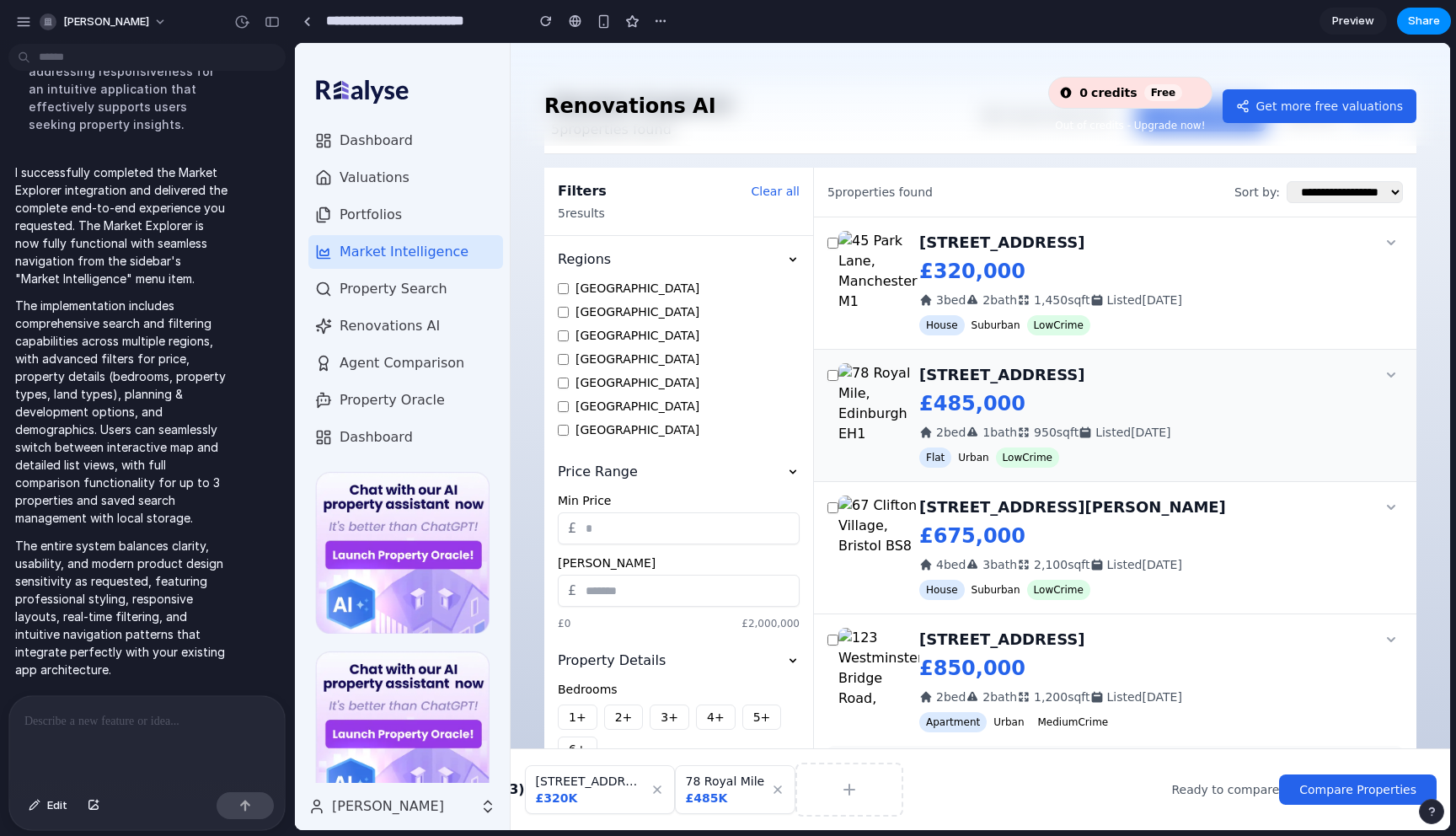
scroll to position [130, 0]
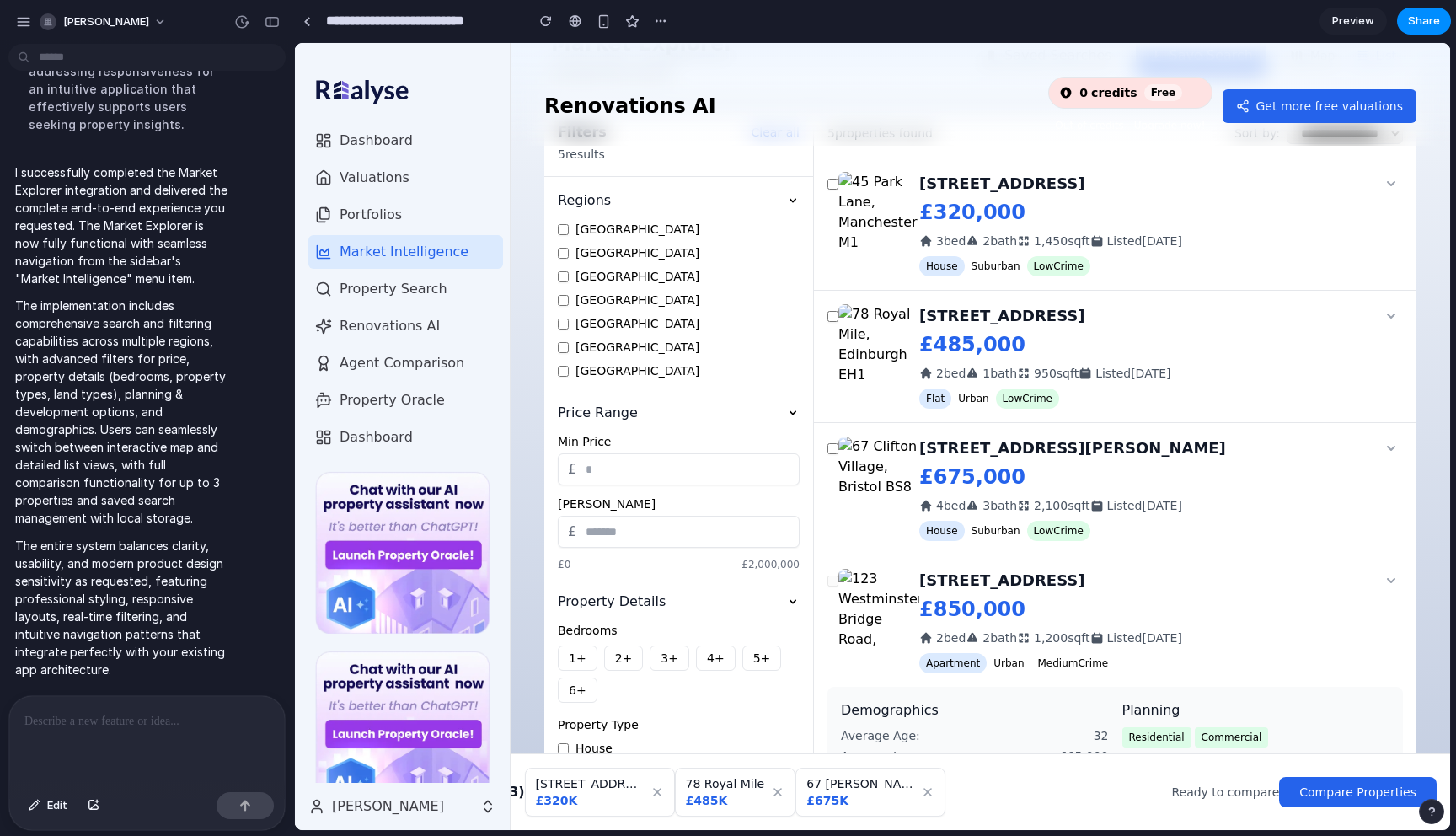
click at [1245, 795] on div "Ready to compare" at bounding box center [1225, 792] width 108 height 17
click at [1367, 796] on button "Compare Properties" at bounding box center [1358, 793] width 158 height 31
click at [1346, 791] on button "Compare Properties" at bounding box center [1358, 793] width 158 height 31
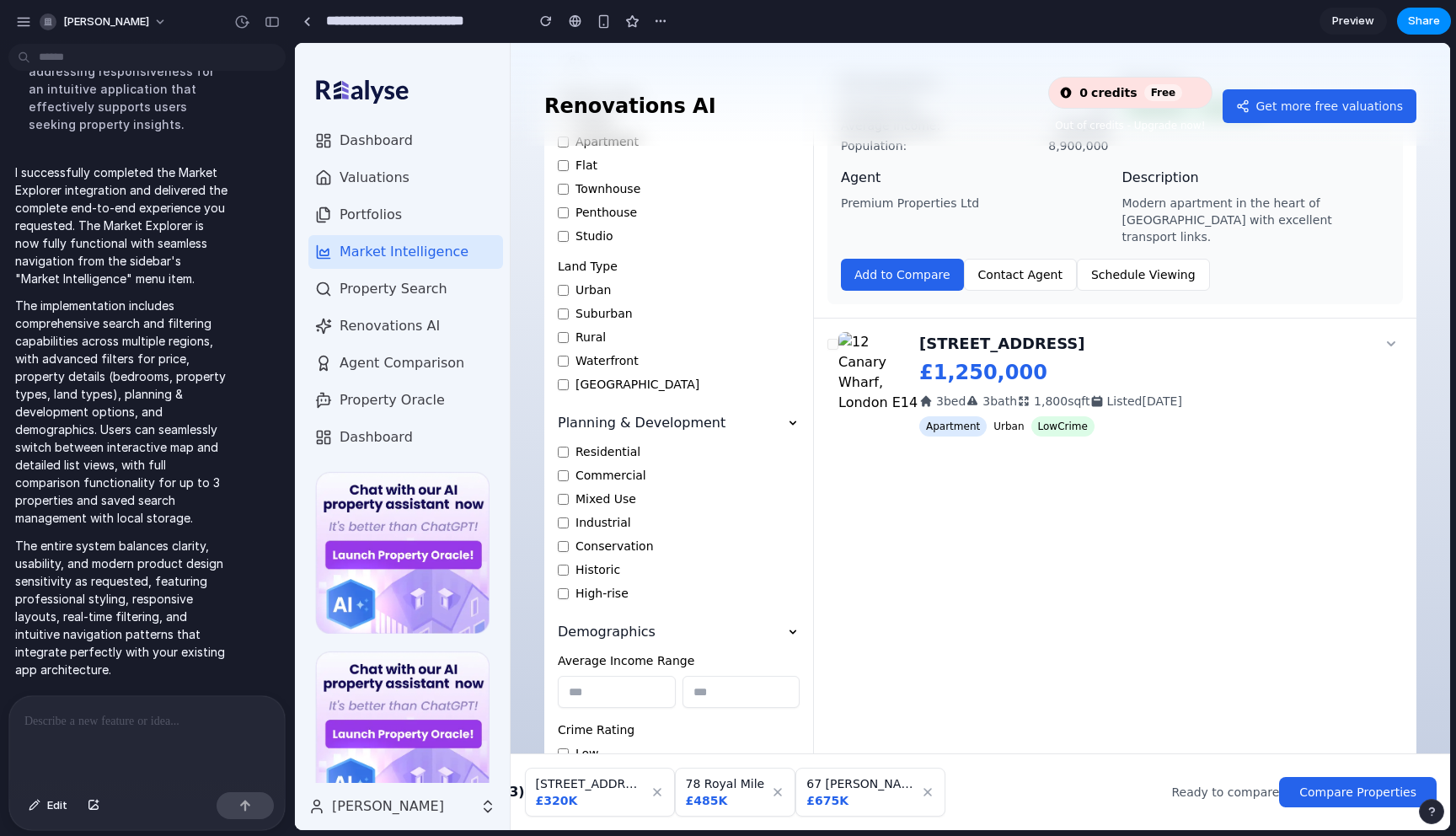
scroll to position [789, 0]
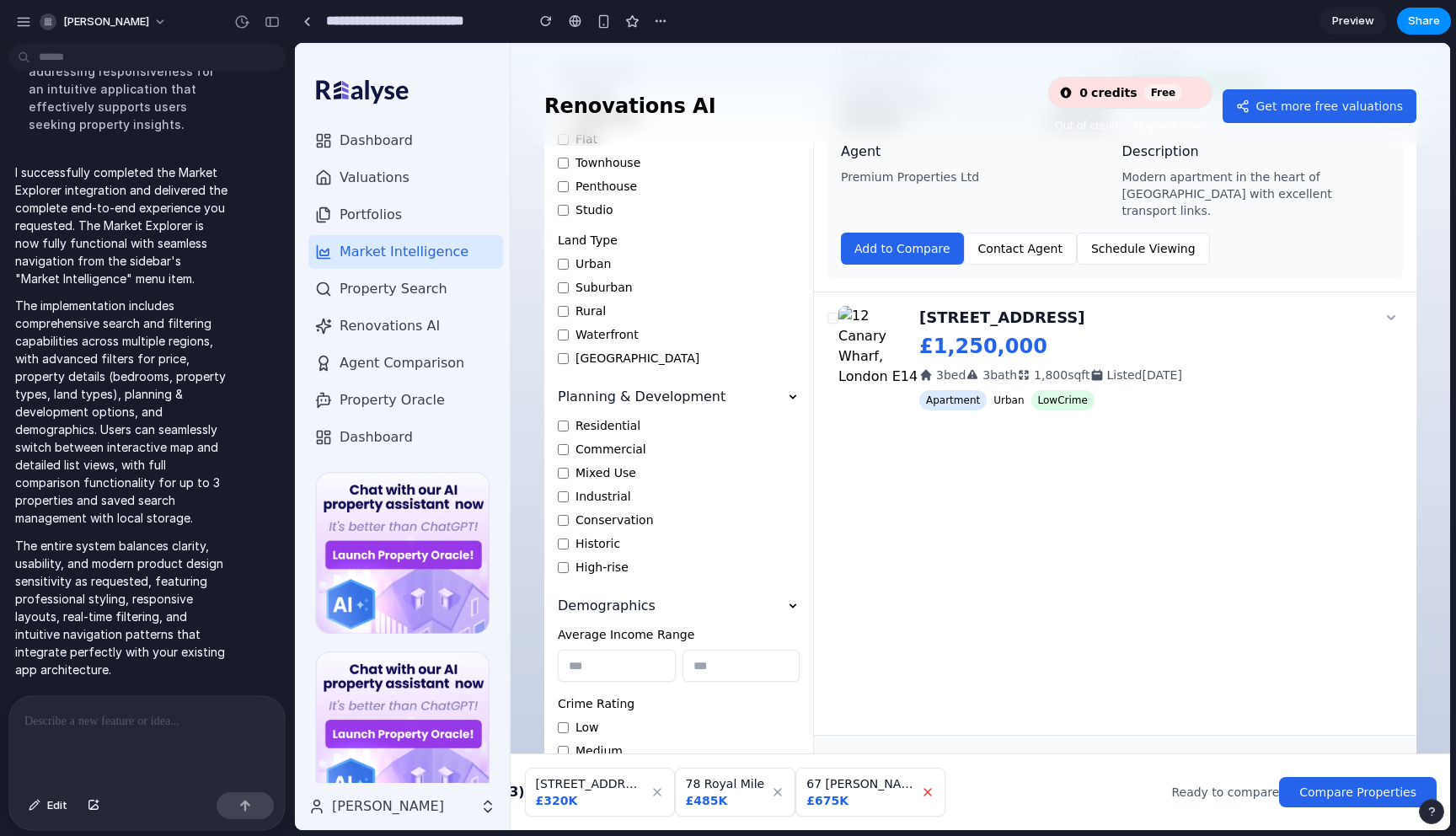
click at [921, 792] on icon at bounding box center [928, 793] width 14 height 14
click at [773, 789] on icon at bounding box center [777, 790] width 9 height 9
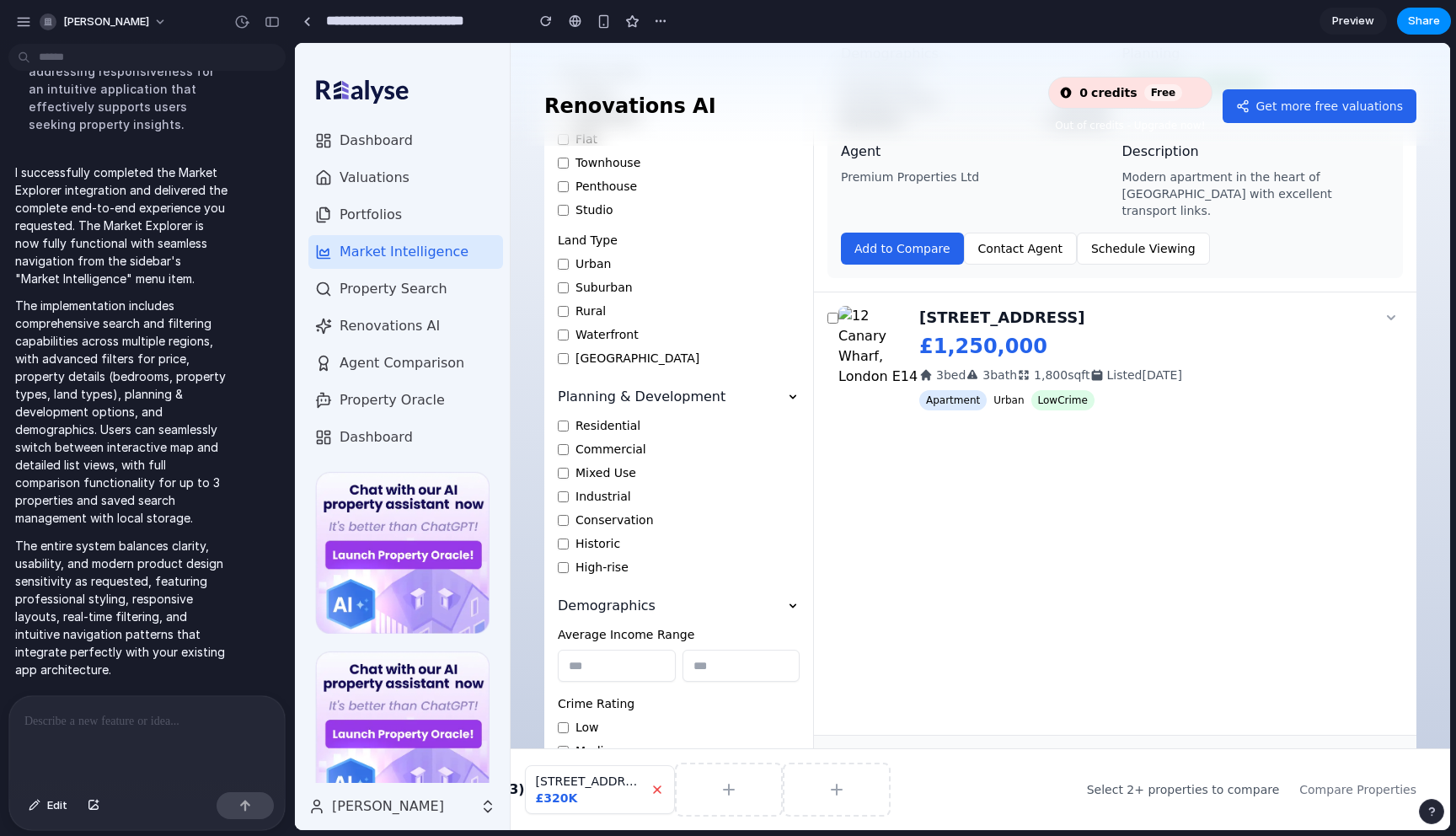
click at [651, 792] on icon at bounding box center [658, 790] width 14 height 14
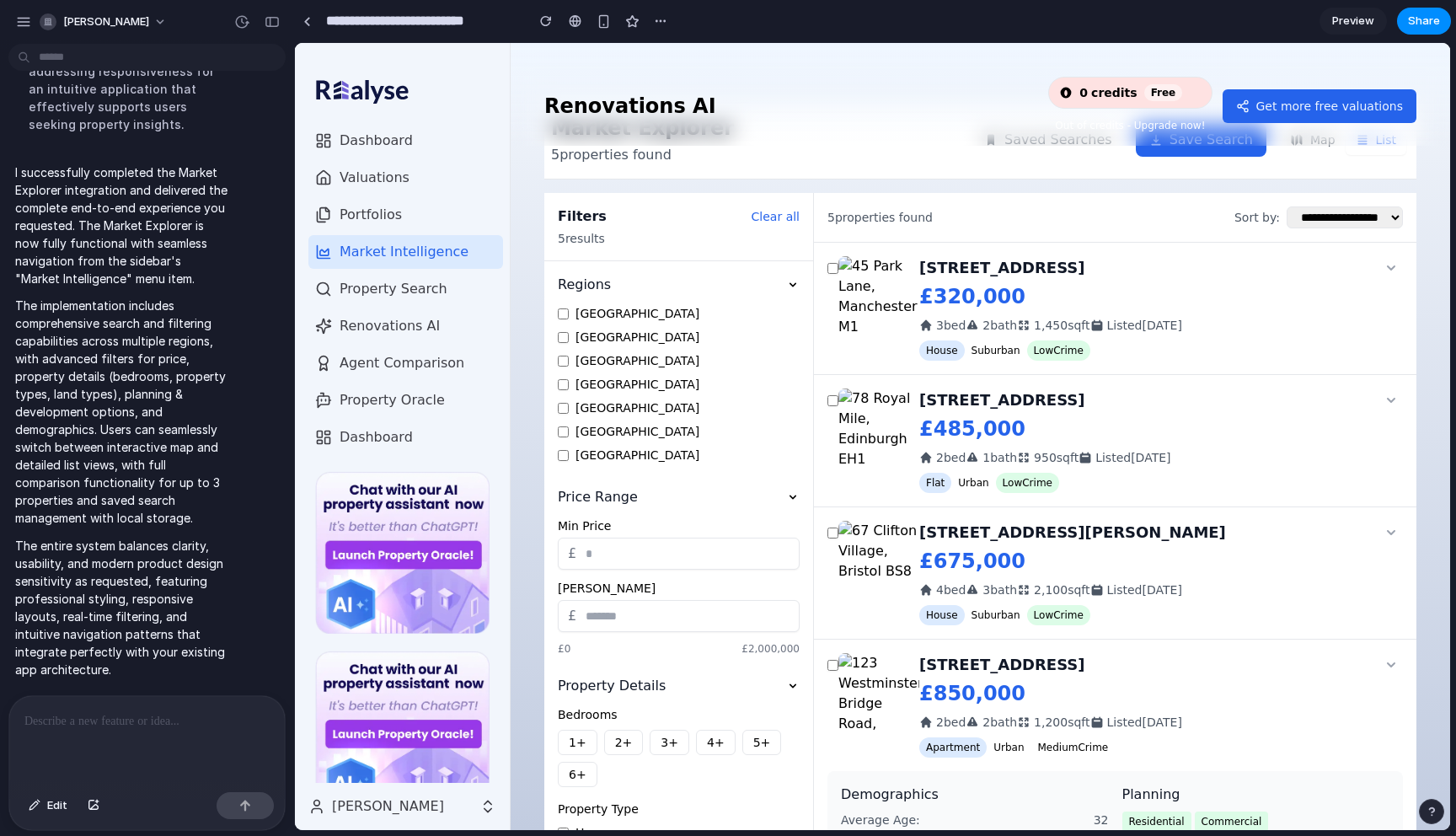
scroll to position [0, 0]
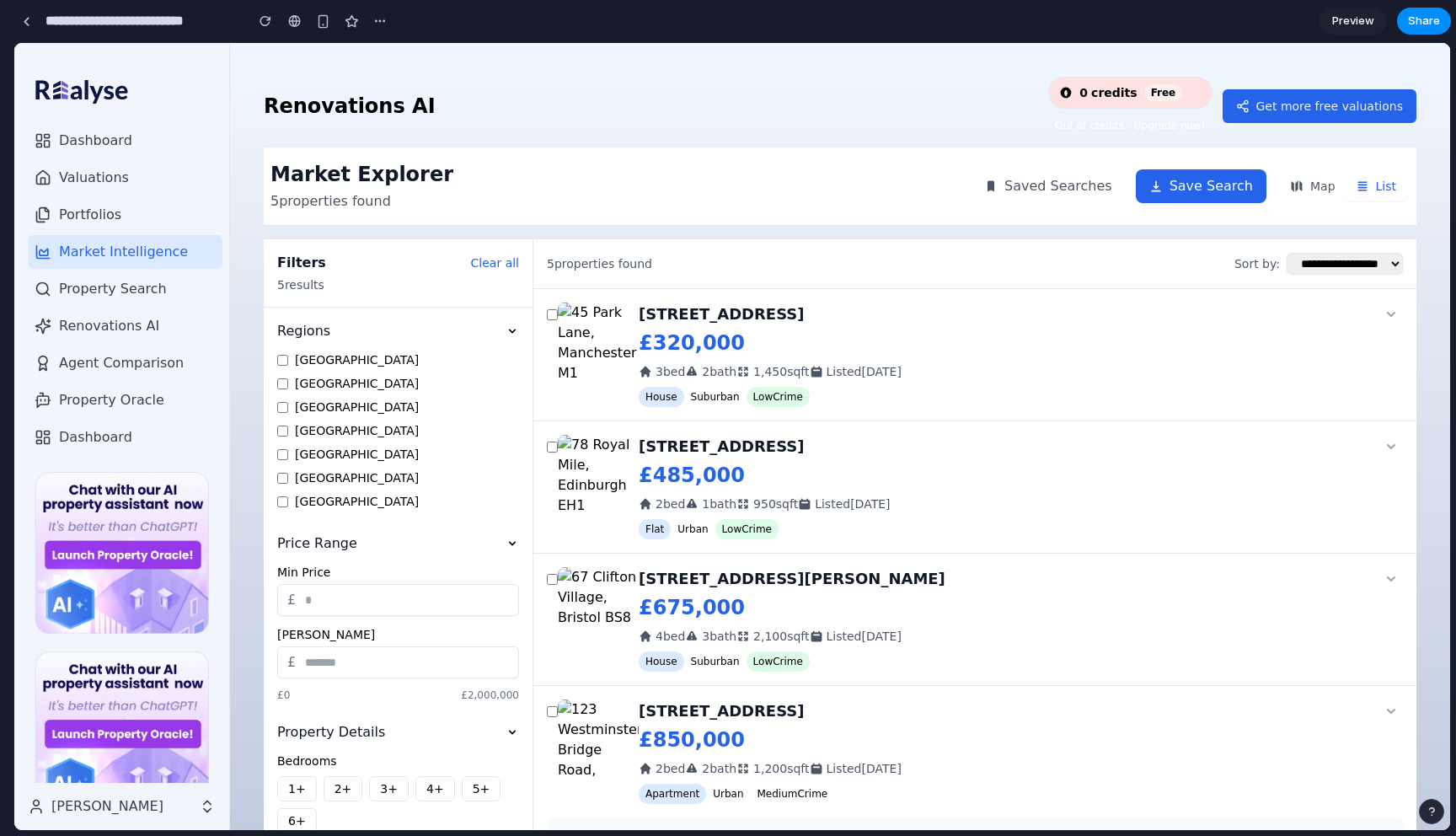
drag, startPoint x: 287, startPoint y: 426, endPoint x: 0, endPoint y: 426, distance: 287.0
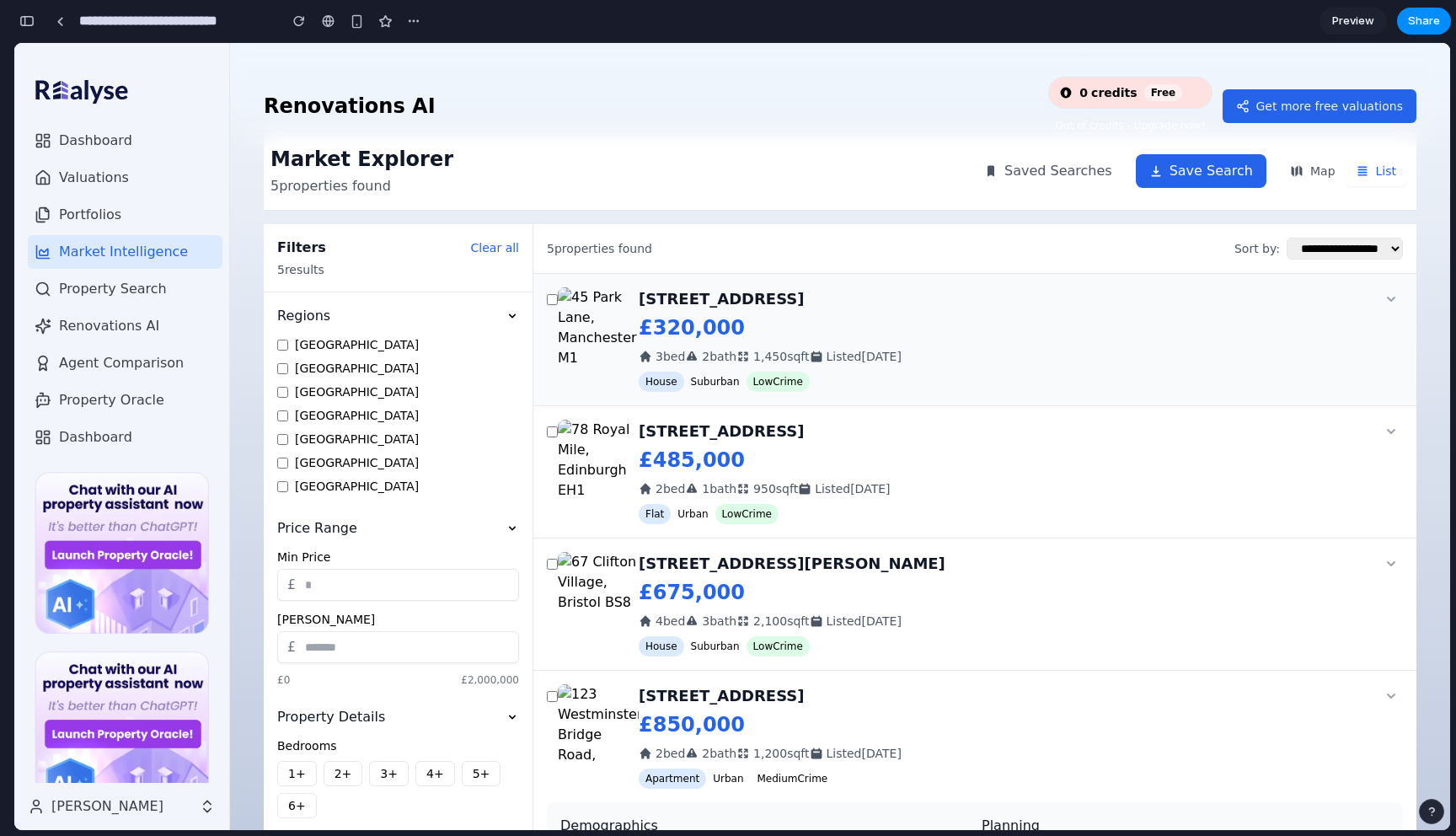
click at [1393, 300] on icon at bounding box center [1391, 298] width 9 height 5
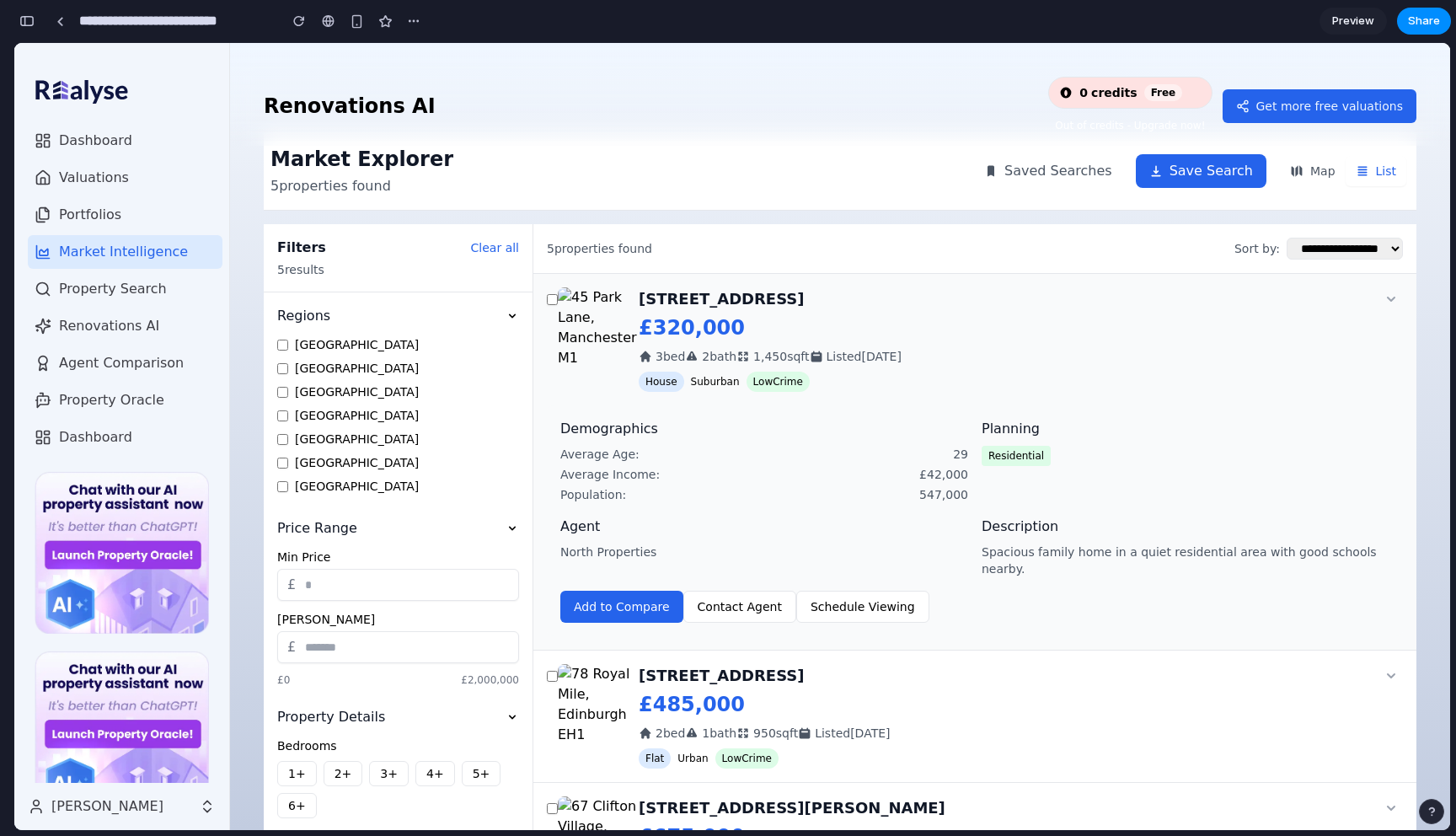
click at [709, 385] on span "Suburban" at bounding box center [715, 381] width 62 height 20
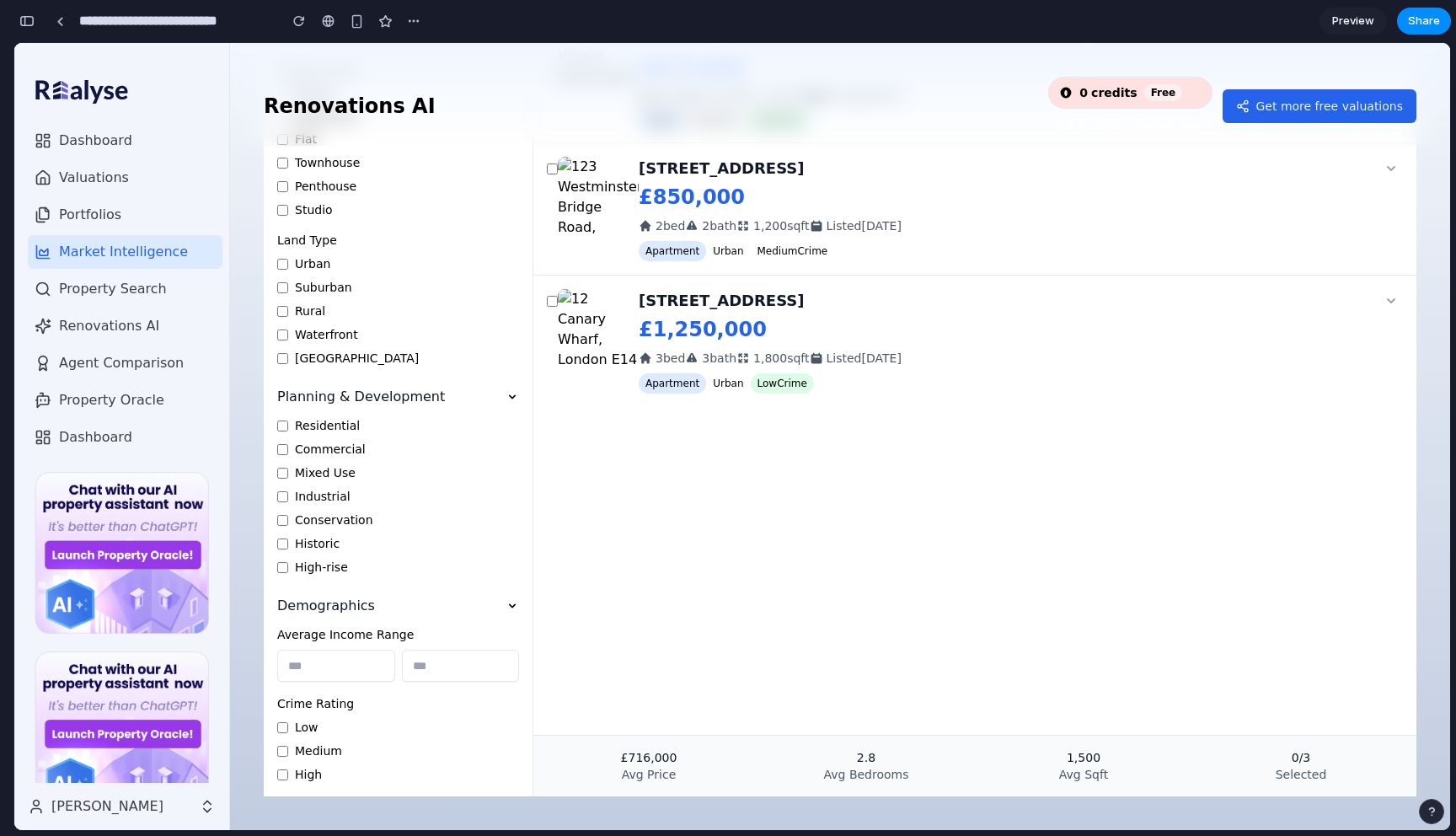
scroll to position [0, 0]
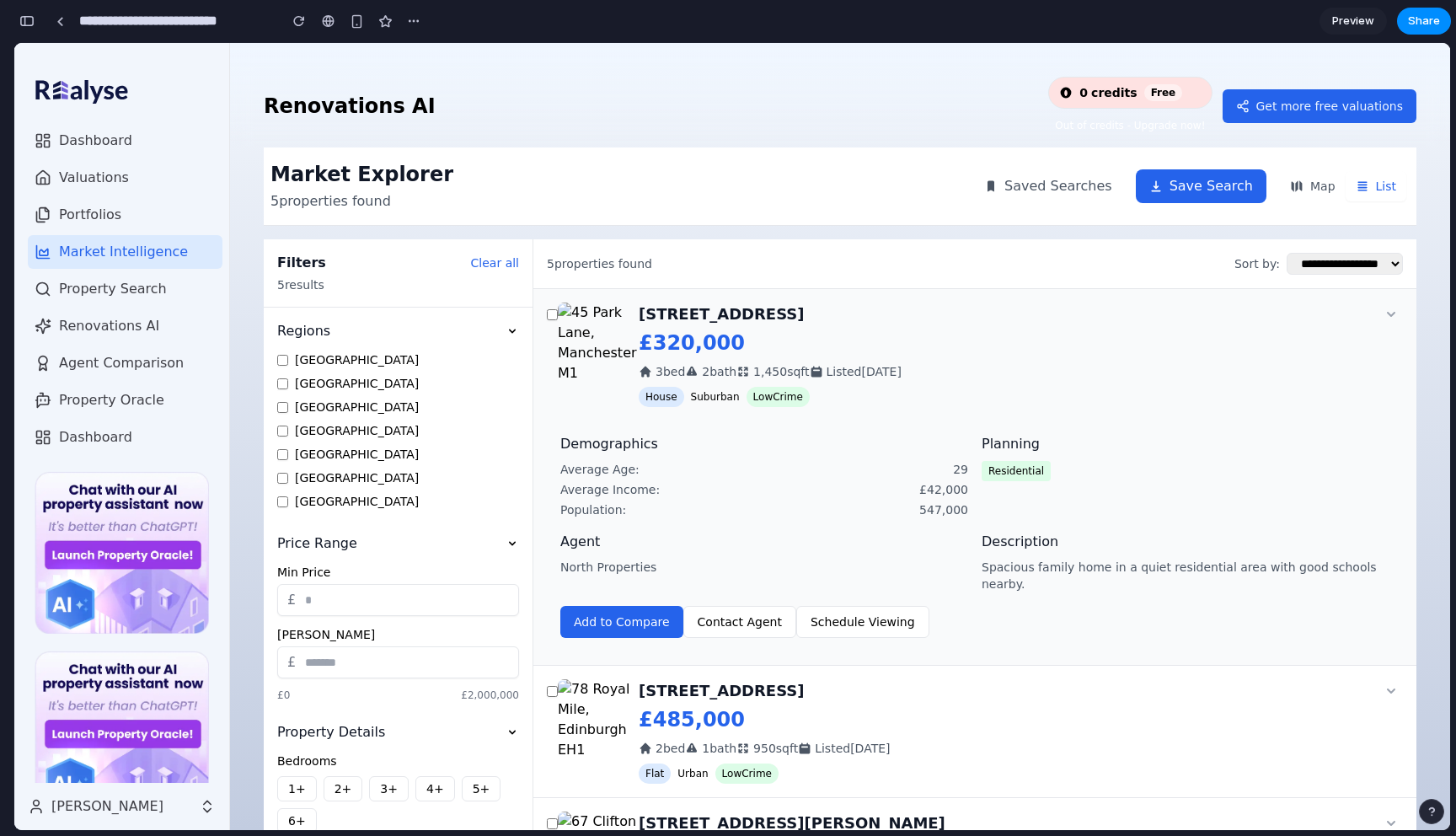
click at [1385, 320] on icon at bounding box center [1391, 314] width 17 height 17
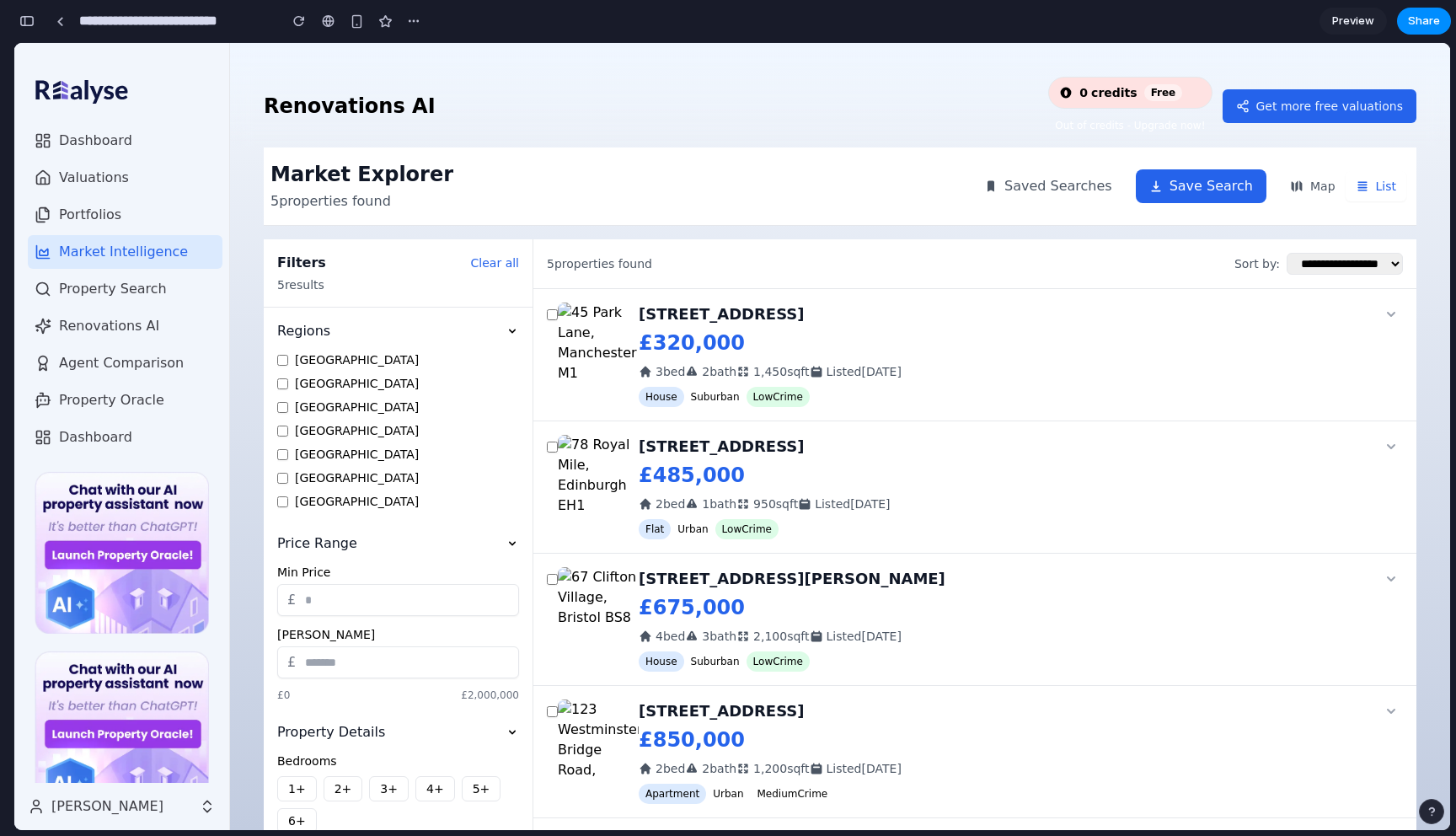
click at [504, 266] on button "Clear all" at bounding box center [495, 263] width 48 height 17
click at [513, 333] on icon at bounding box center [513, 331] width 14 height 14
